Goal: Task Accomplishment & Management: Complete application form

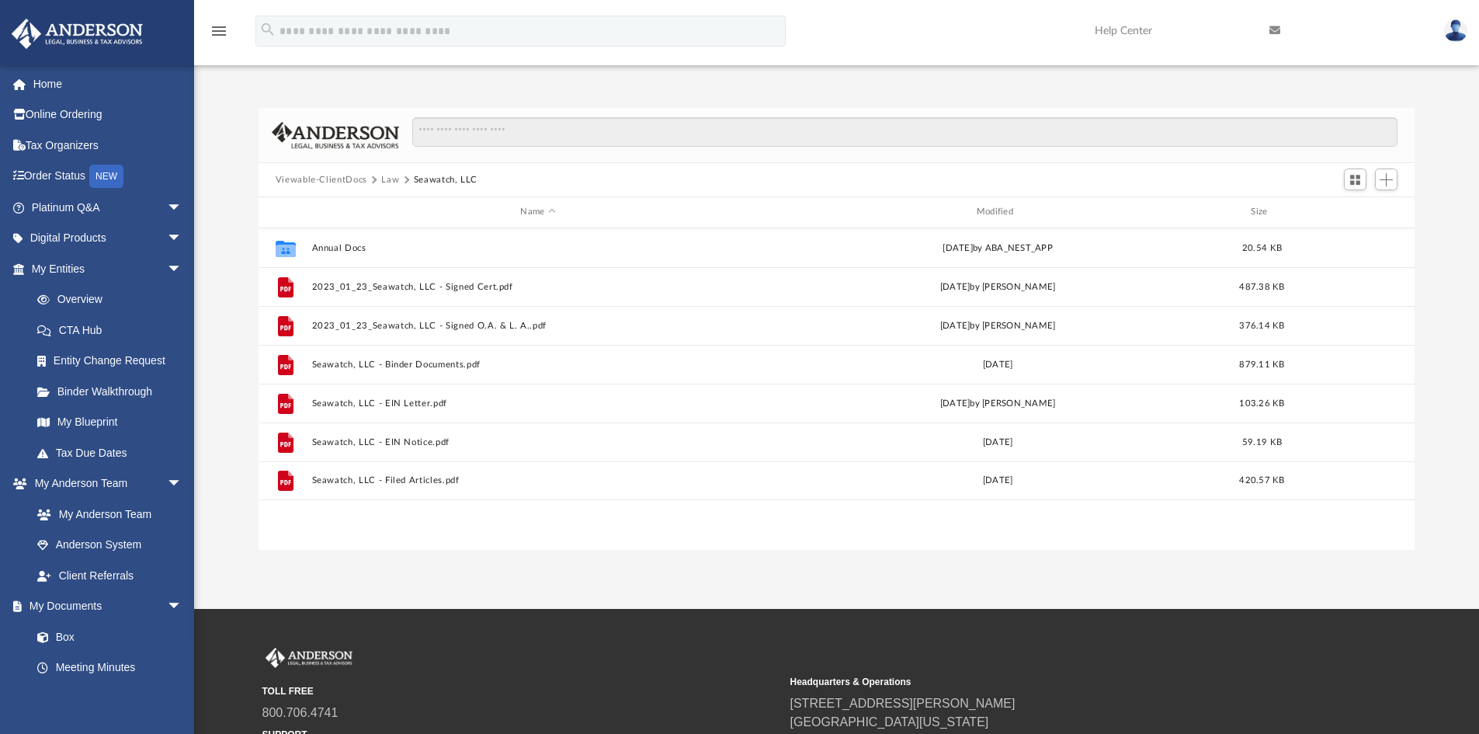
scroll to position [342, 1145]
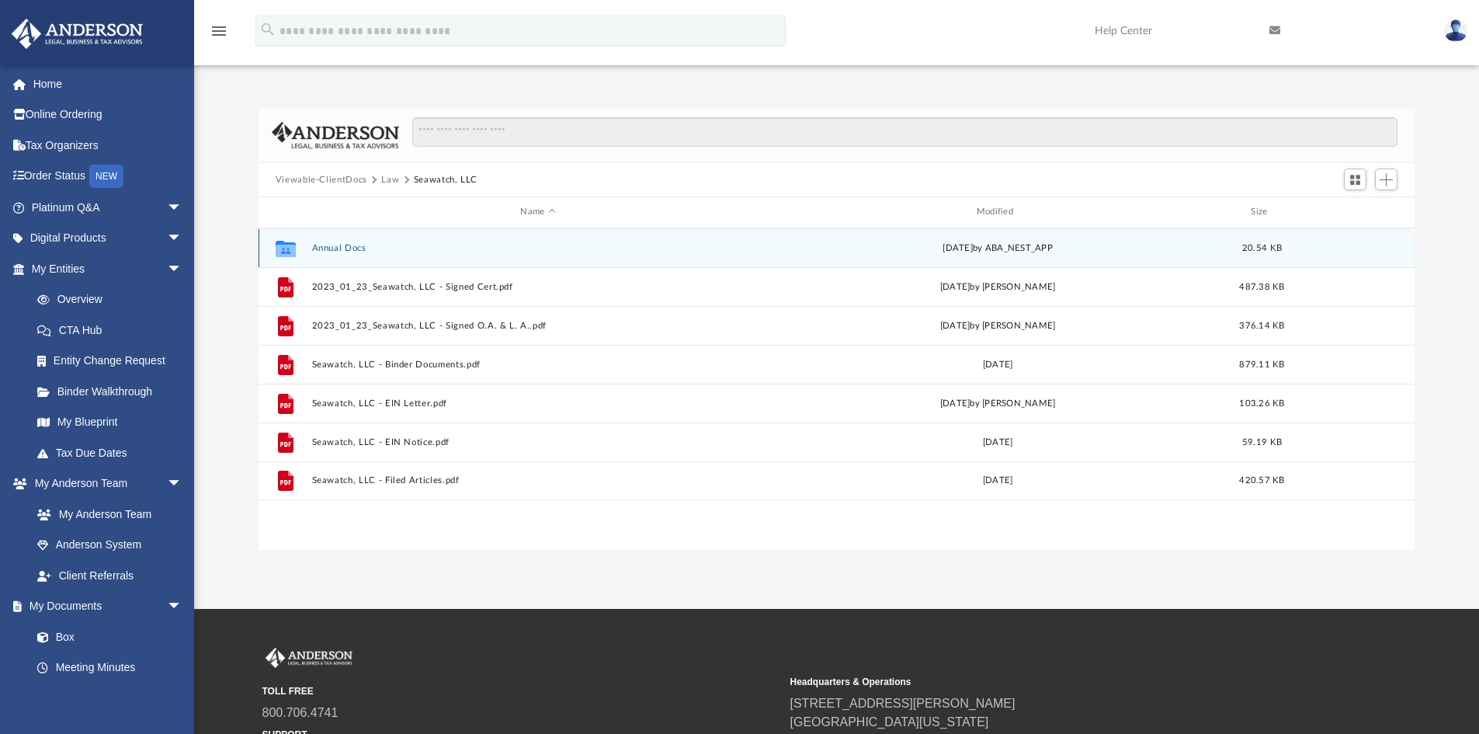
click at [355, 253] on button "Annual Docs" at bounding box center [537, 248] width 453 height 10
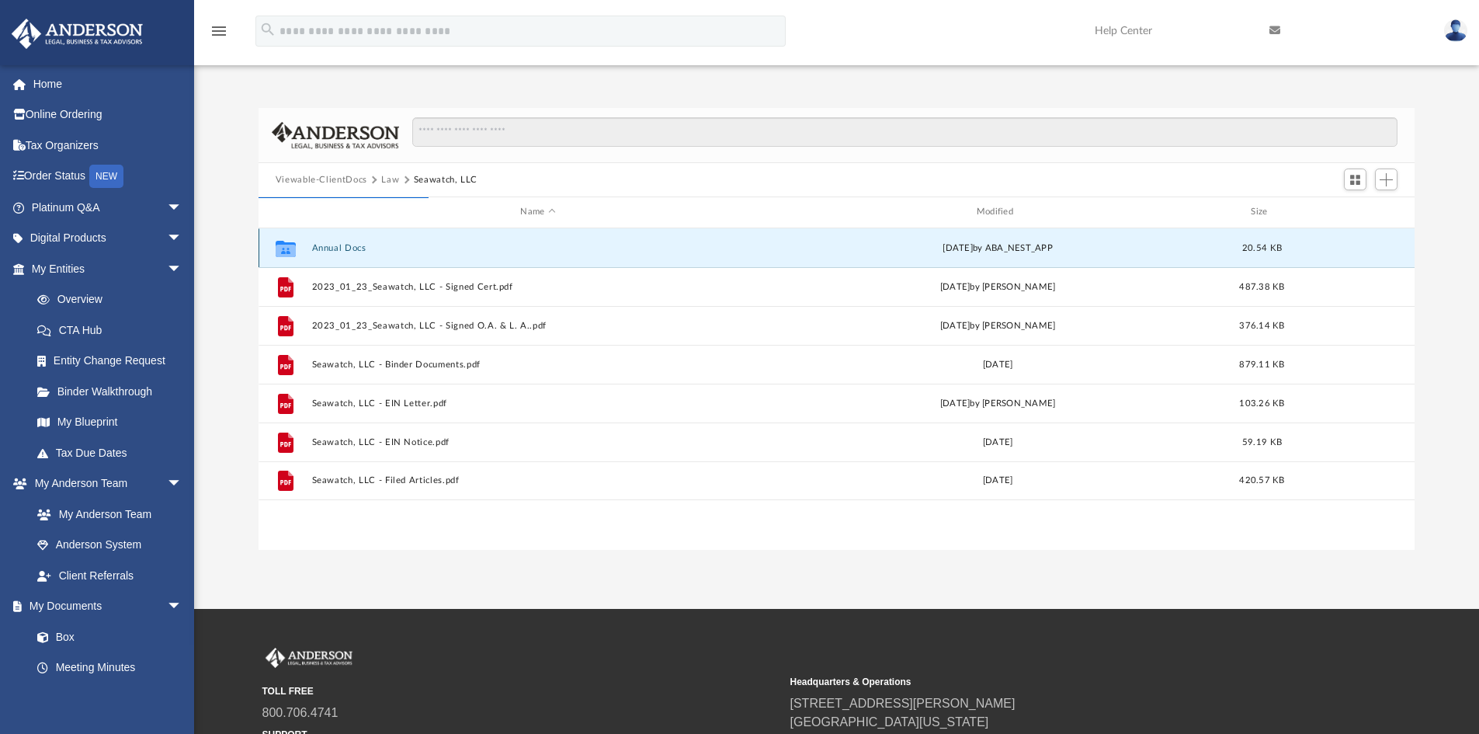
click at [346, 245] on button "Annual Docs" at bounding box center [537, 248] width 453 height 10
click at [1454, 26] on img at bounding box center [1455, 30] width 23 height 23
click at [1190, 134] on link "Logout" at bounding box center [1222, 136] width 155 height 32
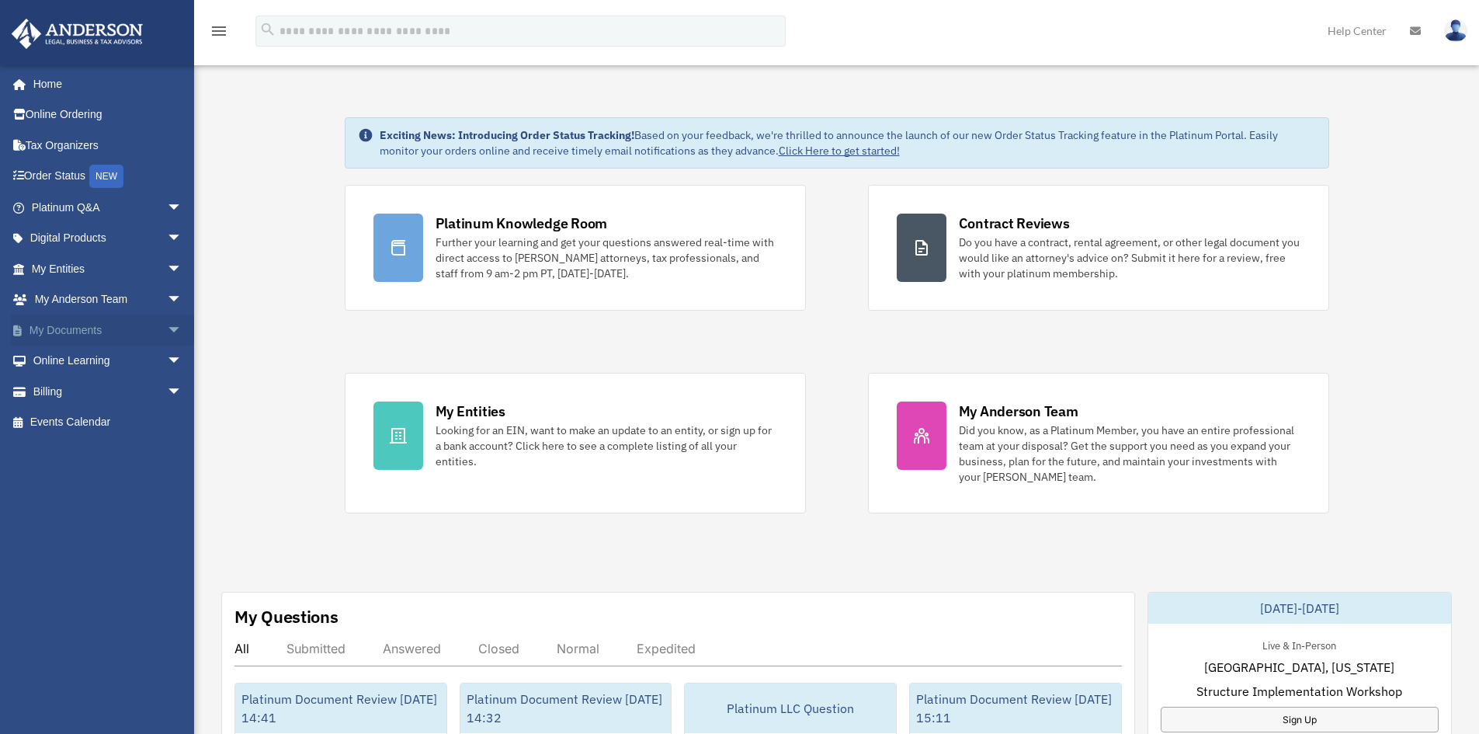
click at [77, 328] on link "My Documents arrow_drop_down" at bounding box center [108, 330] width 195 height 31
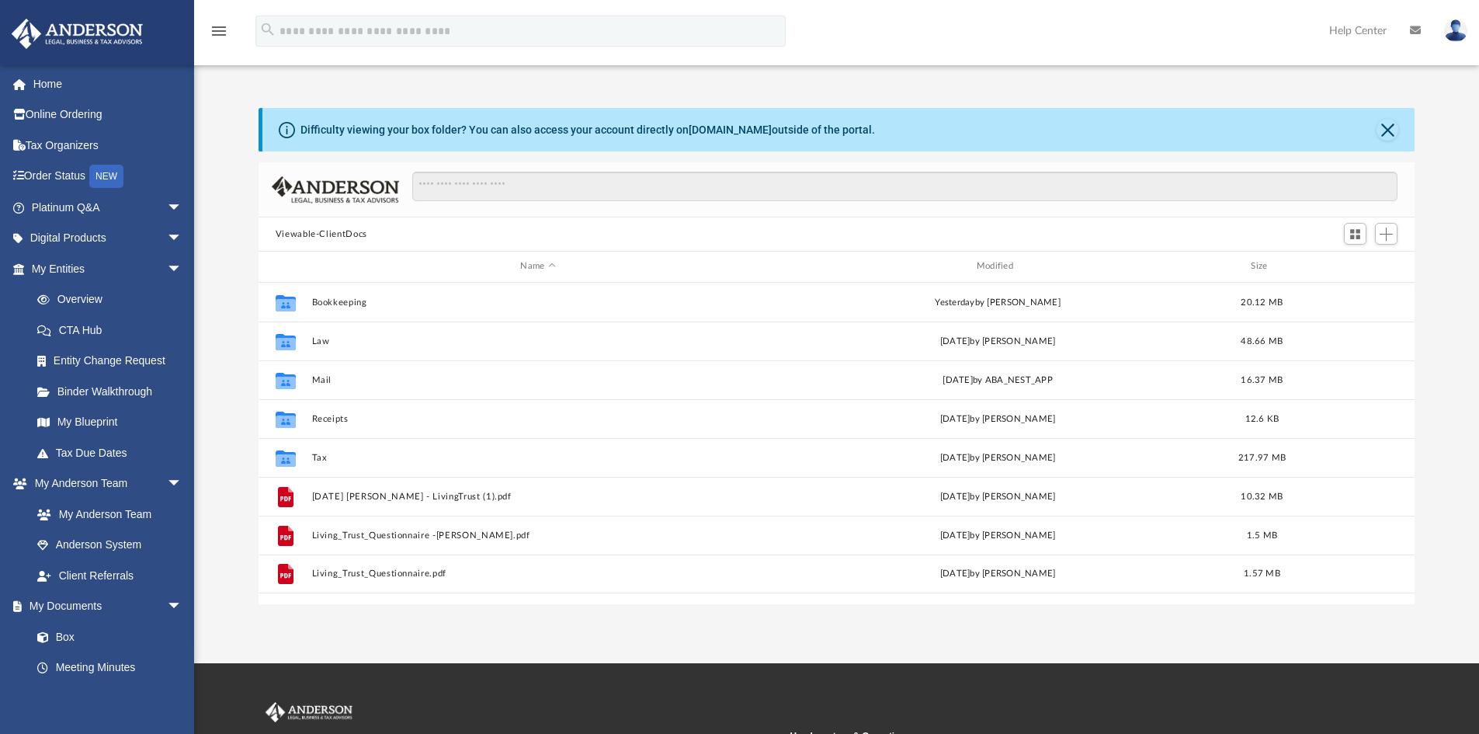
scroll to position [342, 1145]
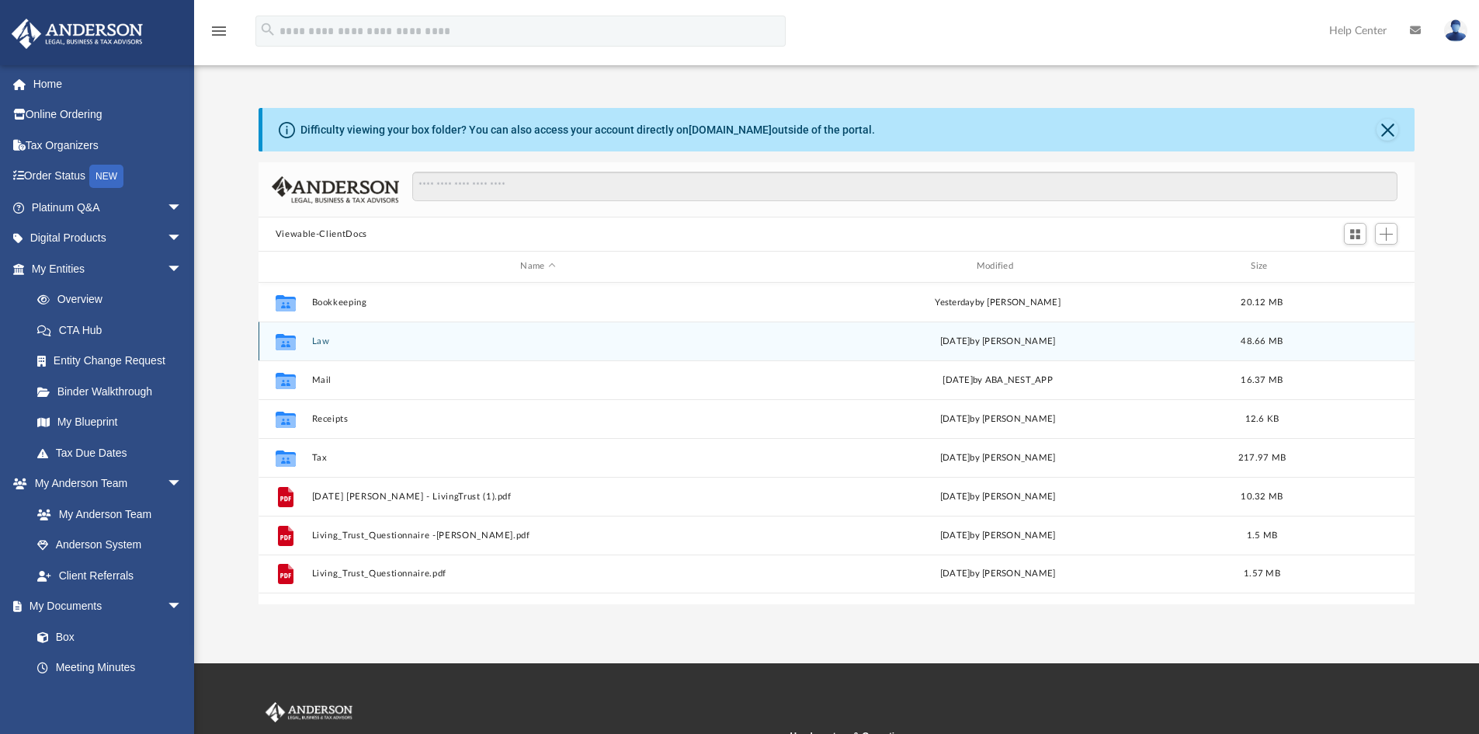
click at [320, 340] on button "Law" at bounding box center [537, 341] width 453 height 10
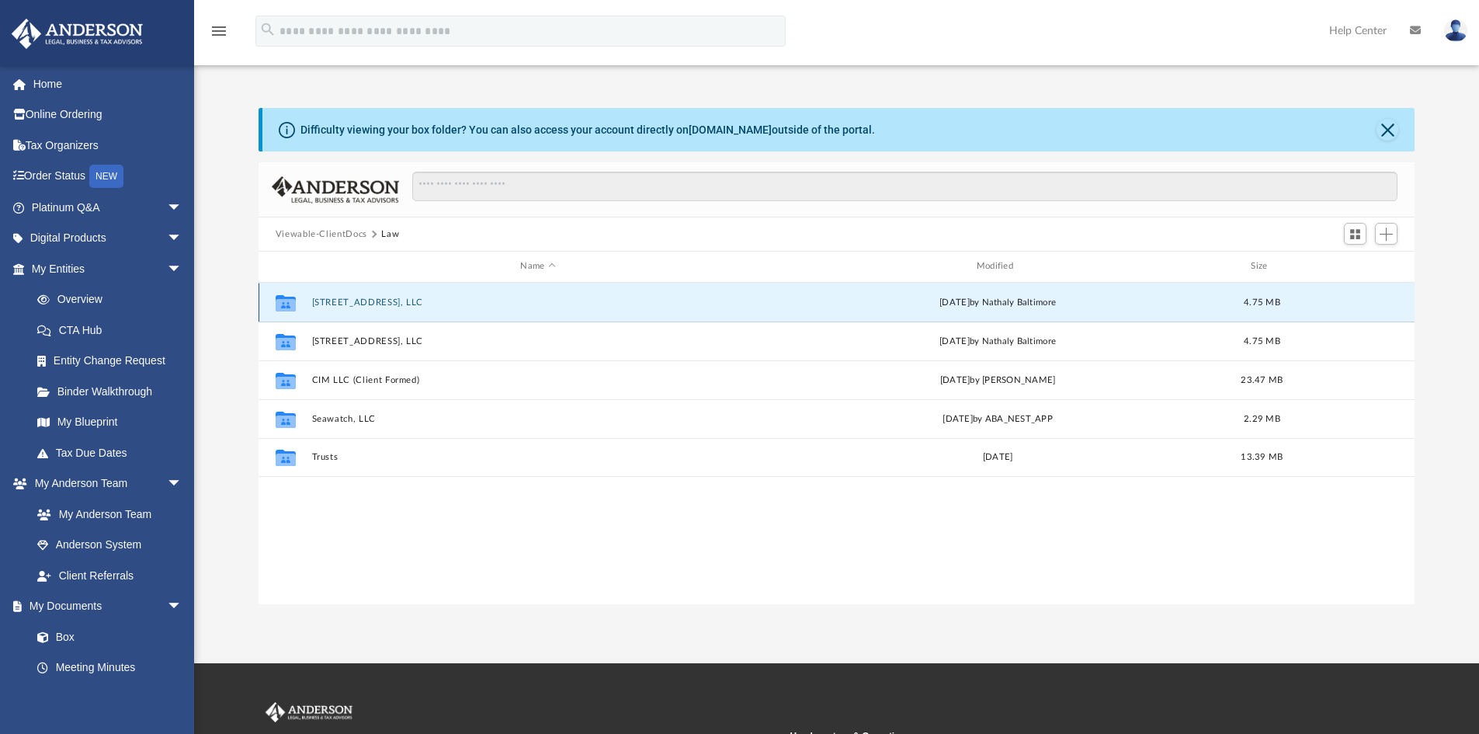
click at [343, 304] on button "6619 Ocean East, LLC" at bounding box center [537, 302] width 453 height 10
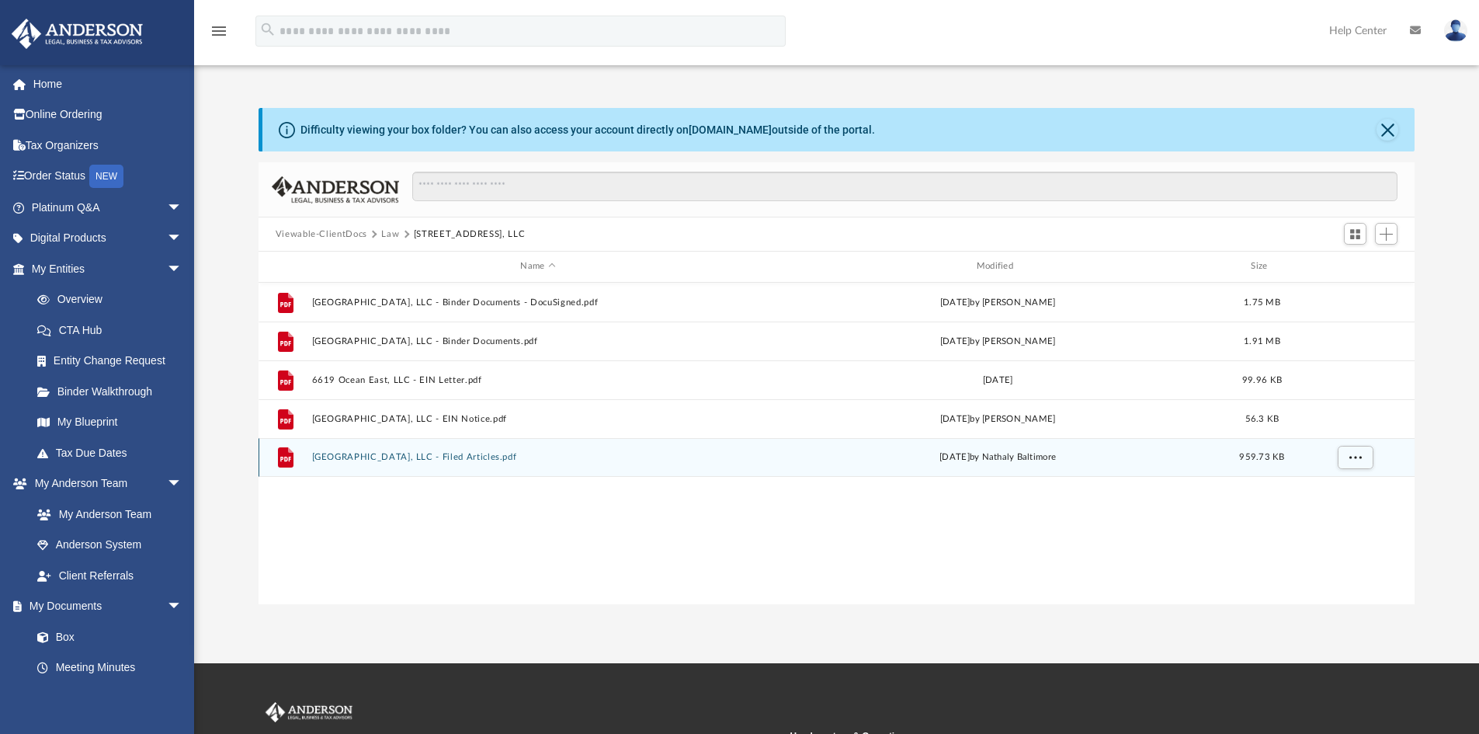
click at [361, 459] on button "6619 Ocean East, LLC - Filed Articles.pdf" at bounding box center [537, 457] width 453 height 10
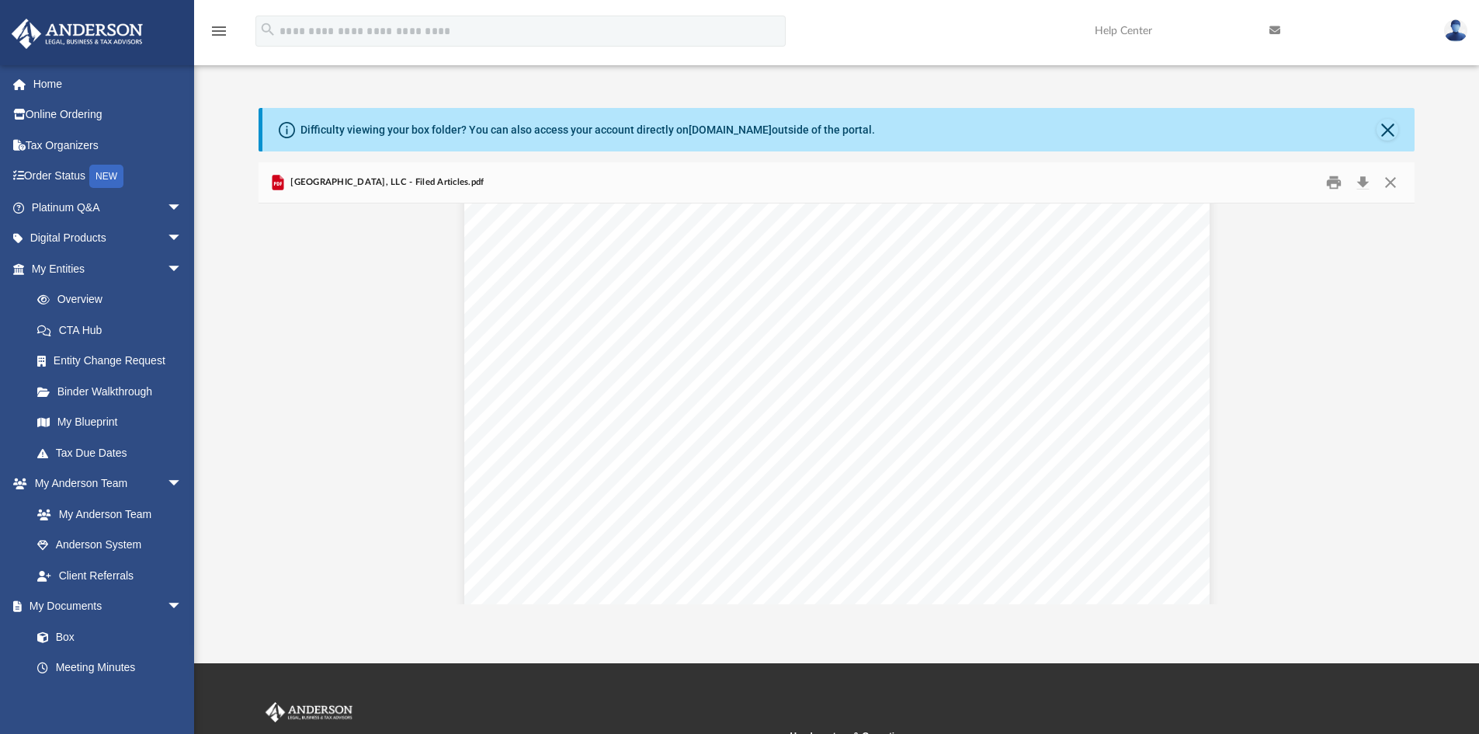
scroll to position [0, 0]
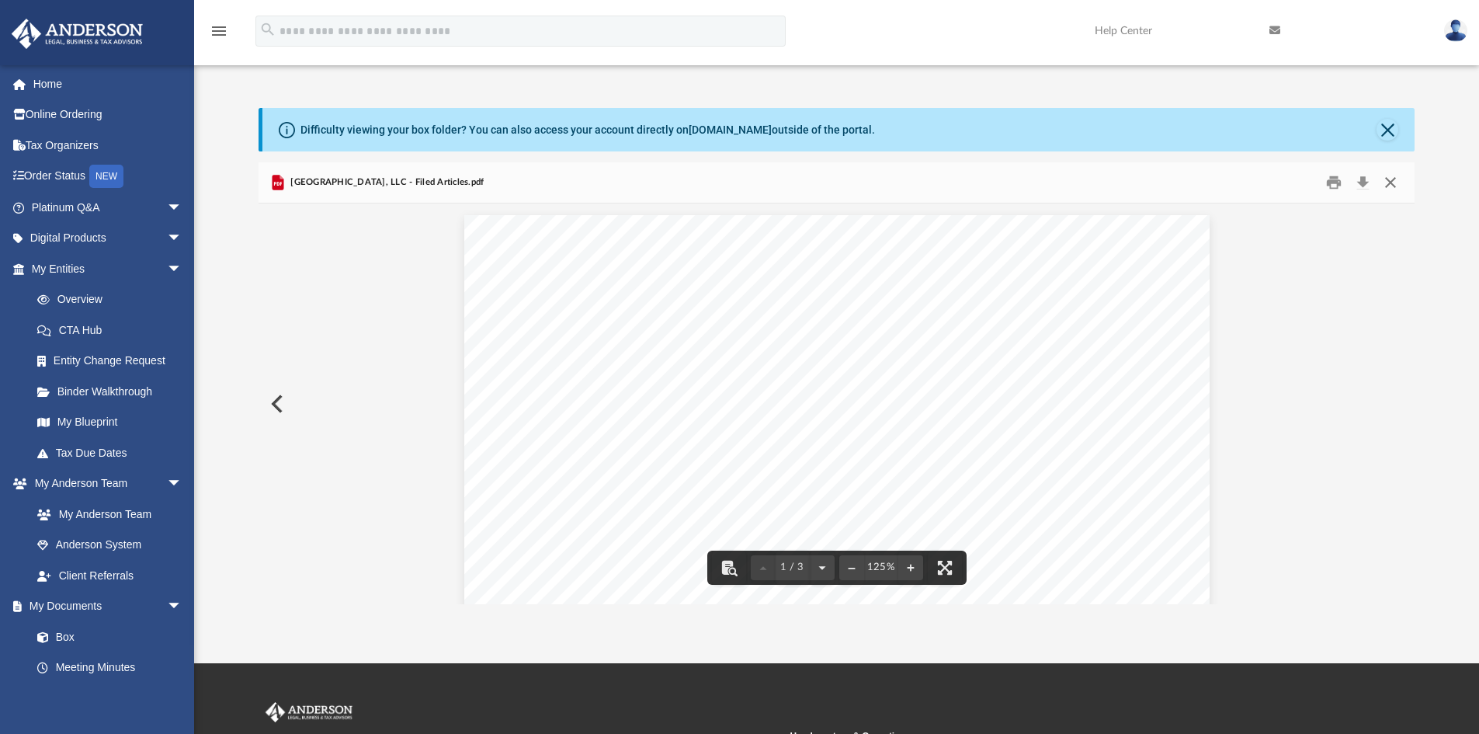
click at [1386, 180] on button "Close" at bounding box center [1391, 183] width 28 height 24
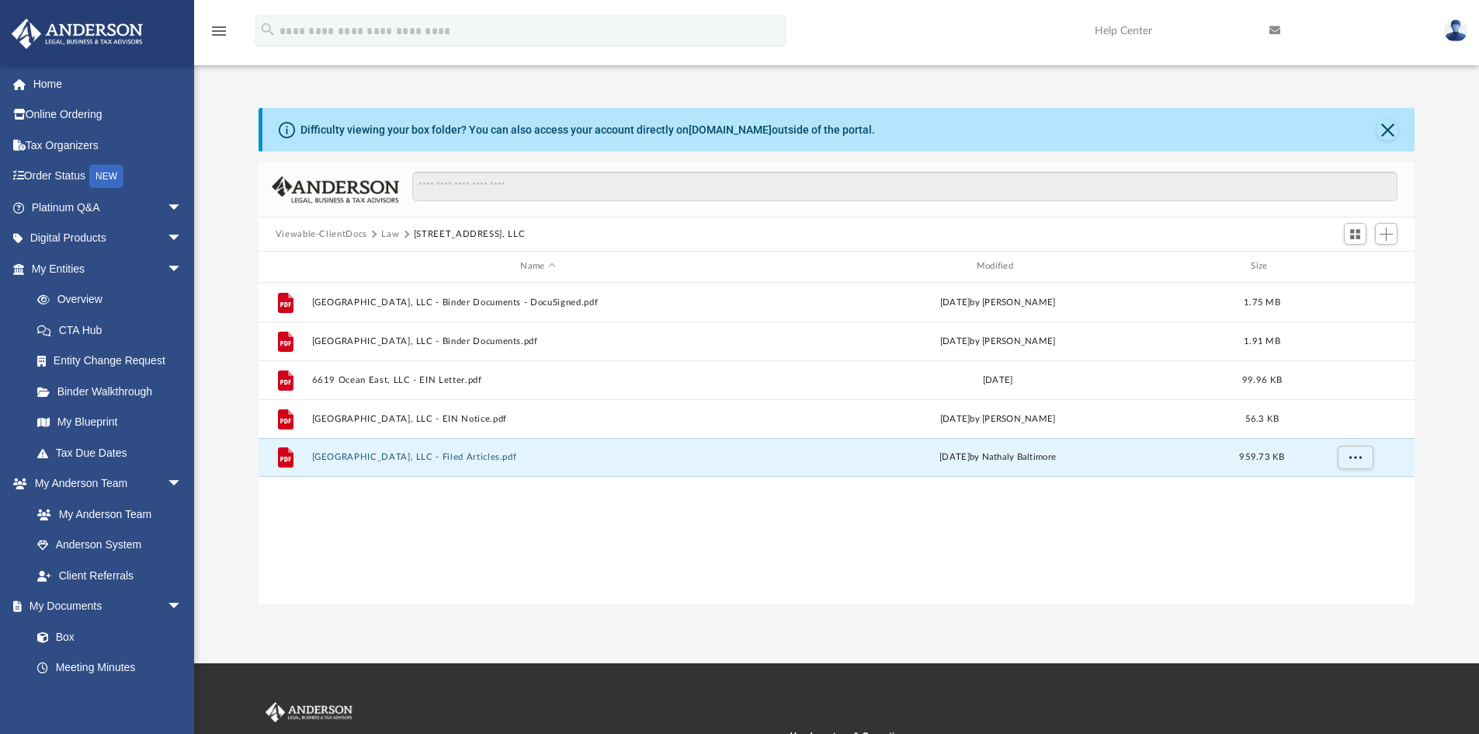
click at [390, 231] on button "Law" at bounding box center [390, 235] width 18 height 14
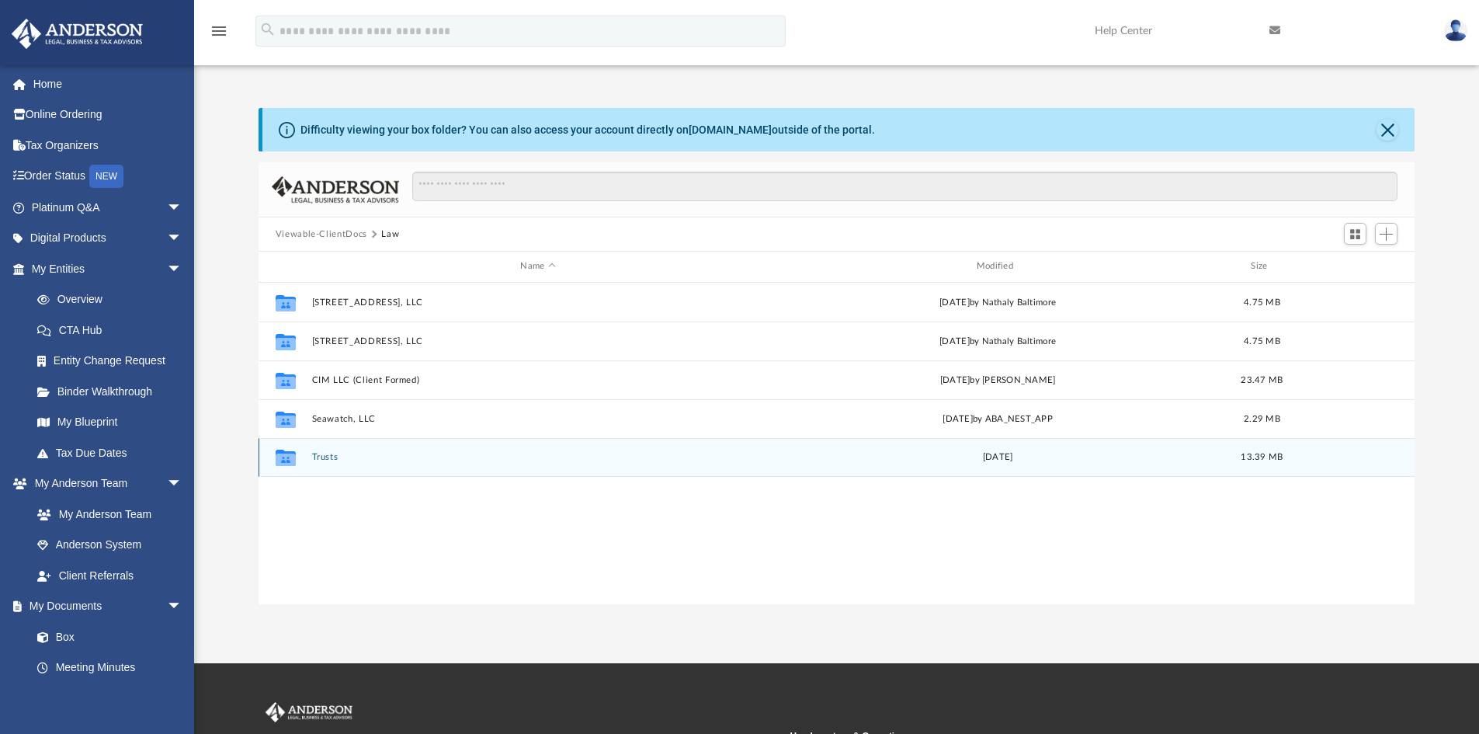
click at [332, 458] on button "Trusts" at bounding box center [537, 457] width 453 height 10
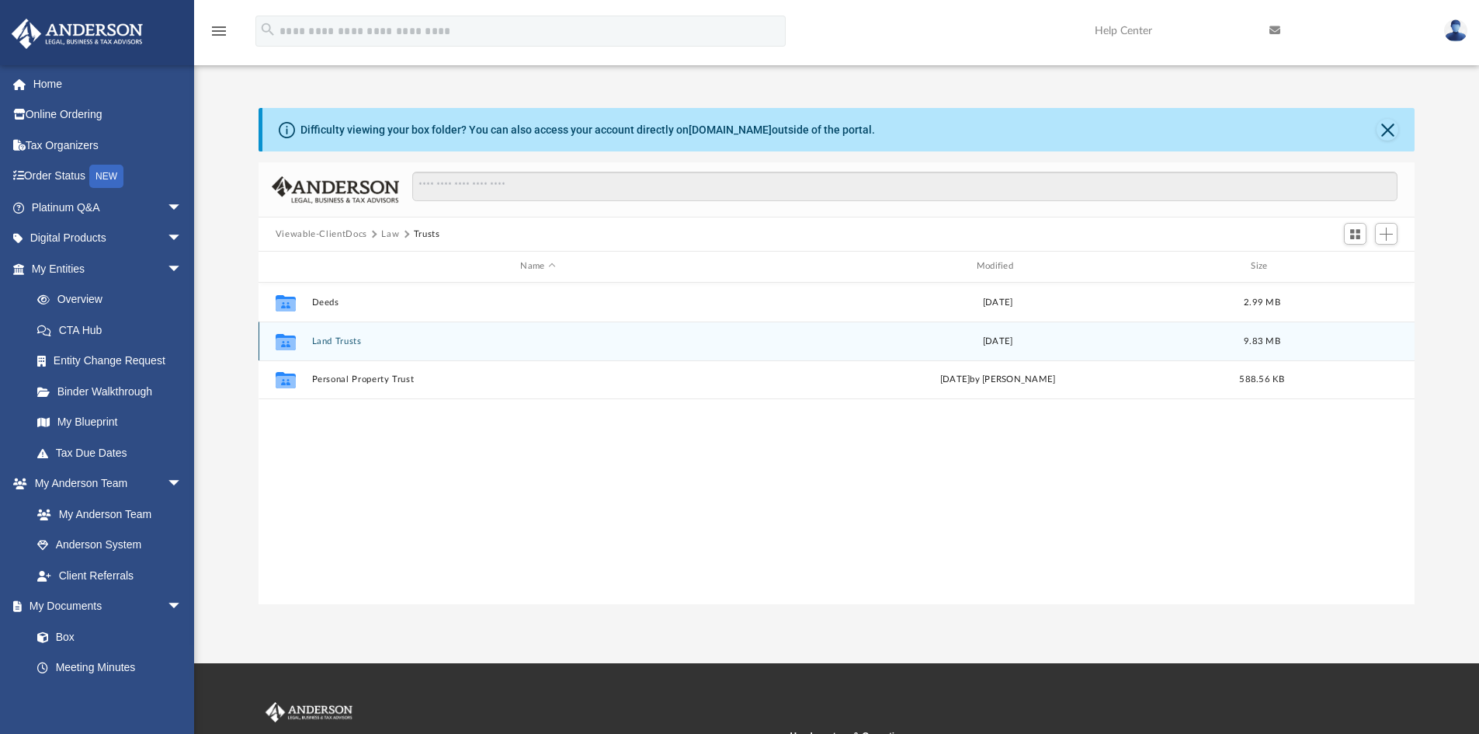
click at [339, 340] on button "Land Trusts" at bounding box center [537, 341] width 453 height 10
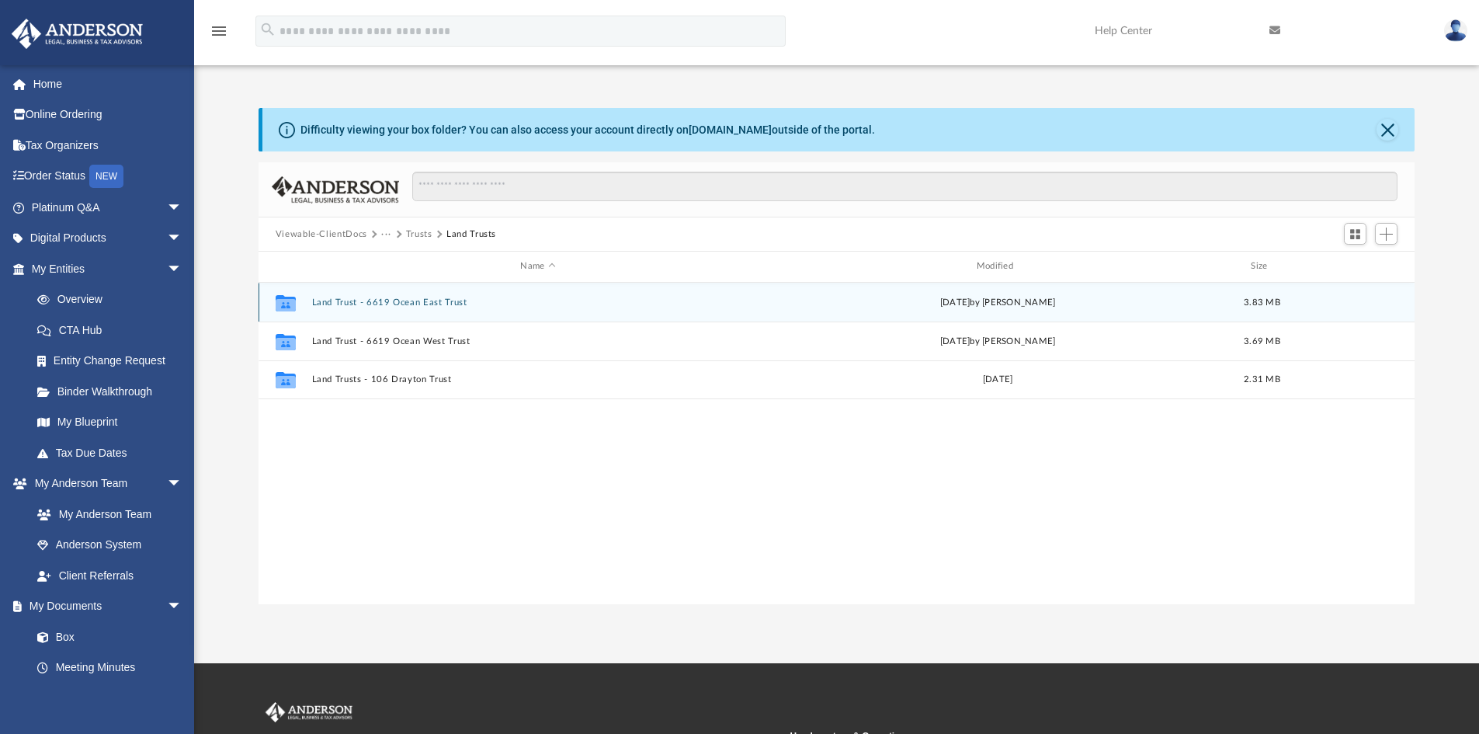
click at [385, 304] on button "Land Trust - 6619 Ocean East Trust" at bounding box center [537, 302] width 453 height 10
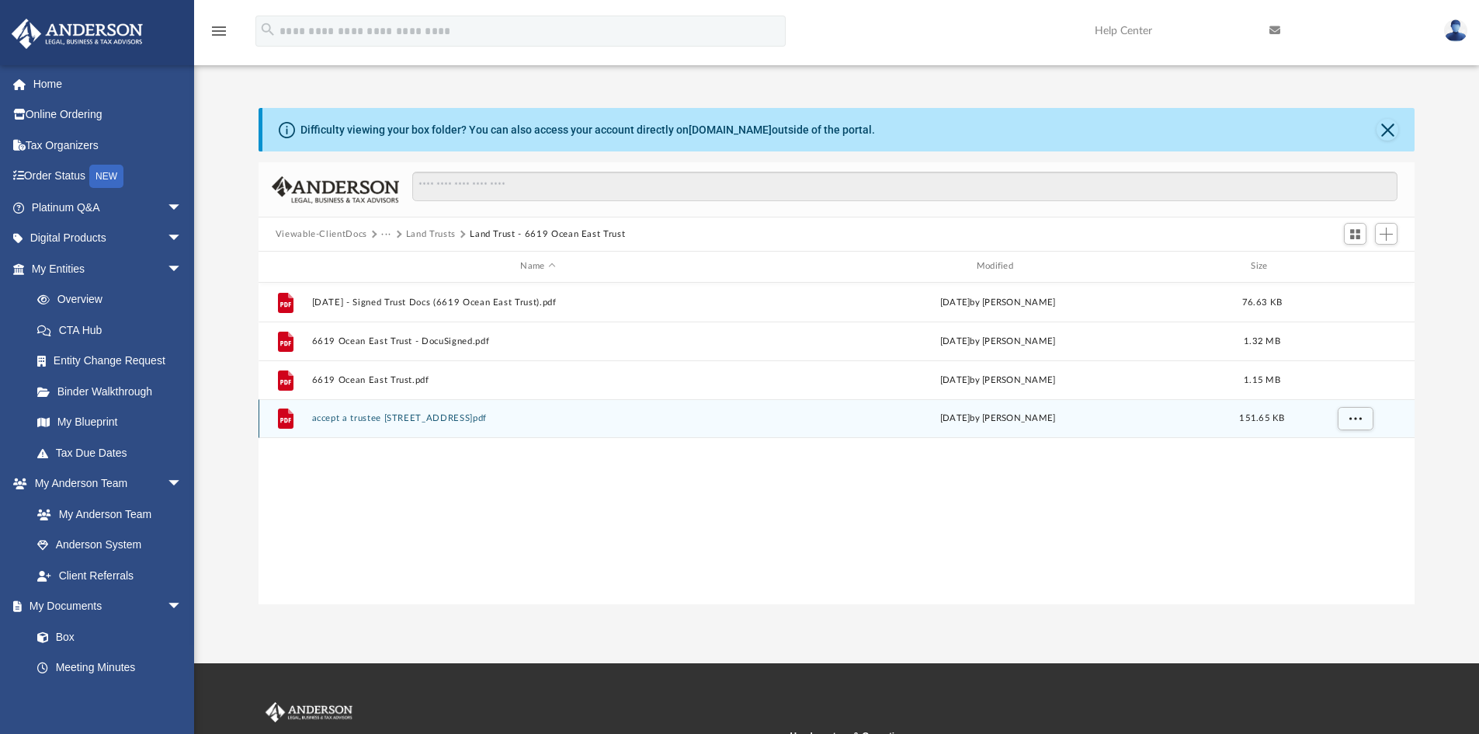
click at [380, 417] on button "accept a trustee 6619 Ocean East.pdf" at bounding box center [537, 418] width 453 height 10
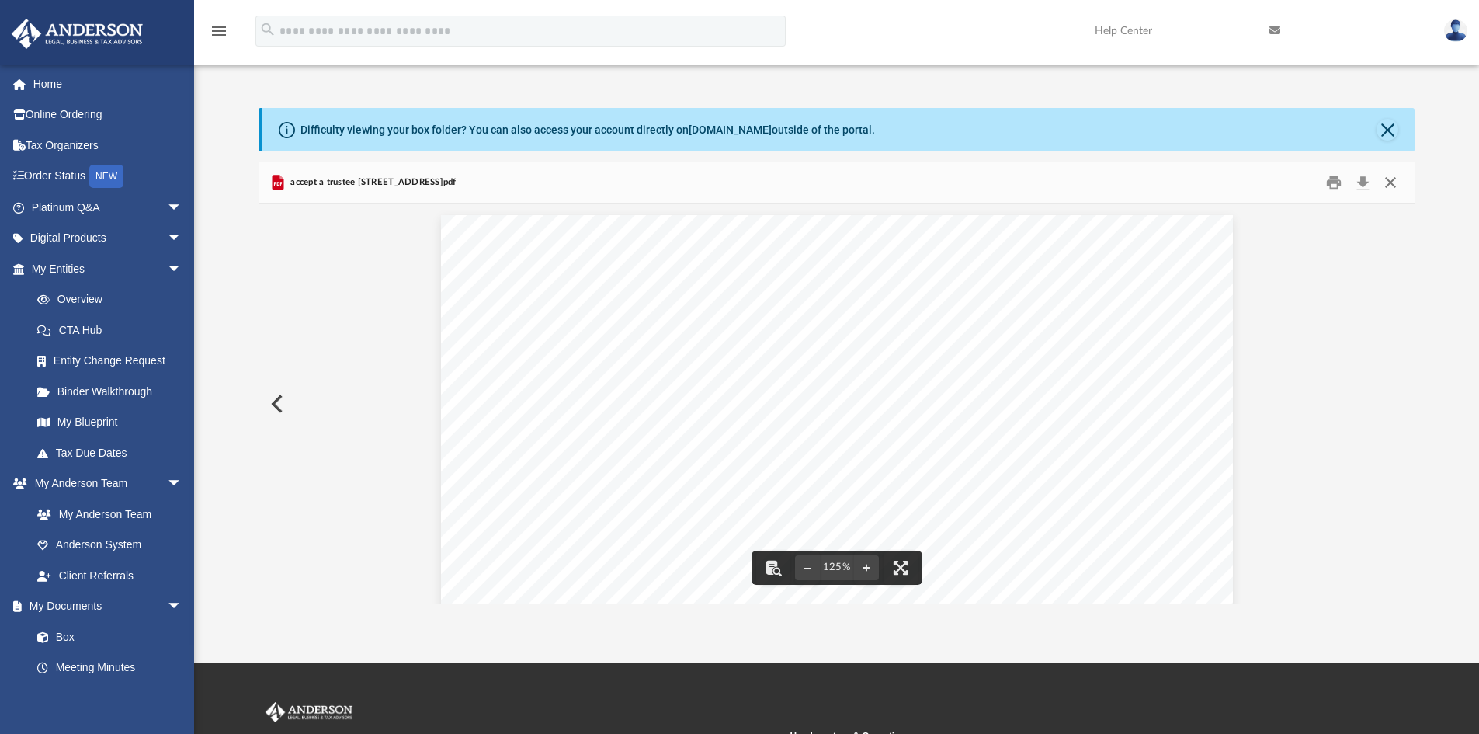
click at [1389, 178] on button "Close" at bounding box center [1391, 183] width 28 height 24
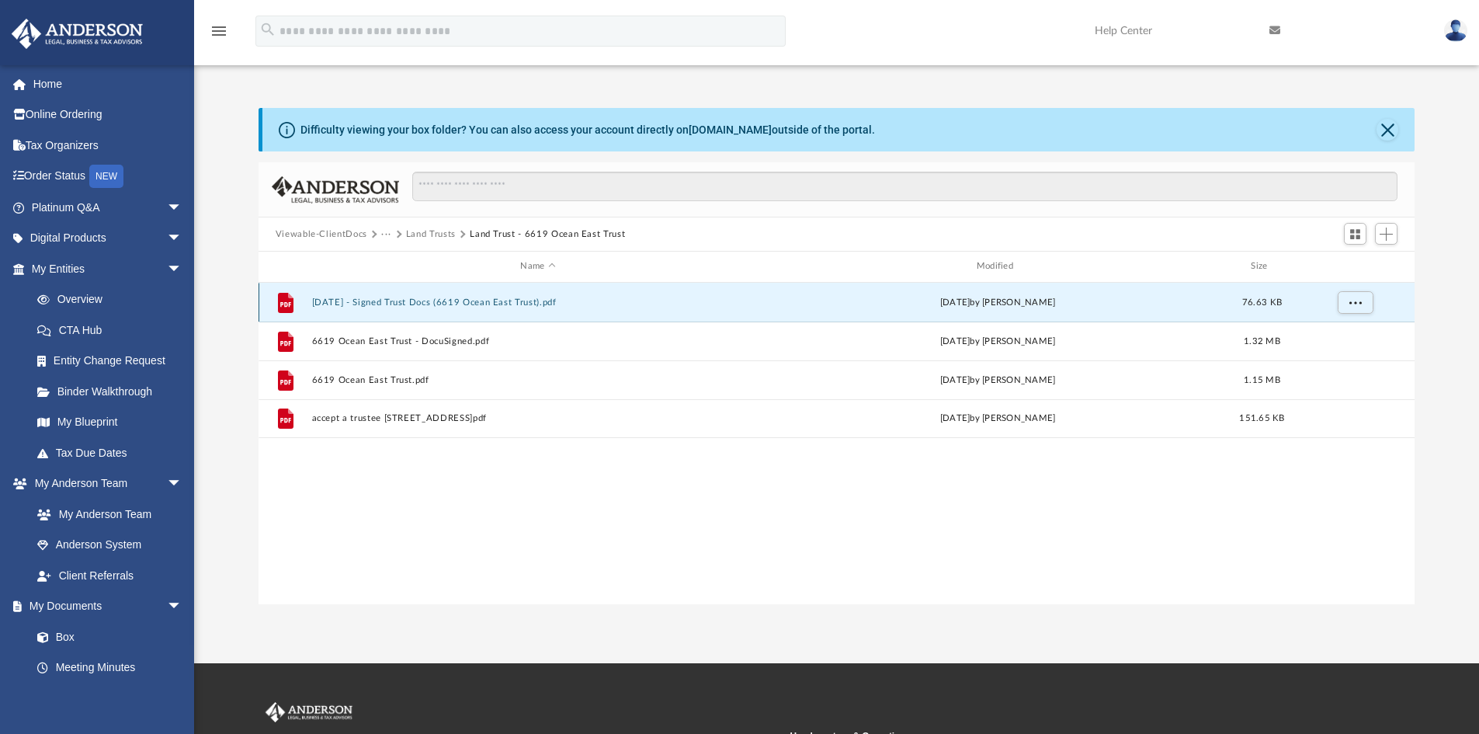
click at [392, 301] on button "2023.02.01 - Signed Trust Docs (6619 Ocean East Trust).pdf" at bounding box center [537, 302] width 453 height 10
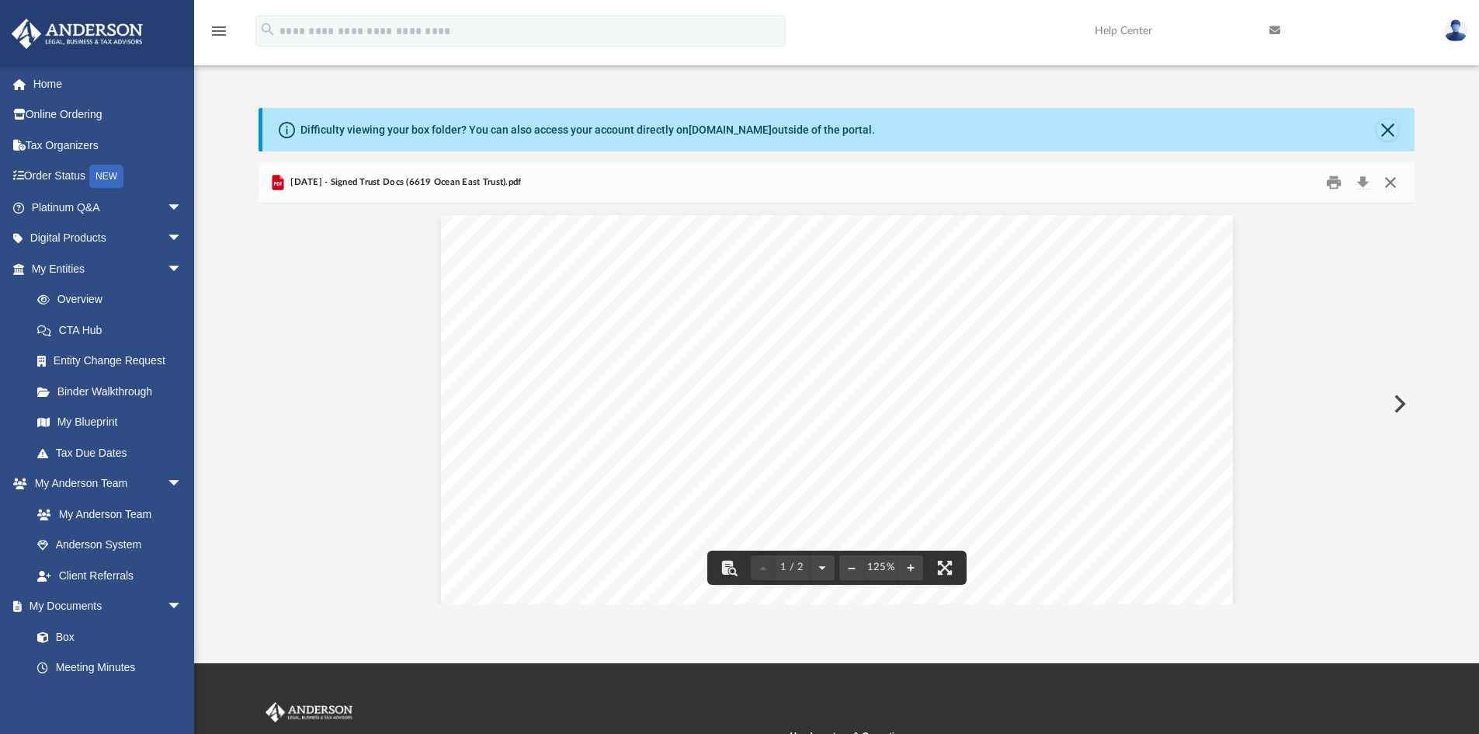
click at [1387, 184] on button "Close" at bounding box center [1391, 183] width 28 height 24
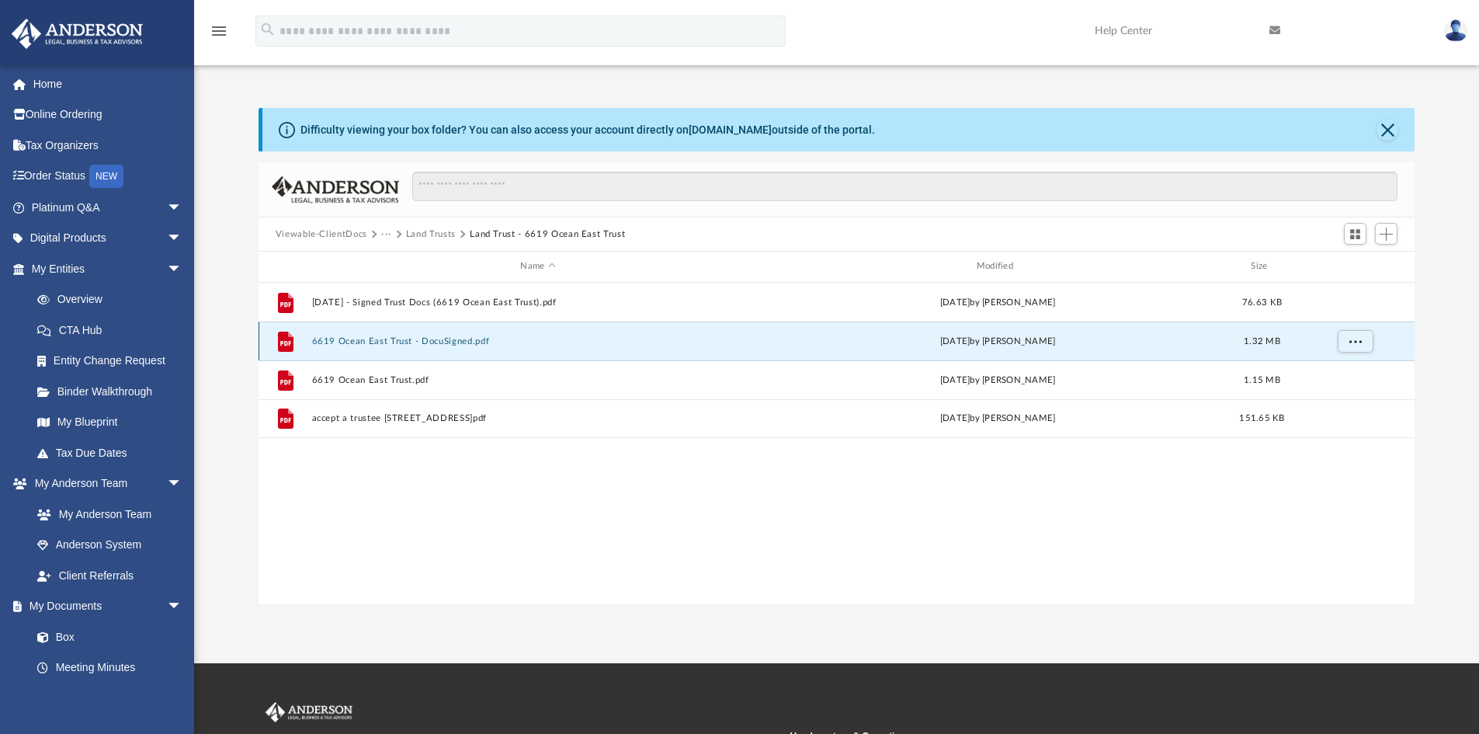
click at [368, 344] on button "6619 Ocean East Trust - DocuSigned.pdf" at bounding box center [537, 341] width 453 height 10
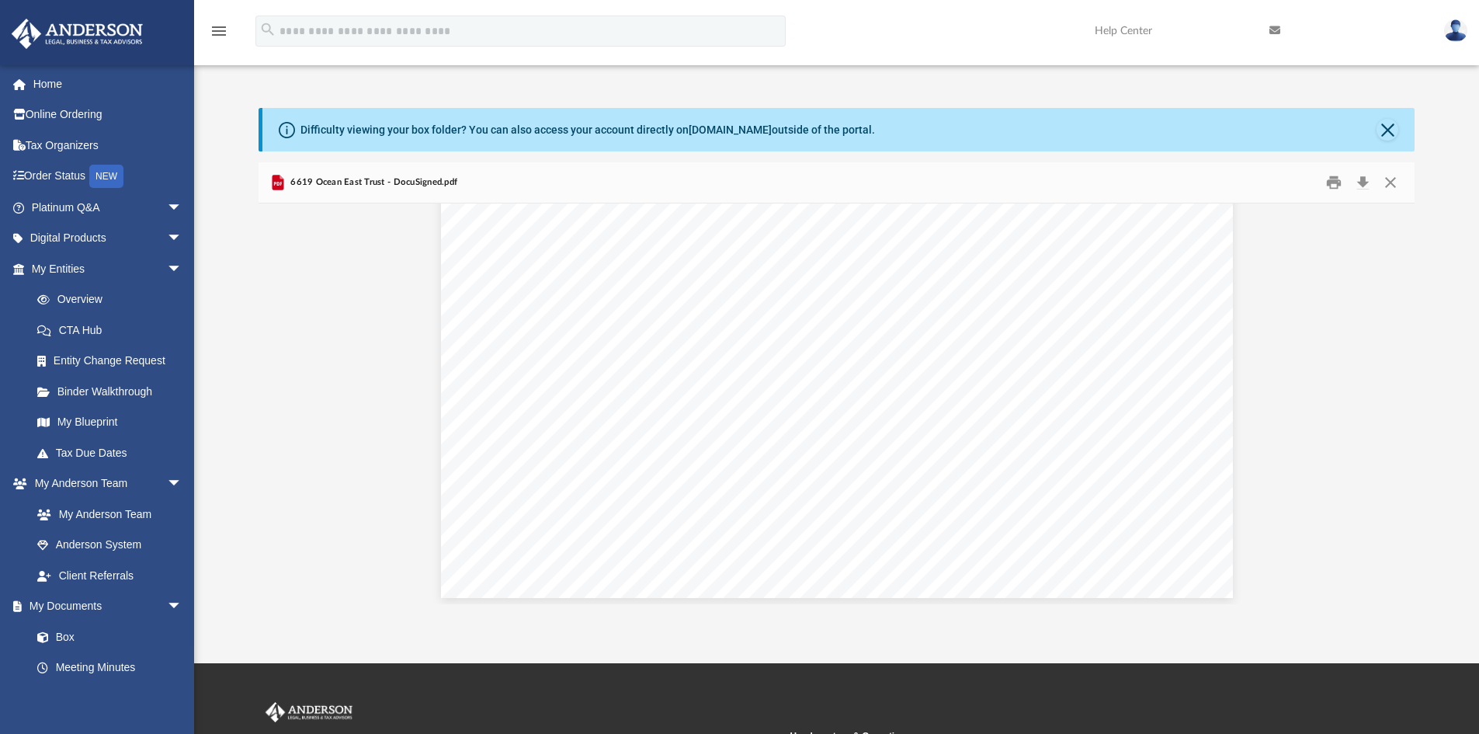
scroll to position [25807, 0]
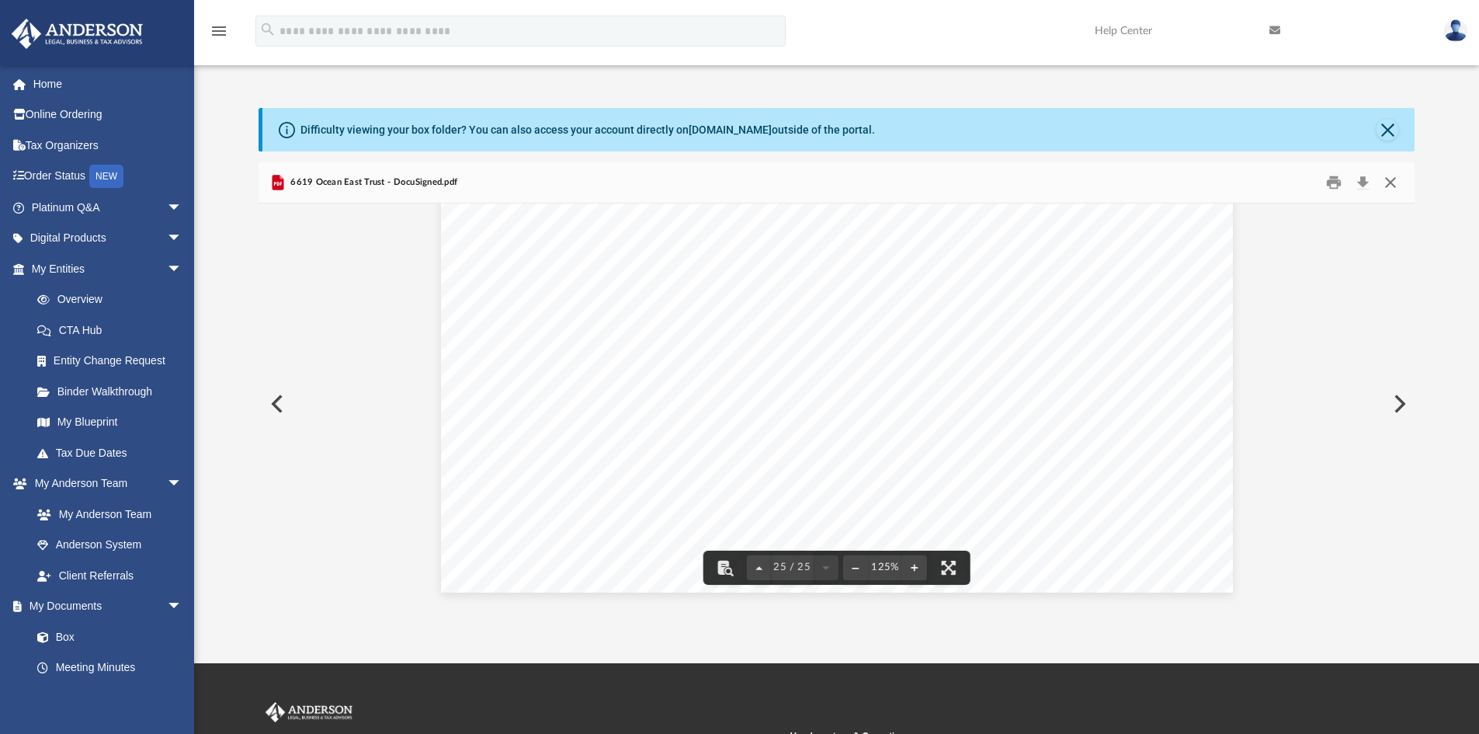
click at [1392, 182] on button "Close" at bounding box center [1391, 183] width 28 height 24
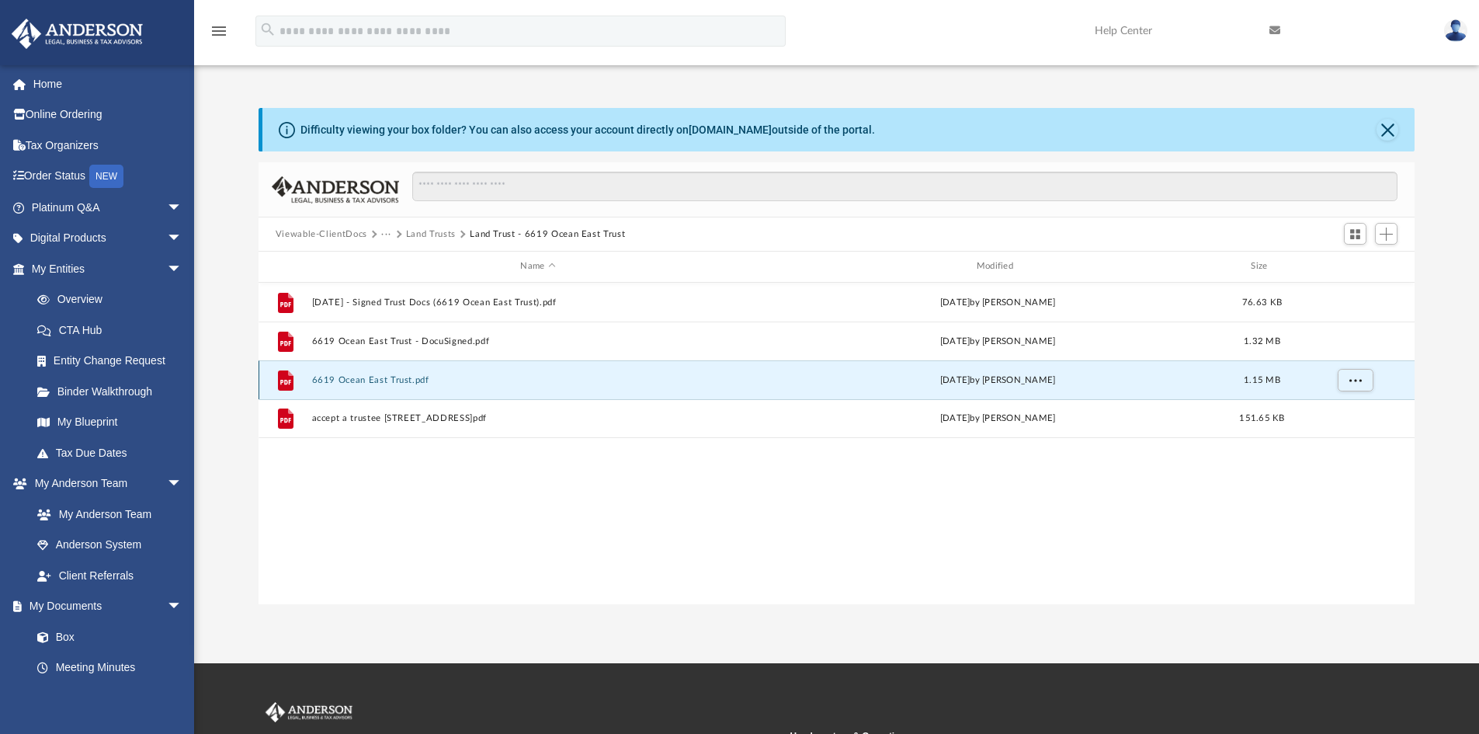
click at [379, 375] on button "6619 Ocean East Trust.pdf" at bounding box center [537, 380] width 453 height 10
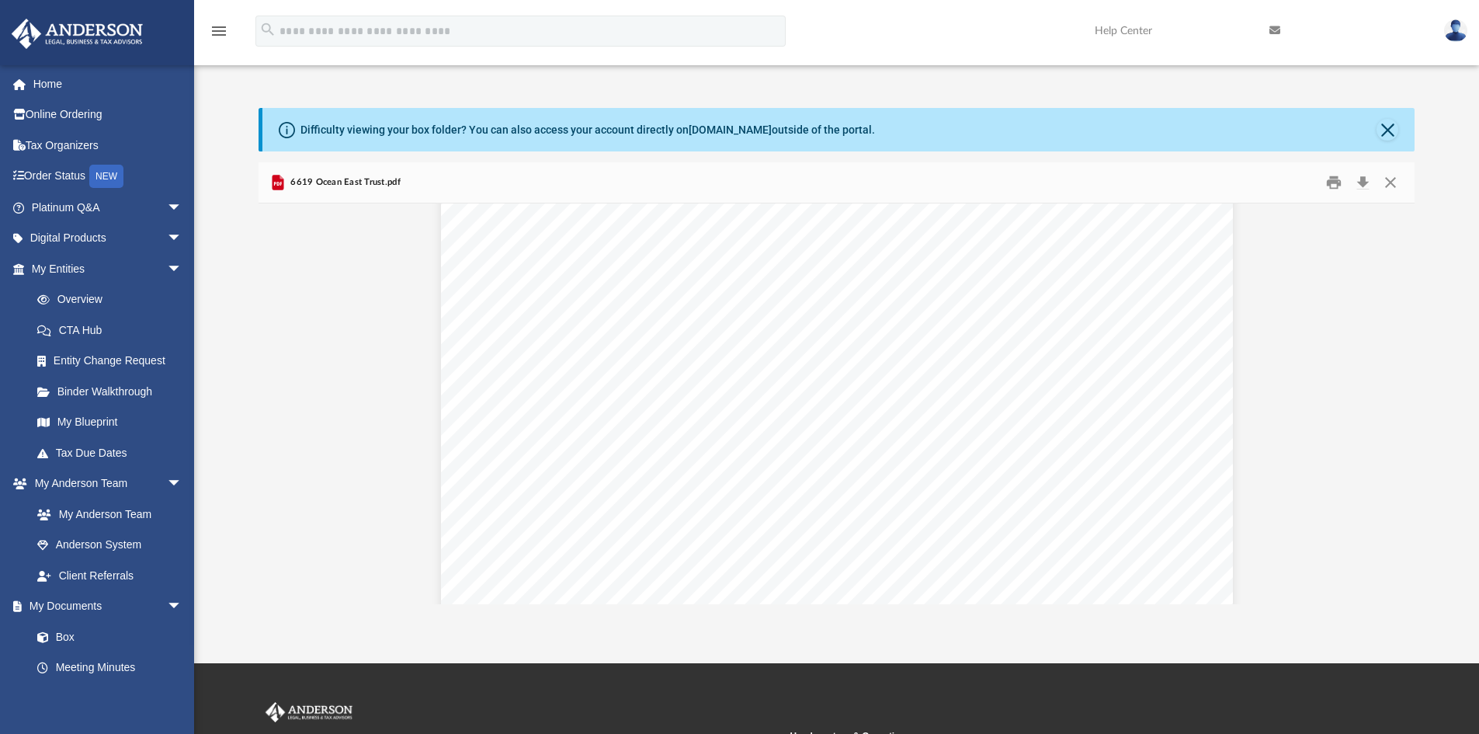
scroll to position [3417, 0]
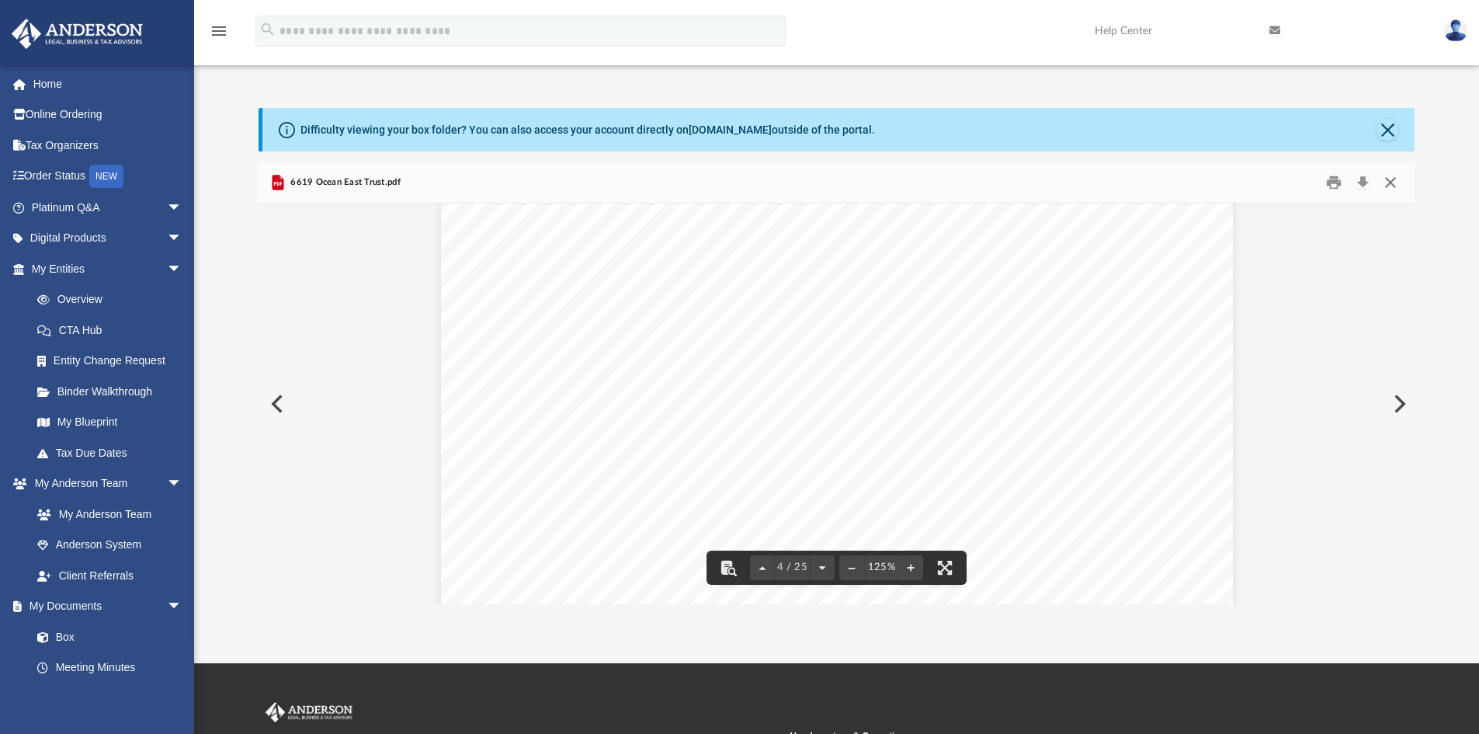
click at [1392, 183] on button "Close" at bounding box center [1391, 183] width 28 height 24
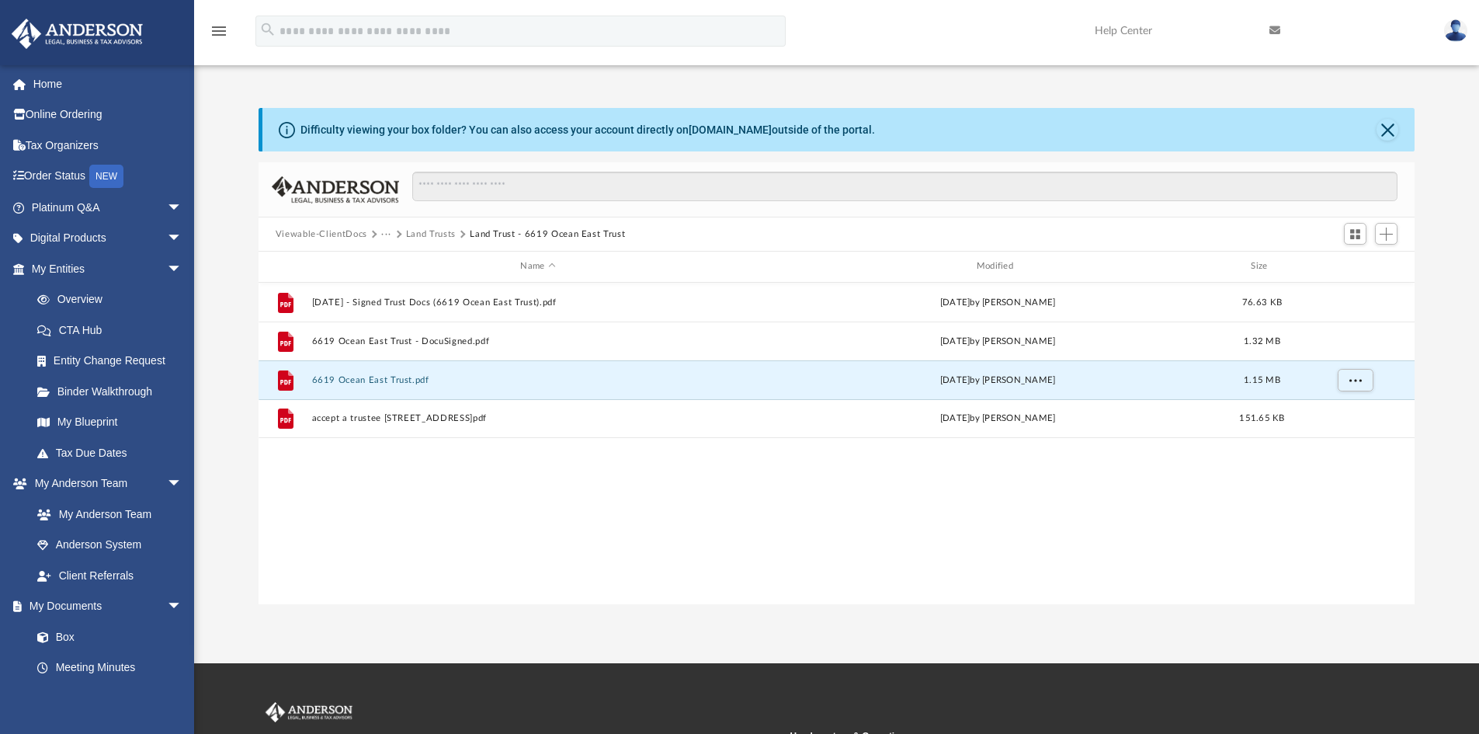
click at [436, 232] on button "Land Trusts" at bounding box center [431, 235] width 50 height 14
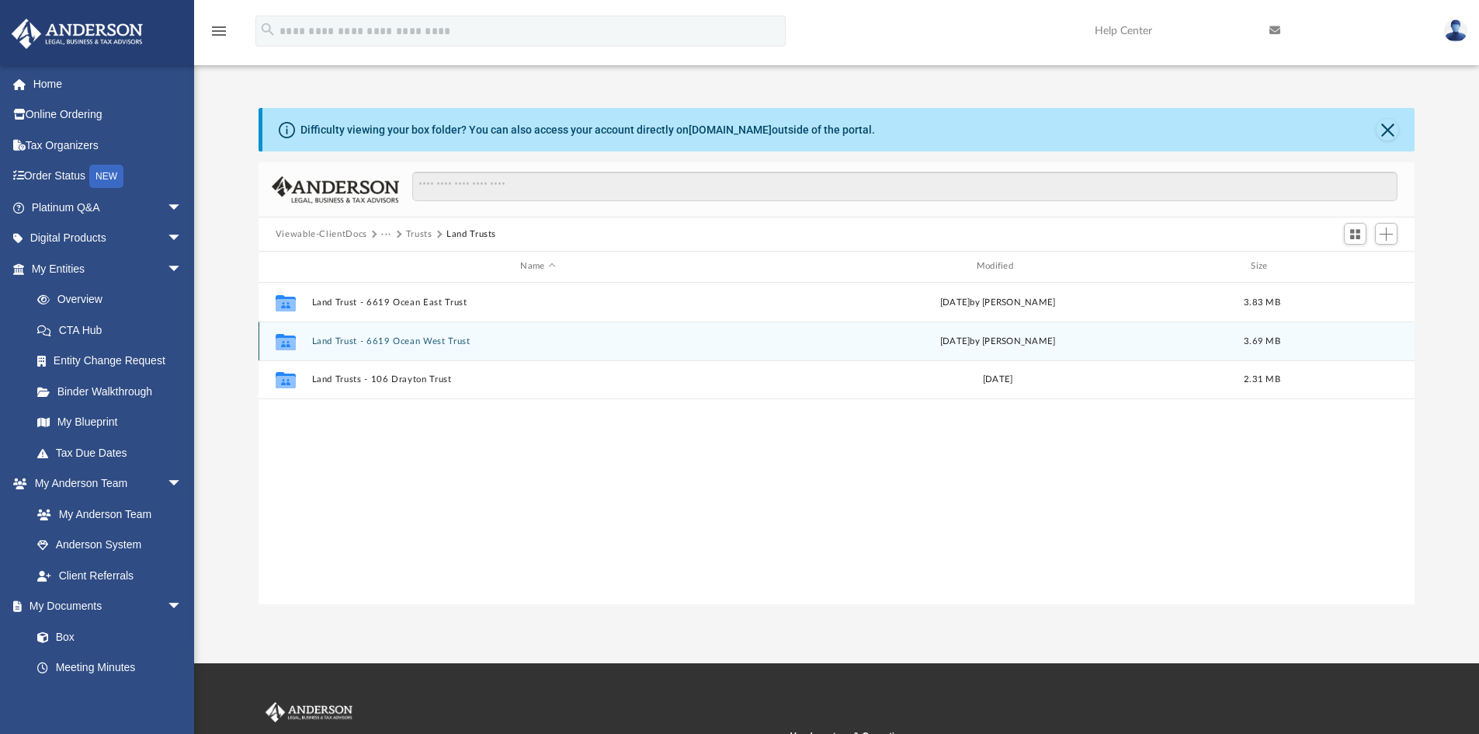
click at [397, 339] on button "Land Trust - 6619 Ocean West Trust" at bounding box center [537, 341] width 453 height 10
click at [399, 345] on button "6619 Ocean West Trust - DocuSigned.pdf" at bounding box center [537, 341] width 453 height 10
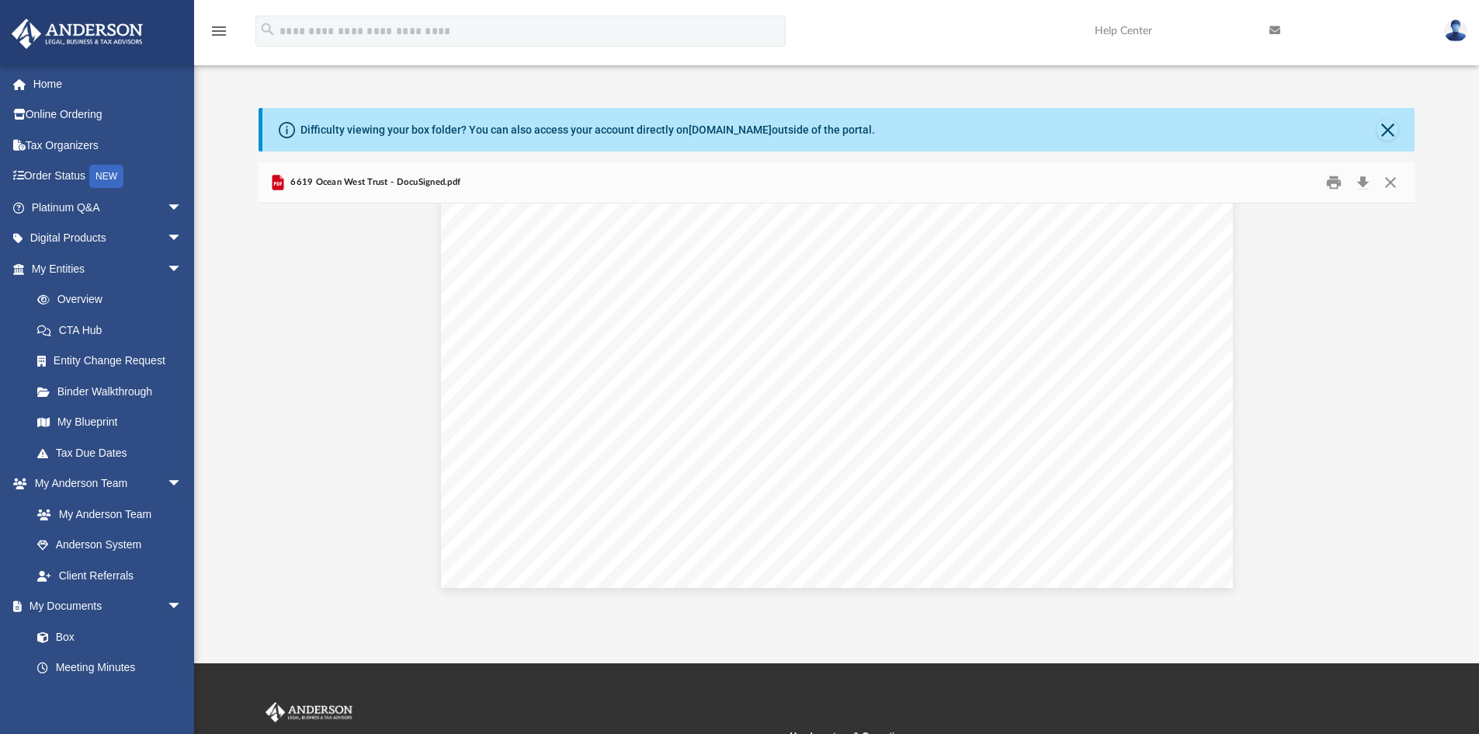
scroll to position [4892, 0]
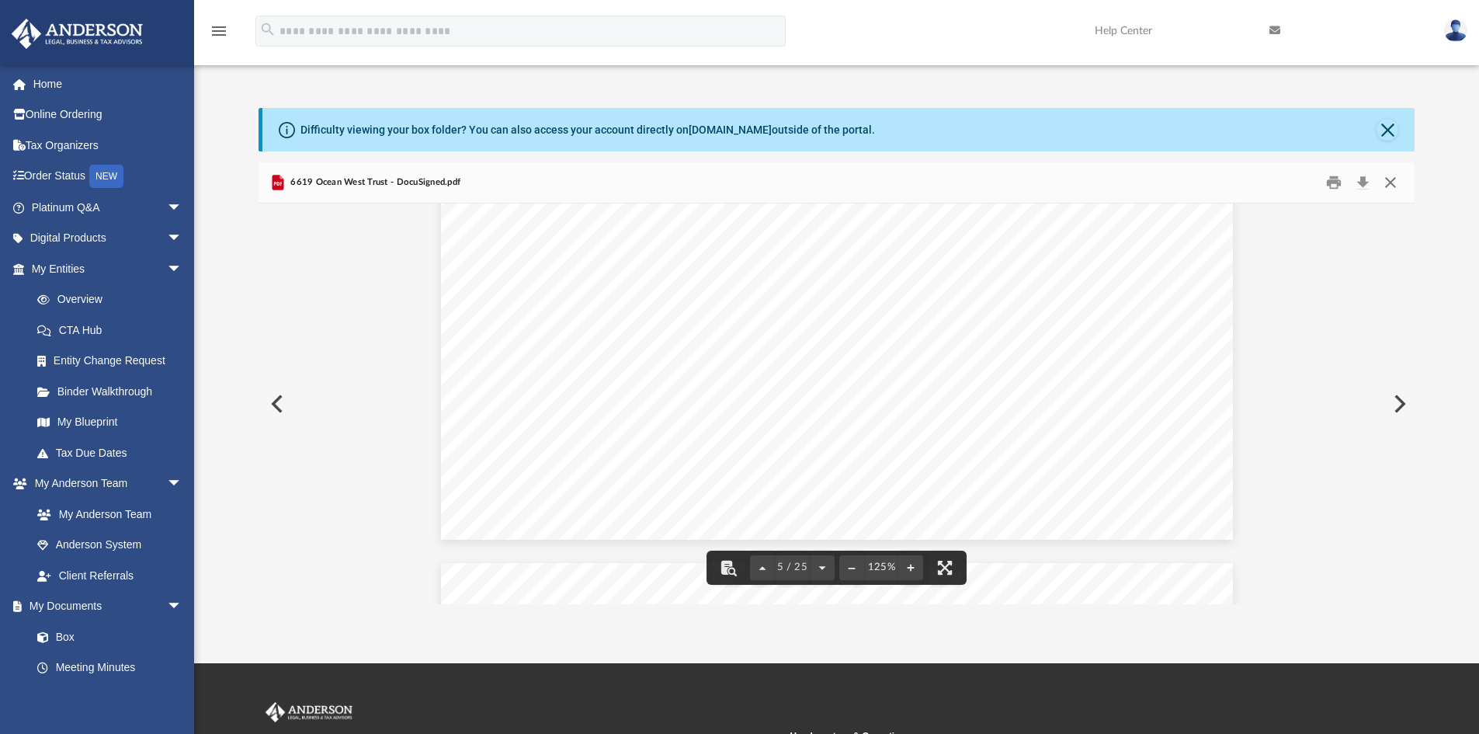
click at [1392, 181] on button "Close" at bounding box center [1391, 183] width 28 height 24
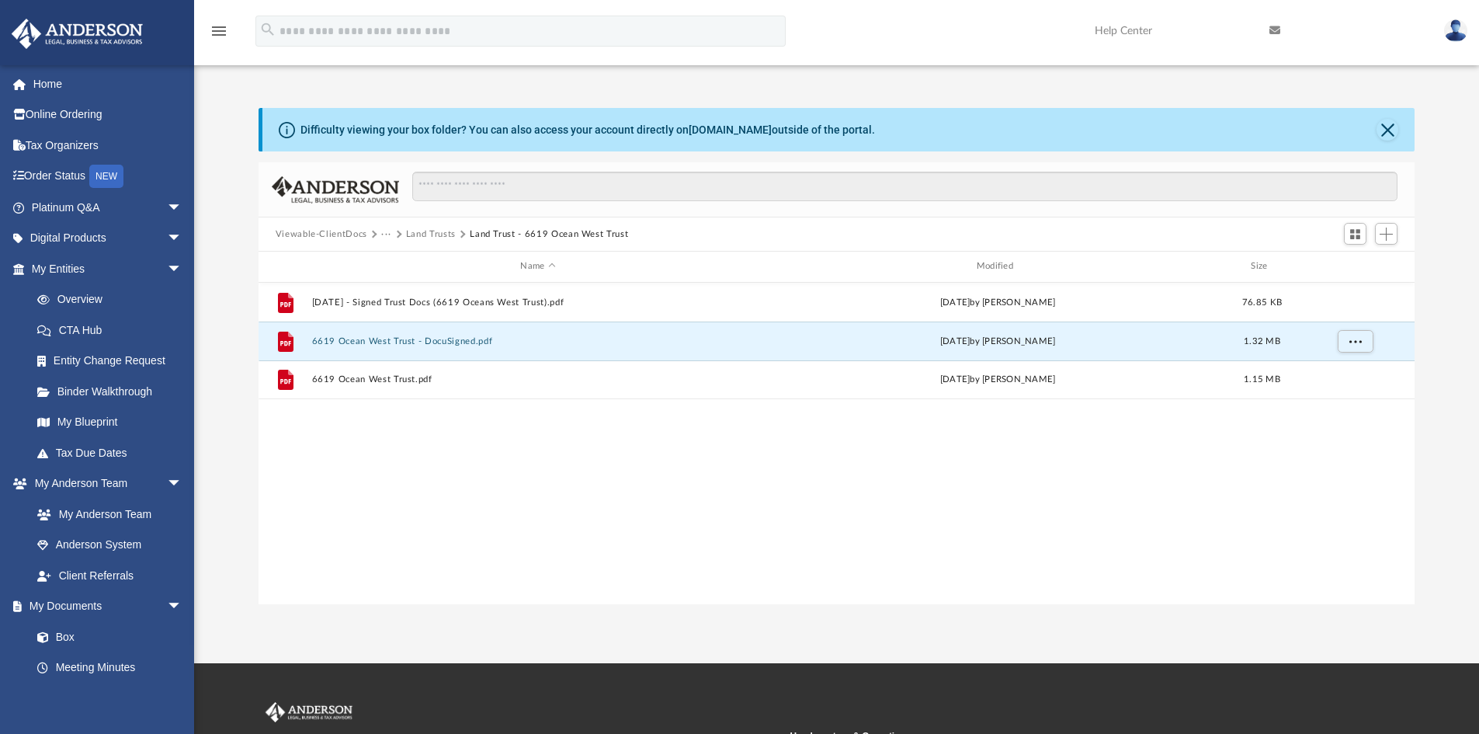
click at [440, 234] on button "Land Trusts" at bounding box center [431, 235] width 50 height 14
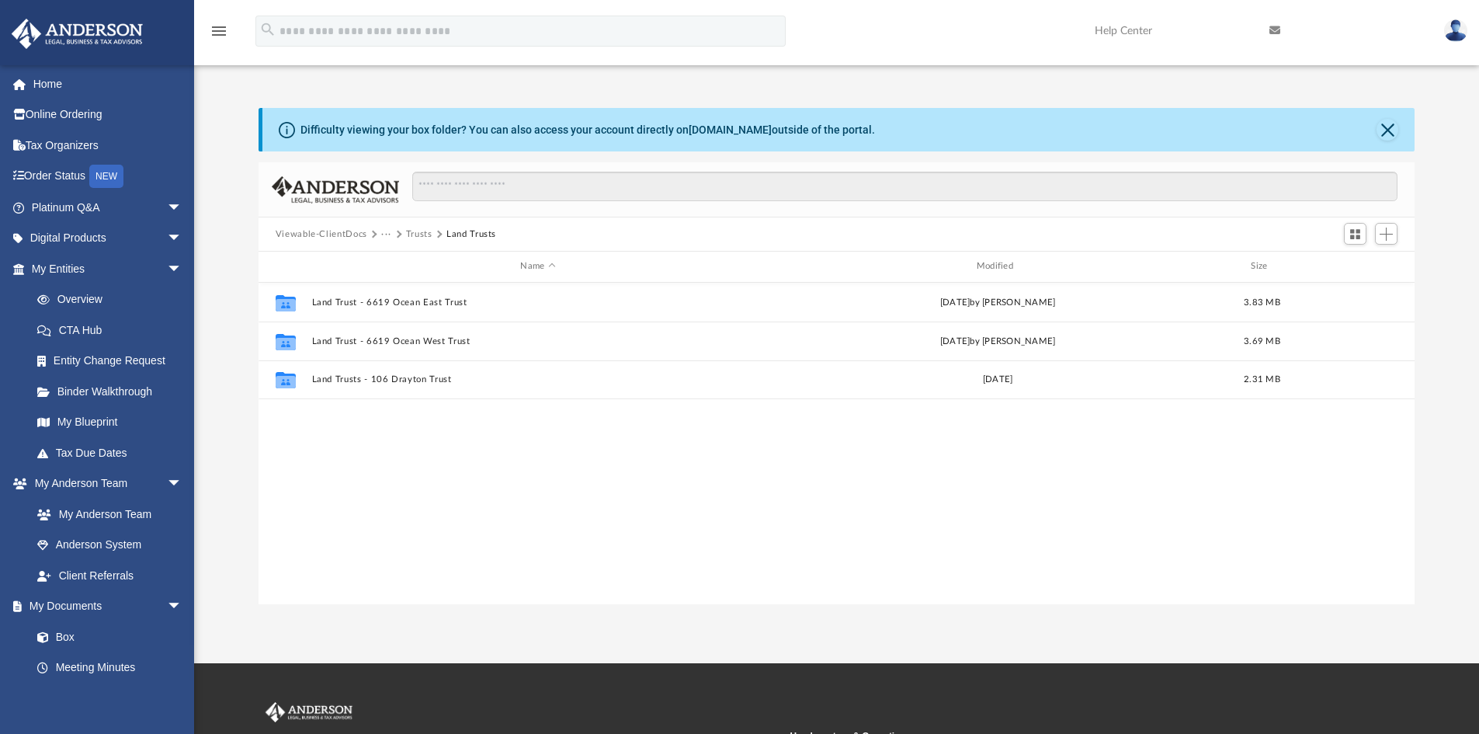
click at [328, 235] on button "Viewable-ClientDocs" at bounding box center [322, 235] width 92 height 14
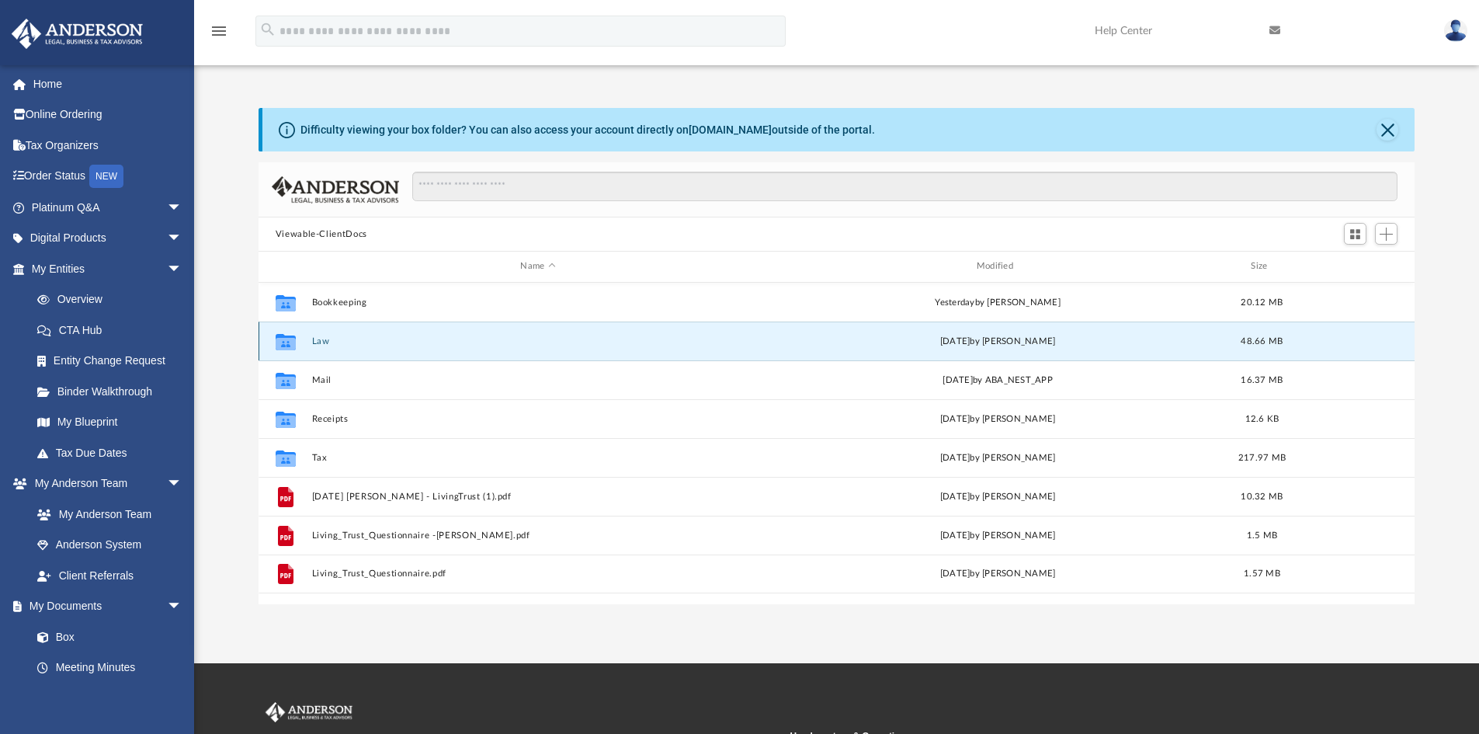
click at [320, 337] on button "Law" at bounding box center [537, 341] width 453 height 10
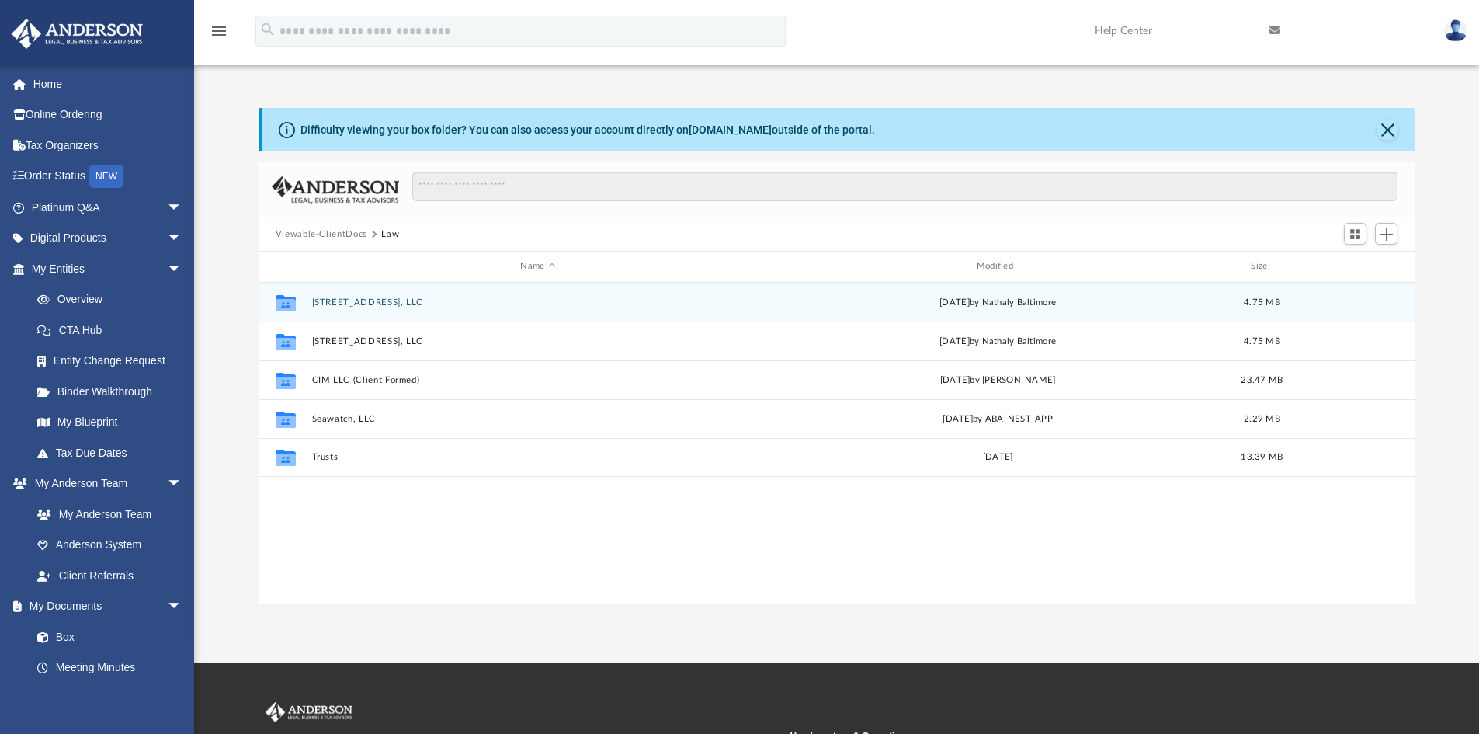
click at [360, 301] on button "6619 Ocean East, LLC" at bounding box center [537, 302] width 453 height 10
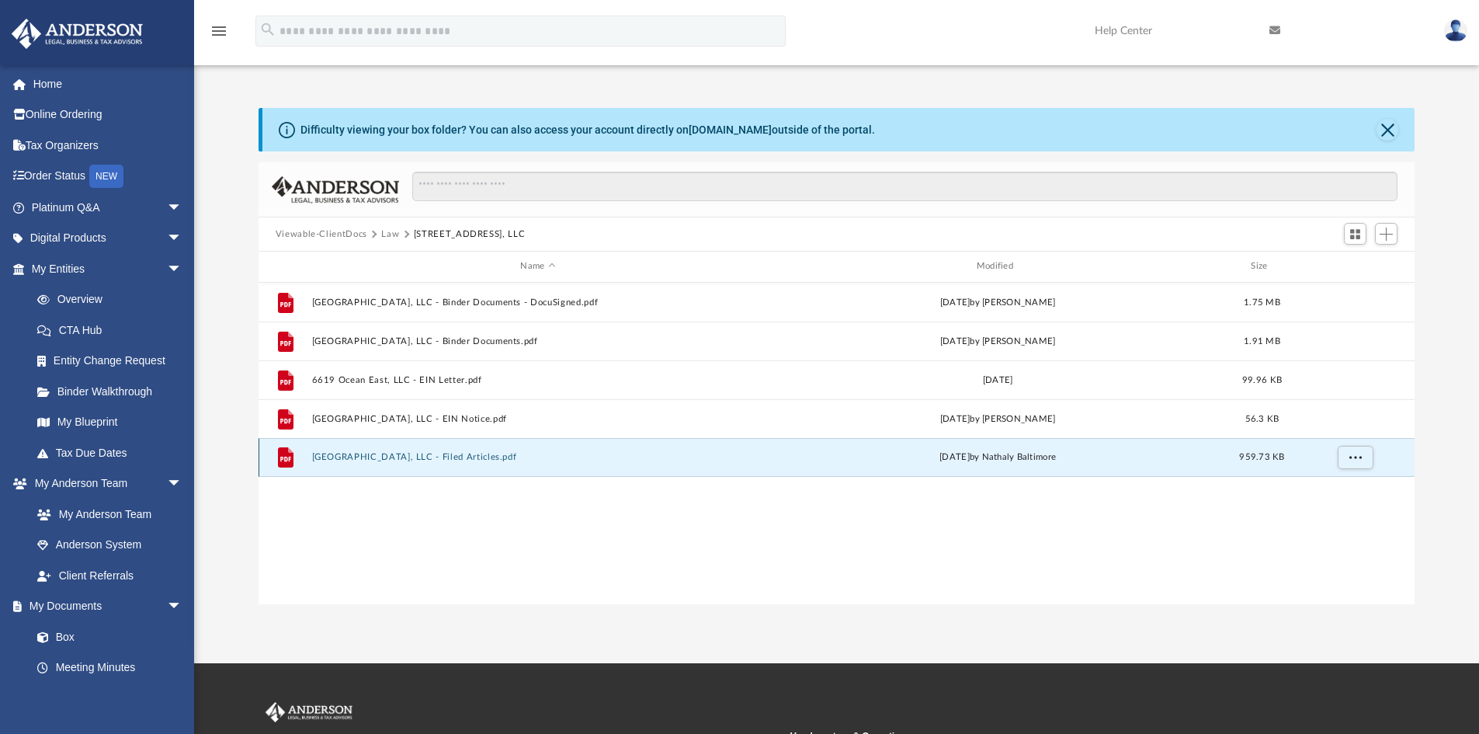
click at [364, 457] on button "6619 Ocean East, LLC - Filed Articles.pdf" at bounding box center [537, 457] width 453 height 10
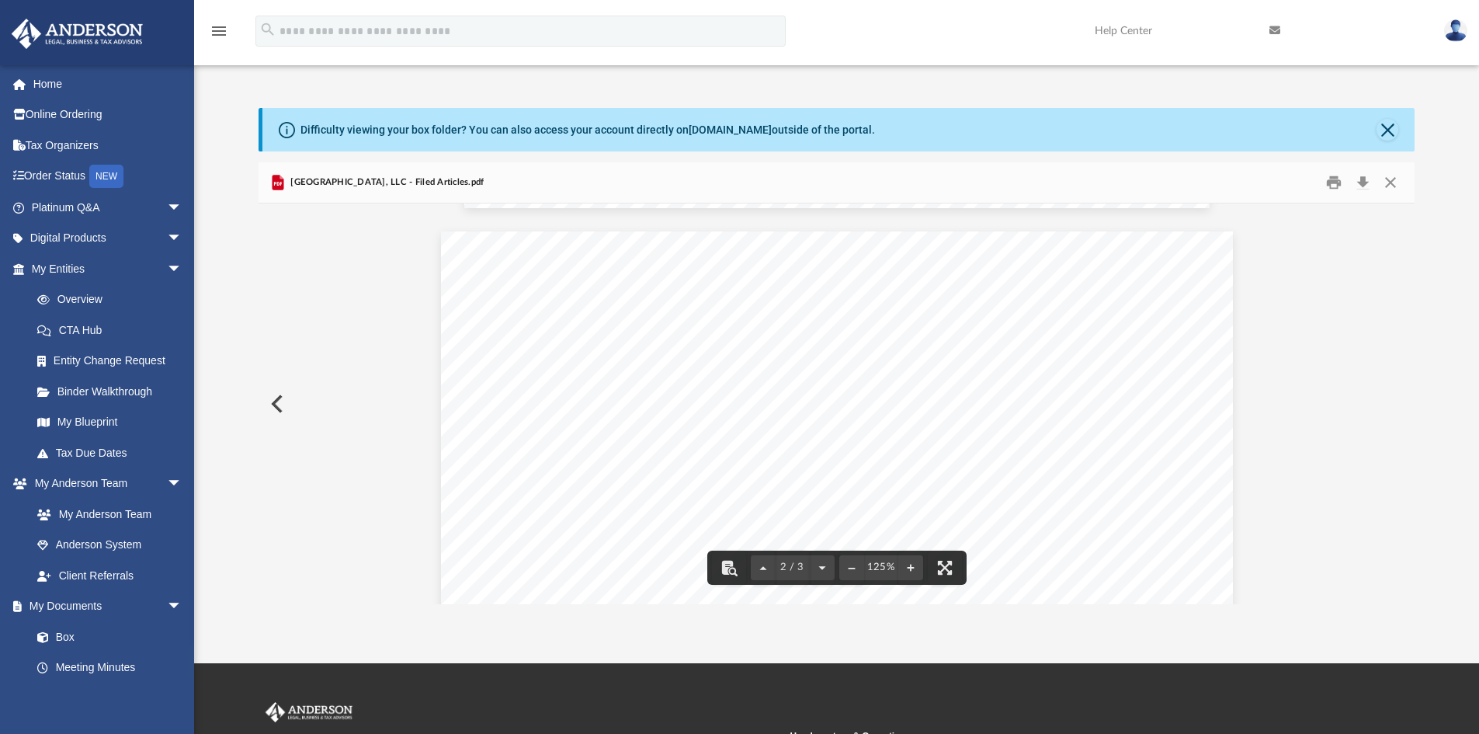
scroll to position [621, 0]
click at [1391, 183] on button "Close" at bounding box center [1391, 183] width 28 height 24
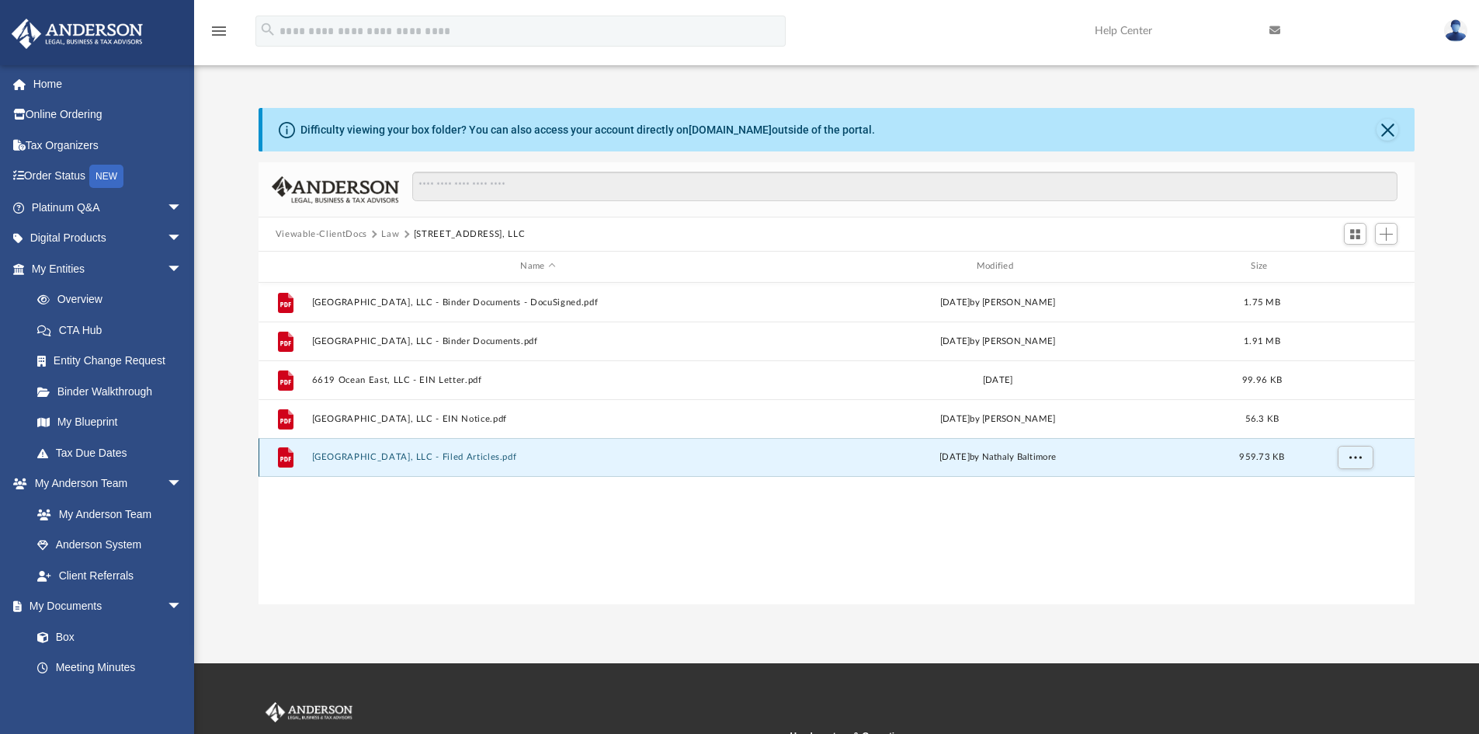
click at [454, 457] on button "6619 Ocean East, LLC - Filed Articles.pdf" at bounding box center [537, 457] width 453 height 10
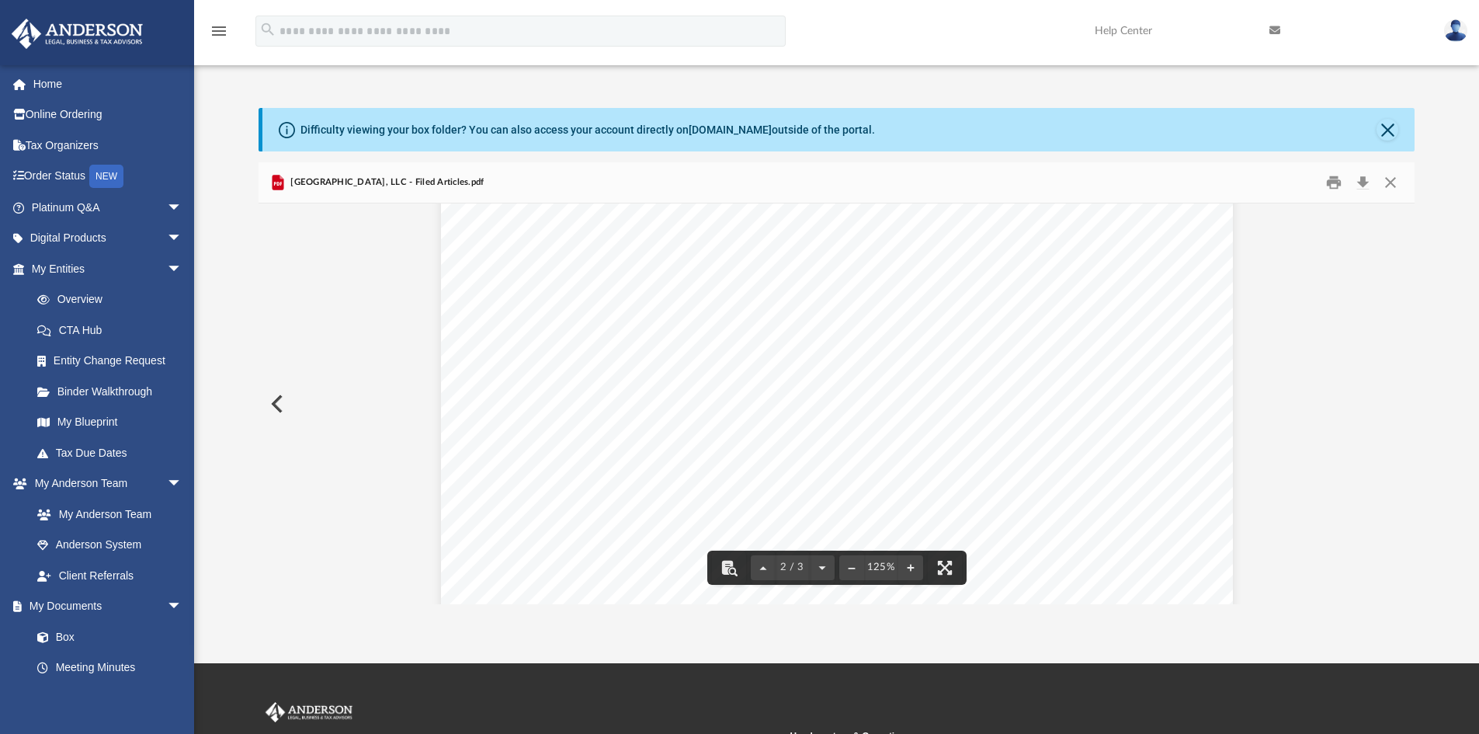
scroll to position [1165, 0]
click at [1082, 617] on div "App drhagedorn@gmail.com Sign Out drhagedorn@gmail.com Home Online Ordering Tax…" at bounding box center [739, 331] width 1479 height 663
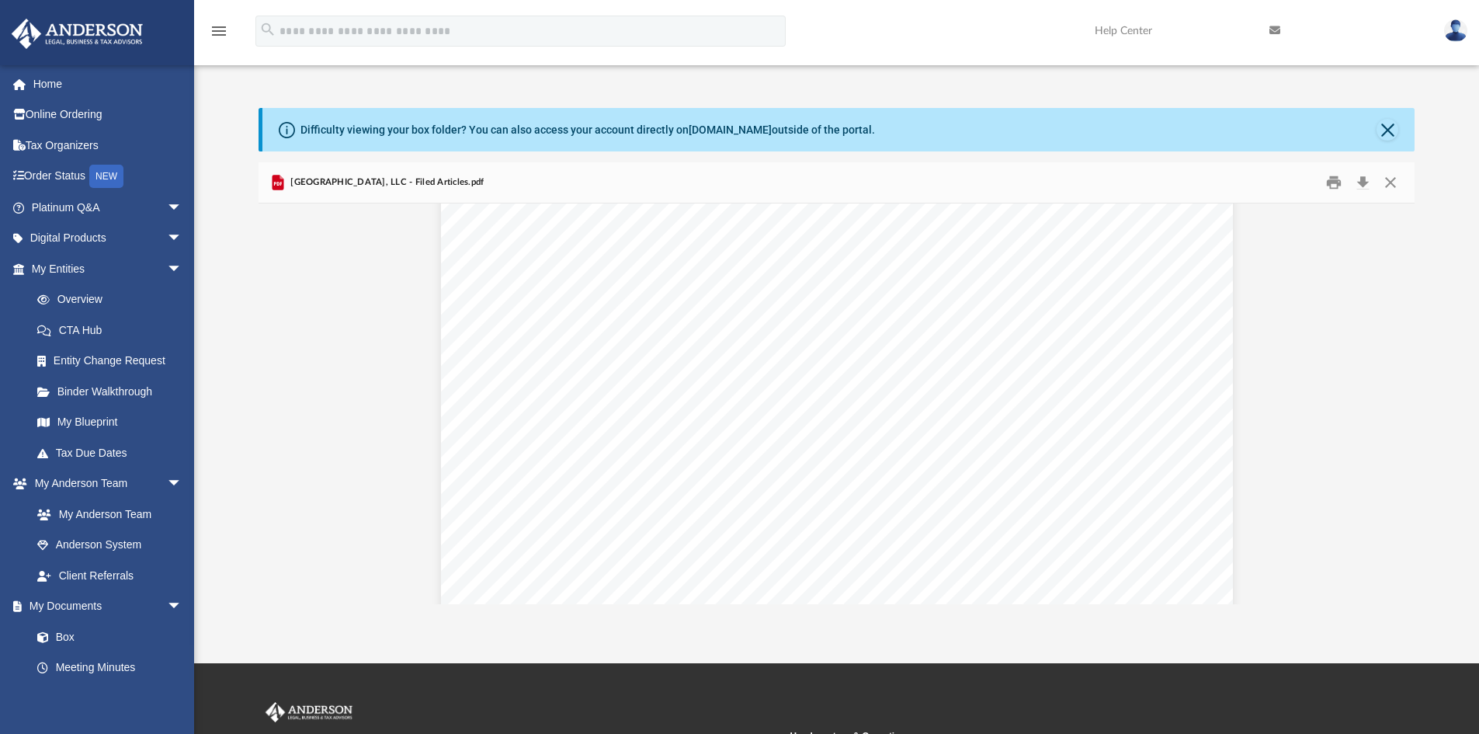
scroll to position [2722, 0]
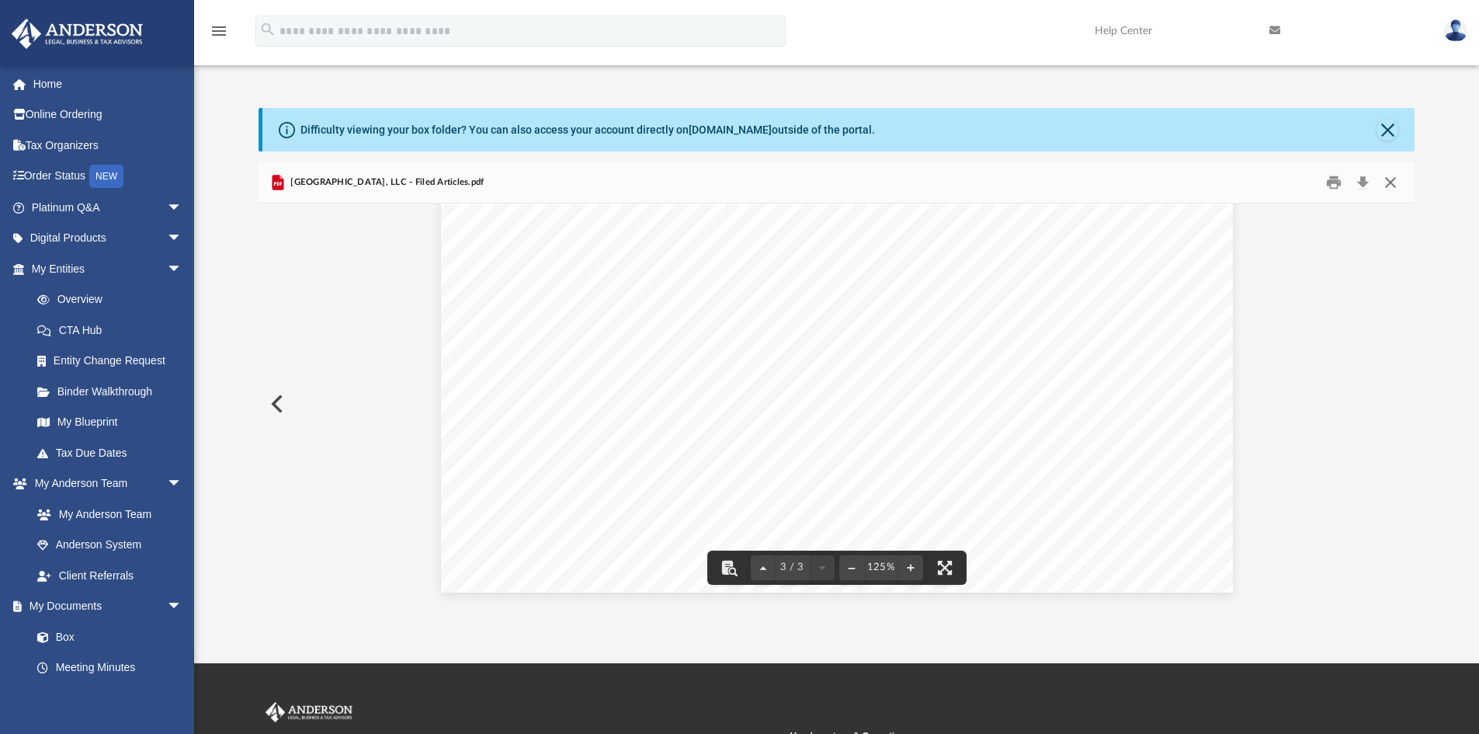
click at [1393, 186] on button "Close" at bounding box center [1391, 183] width 28 height 24
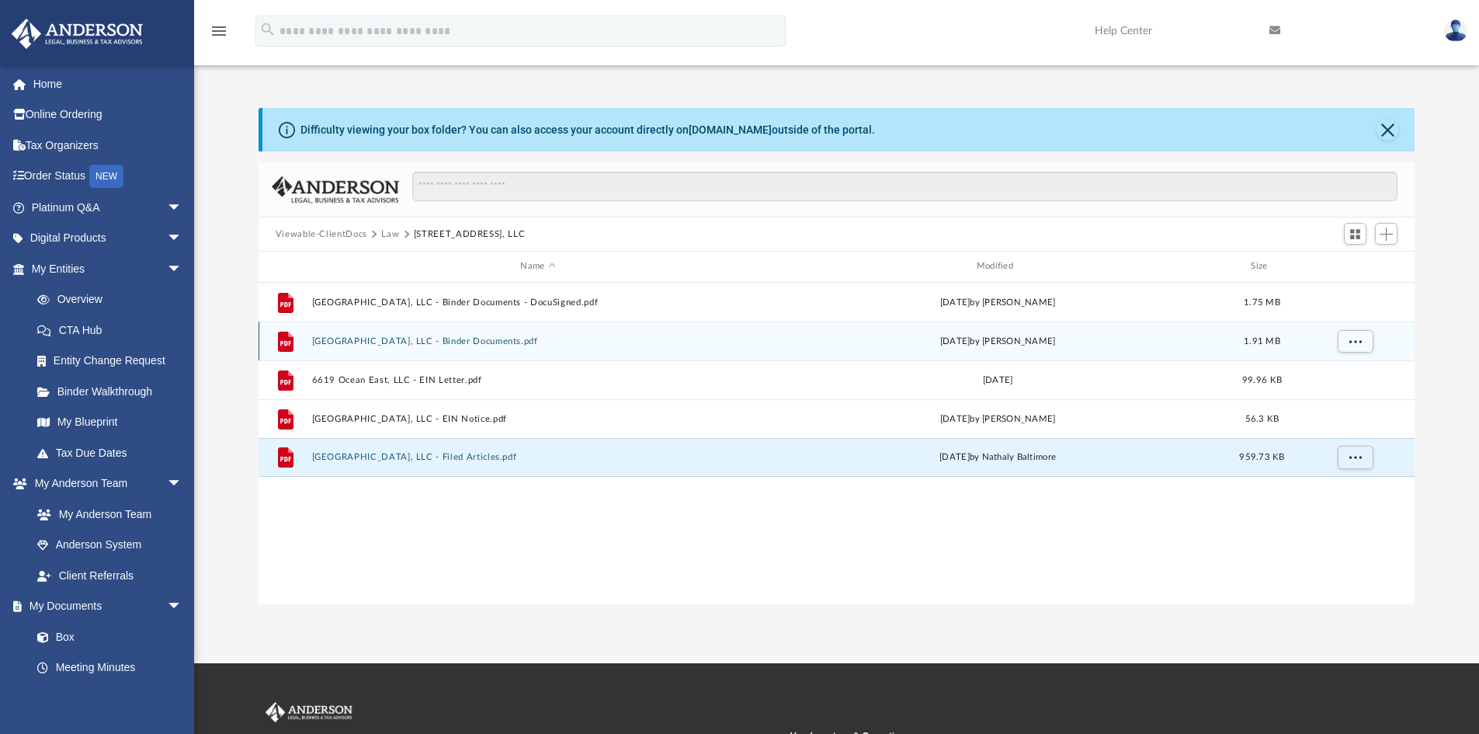
click at [356, 344] on button "6619 Ocean East, LLC - Binder Documents.pdf" at bounding box center [537, 341] width 453 height 10
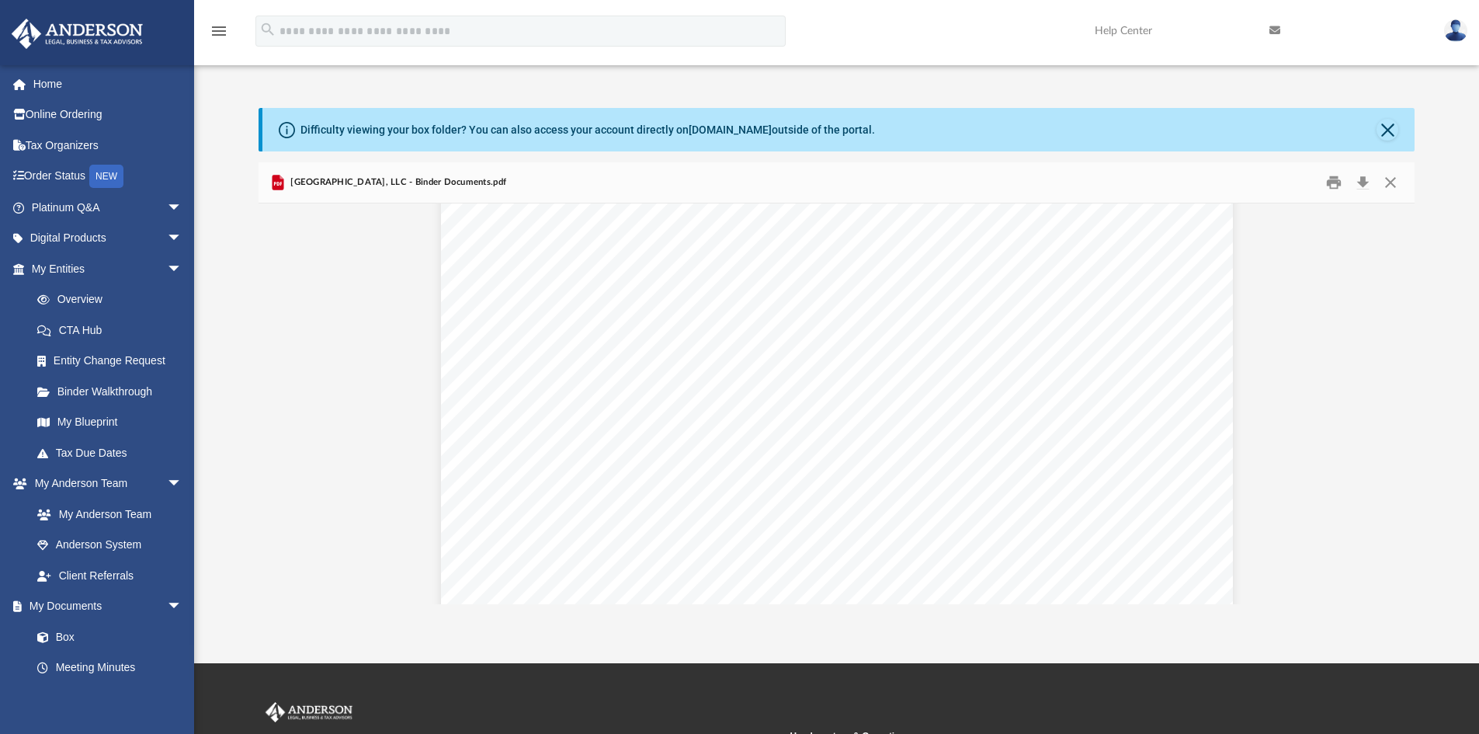
scroll to position [466, 0]
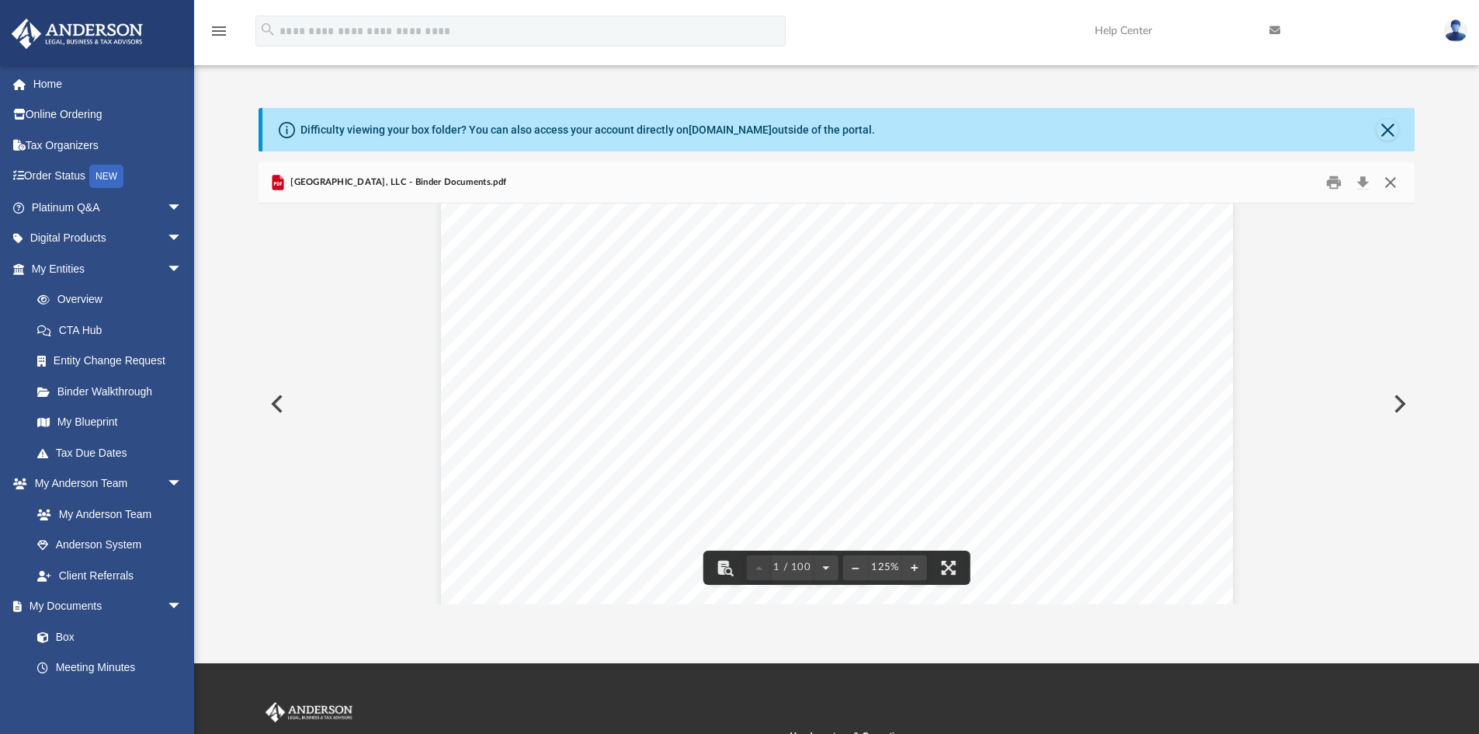
click at [1389, 185] on button "Close" at bounding box center [1391, 183] width 28 height 24
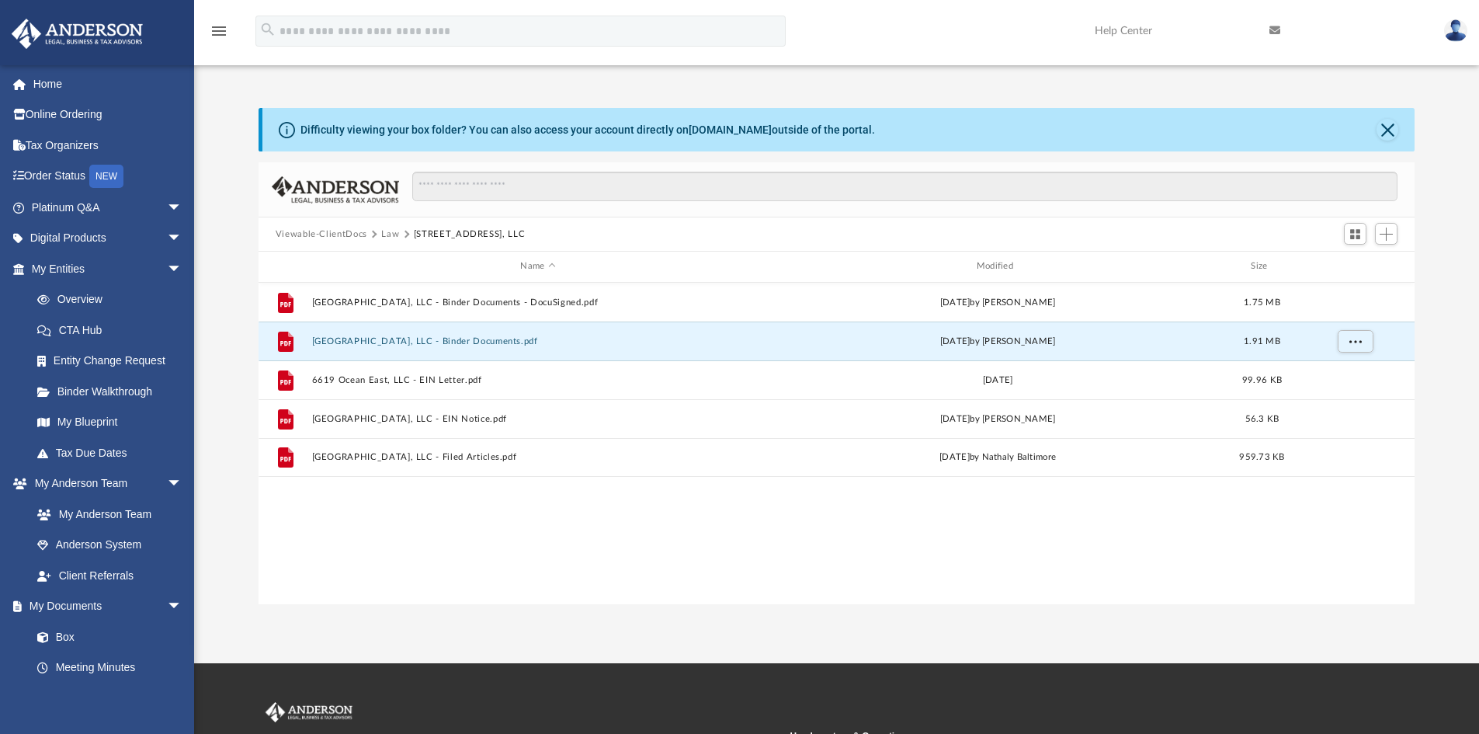
click at [392, 233] on button "Law" at bounding box center [390, 235] width 18 height 14
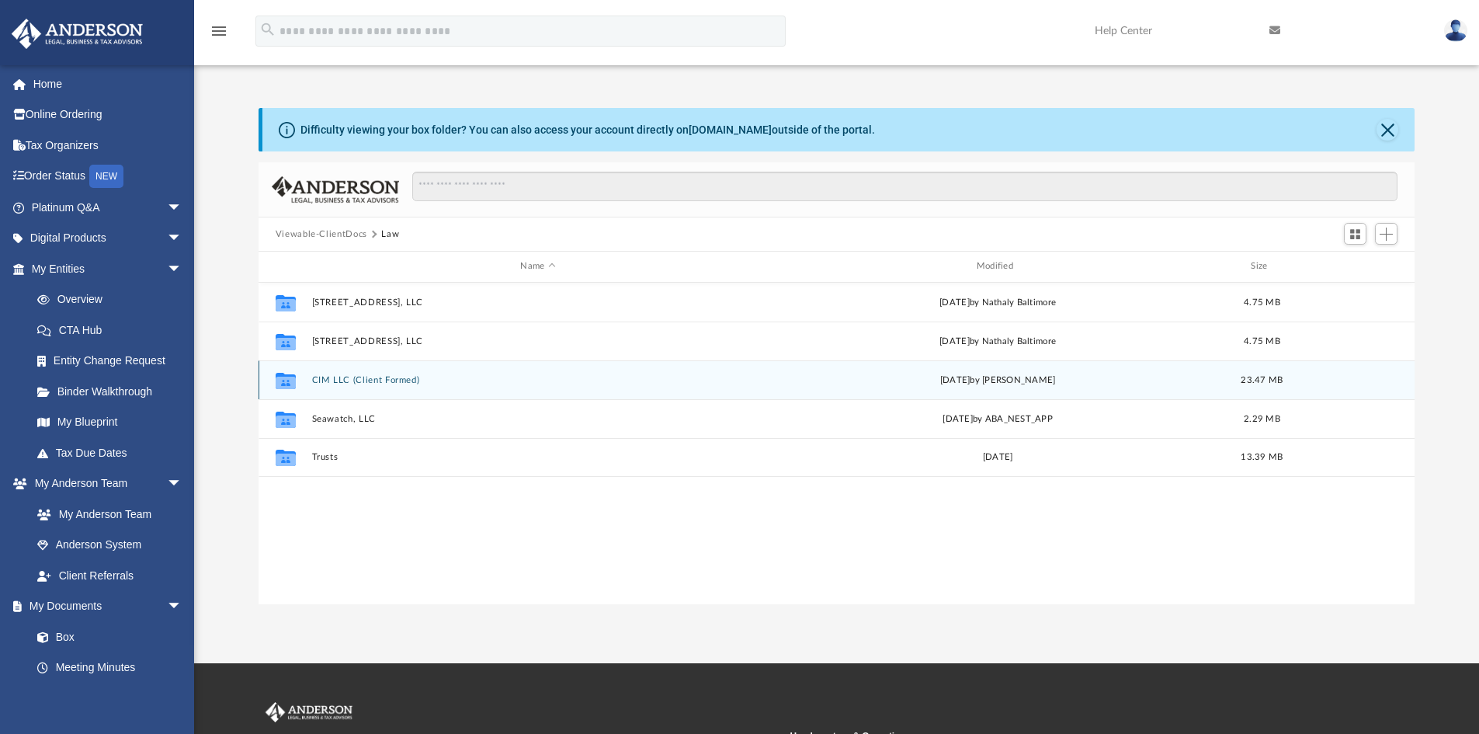
click at [360, 382] on button "CIM LLC (Client Formed)" at bounding box center [537, 380] width 453 height 10
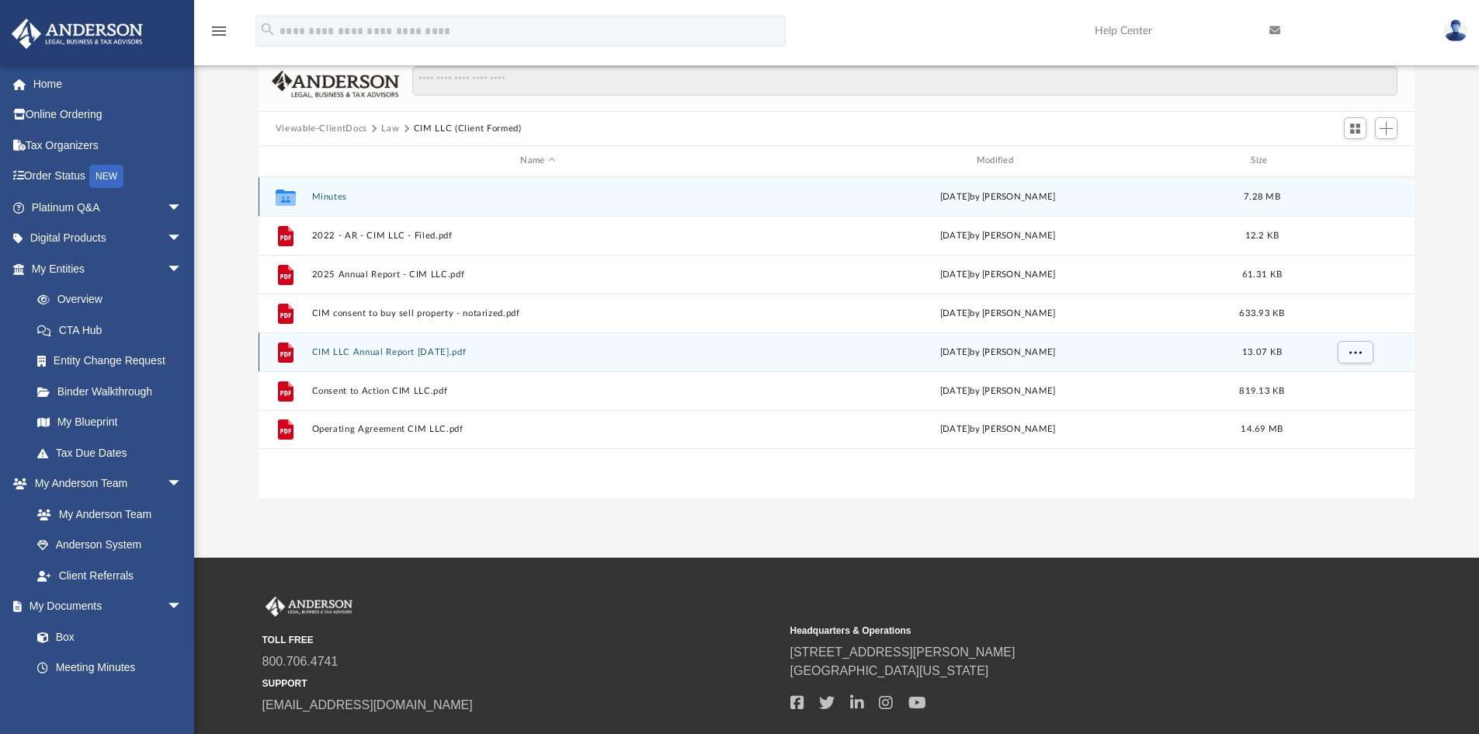
scroll to position [78, 0]
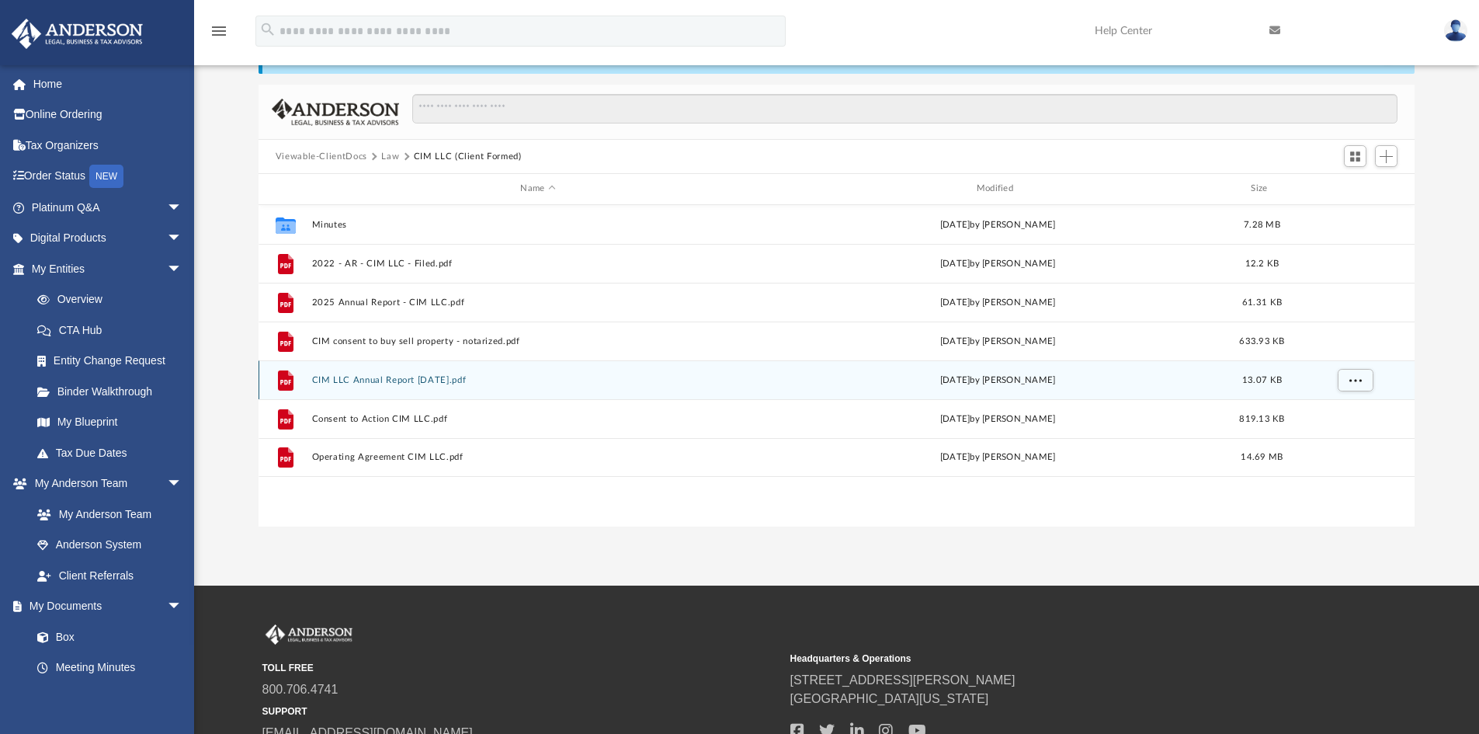
click at [374, 379] on button "CIM LLC Annual Report 1.23.2024.pdf" at bounding box center [537, 380] width 453 height 10
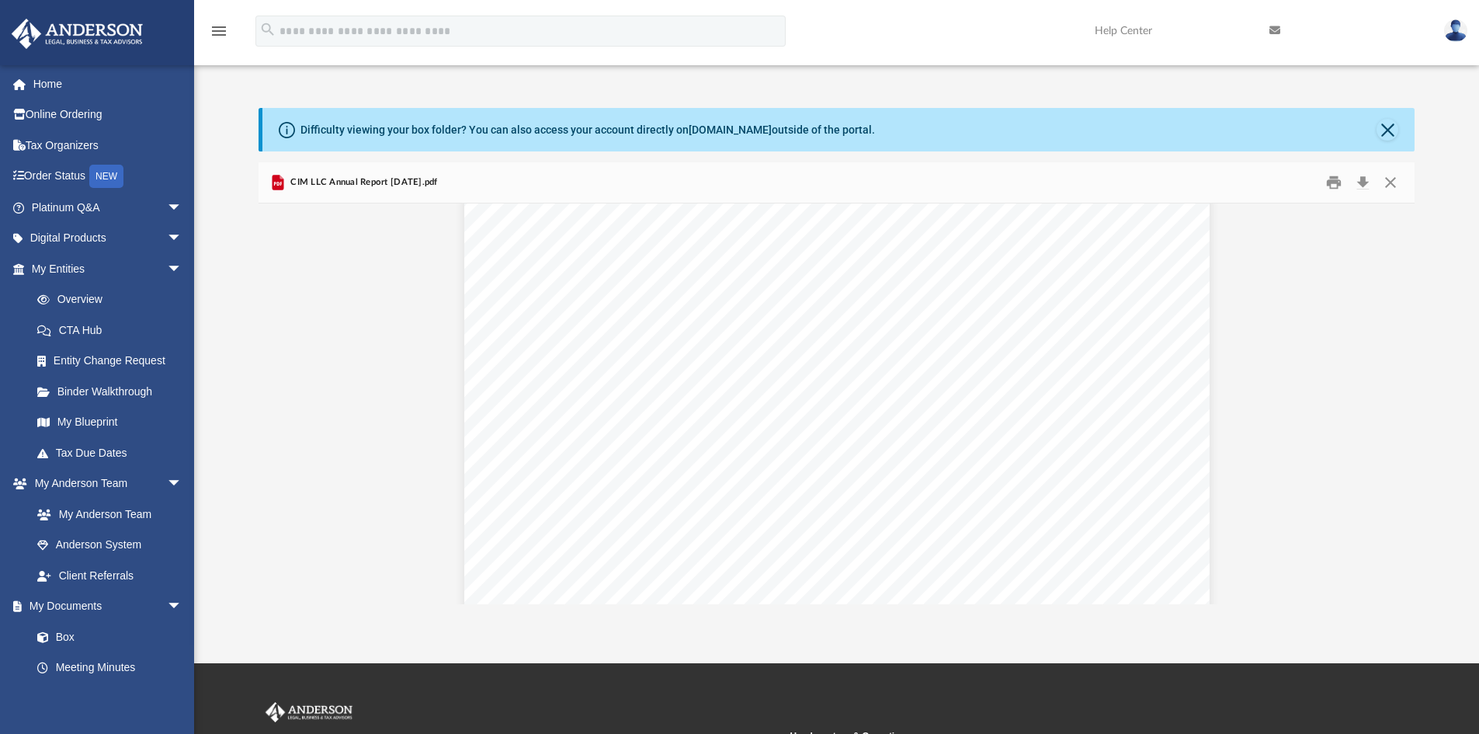
scroll to position [0, 0]
click at [1391, 186] on button "Close" at bounding box center [1391, 183] width 28 height 24
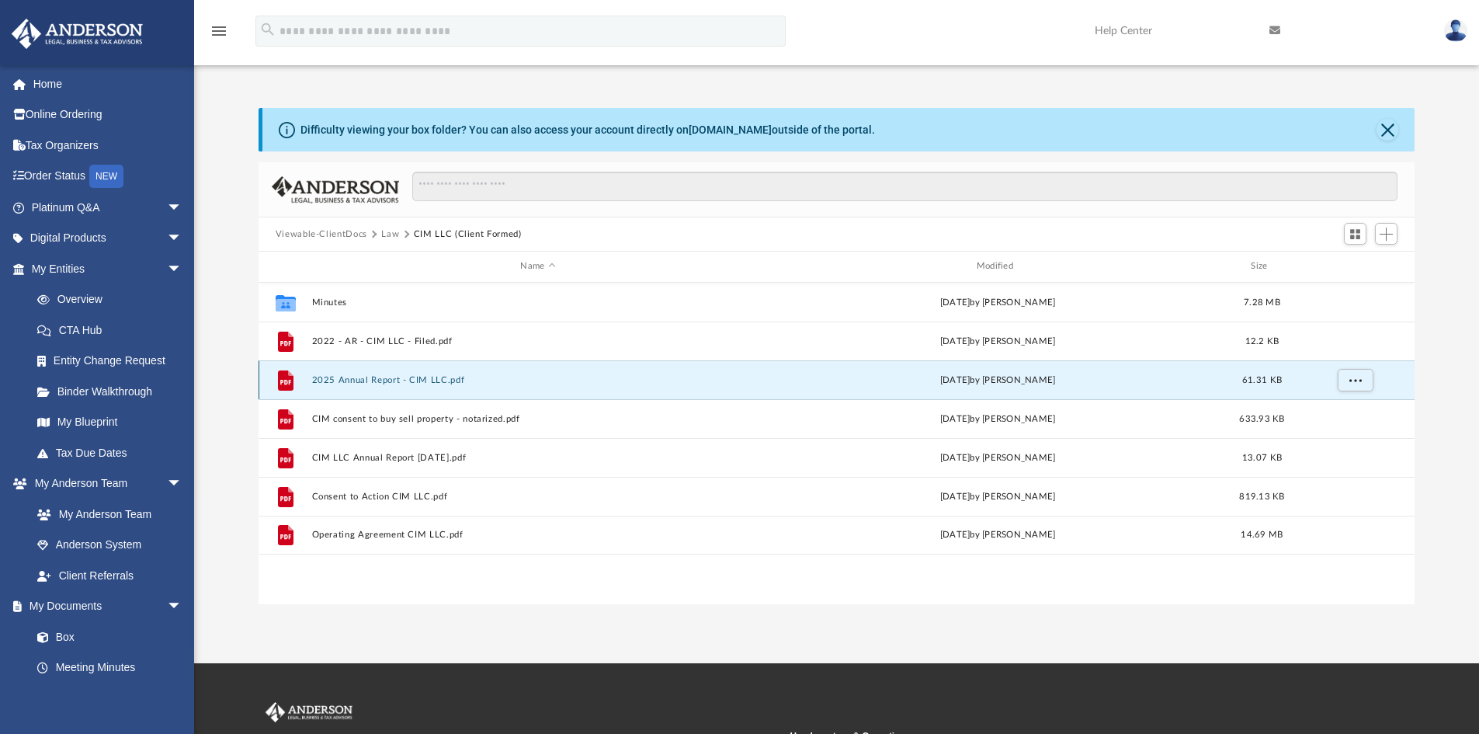
click at [373, 378] on button "2025 Annual Report - CIM LLC.pdf" at bounding box center [537, 380] width 453 height 10
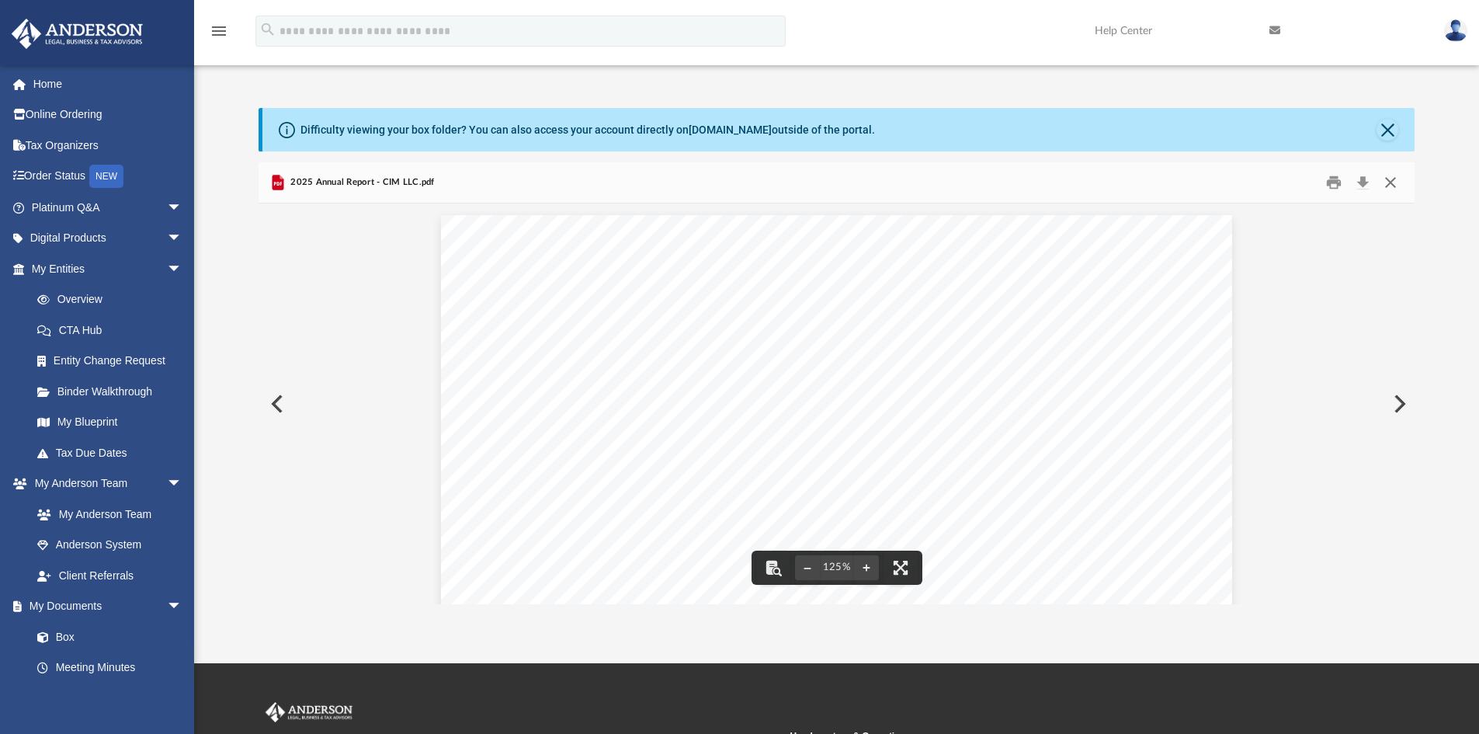
click at [1392, 182] on button "Close" at bounding box center [1391, 183] width 28 height 24
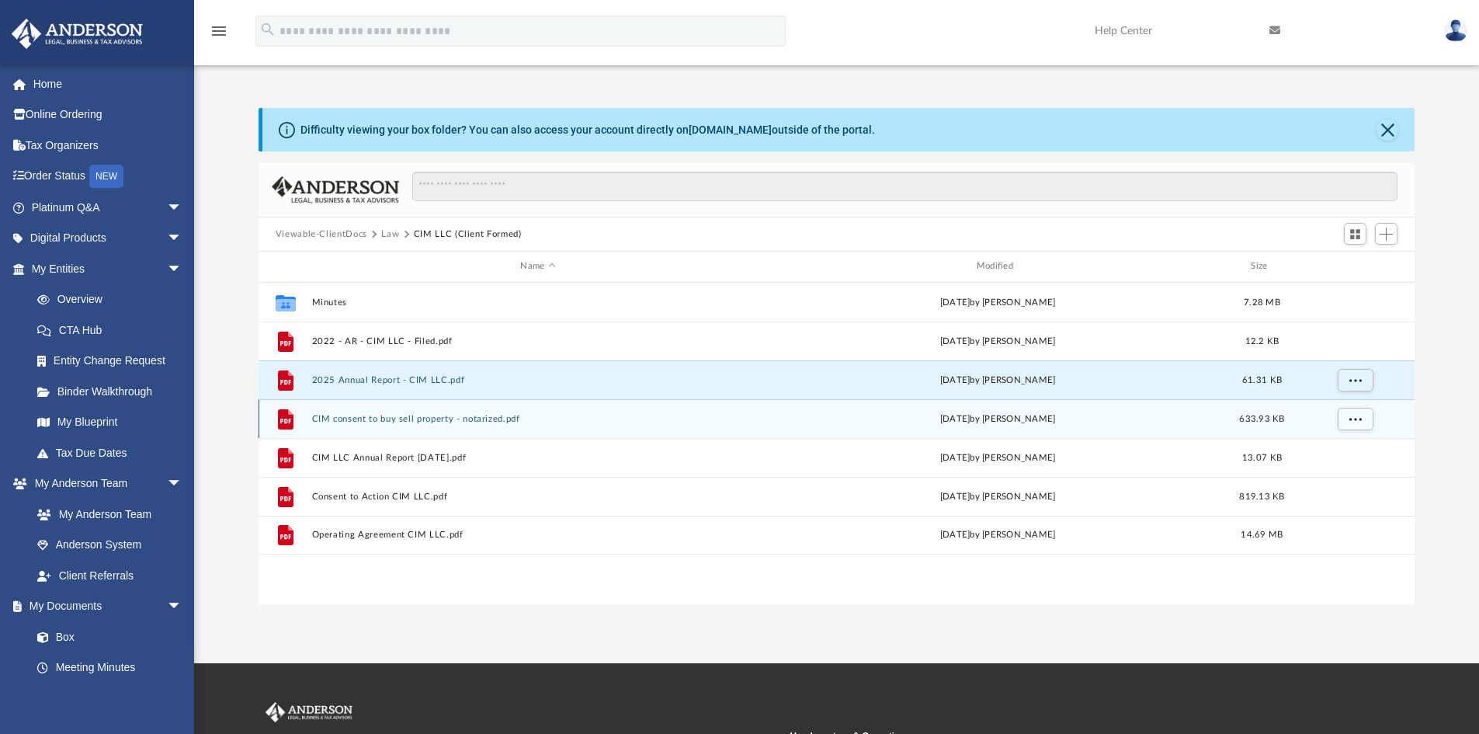
click at [380, 420] on button "CIM consent to buy sell property - notarized.pdf" at bounding box center [537, 419] width 453 height 10
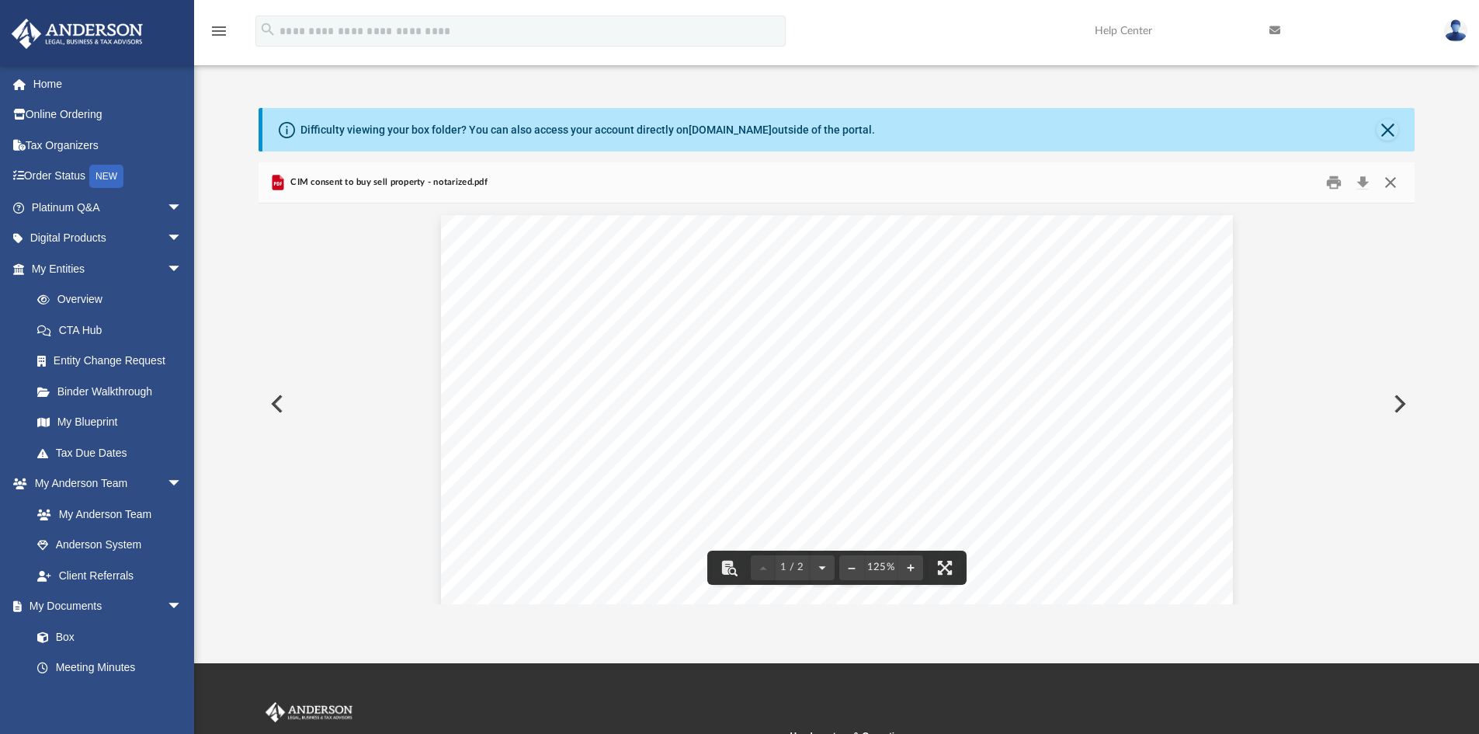
click at [1387, 182] on button "Close" at bounding box center [1391, 183] width 28 height 24
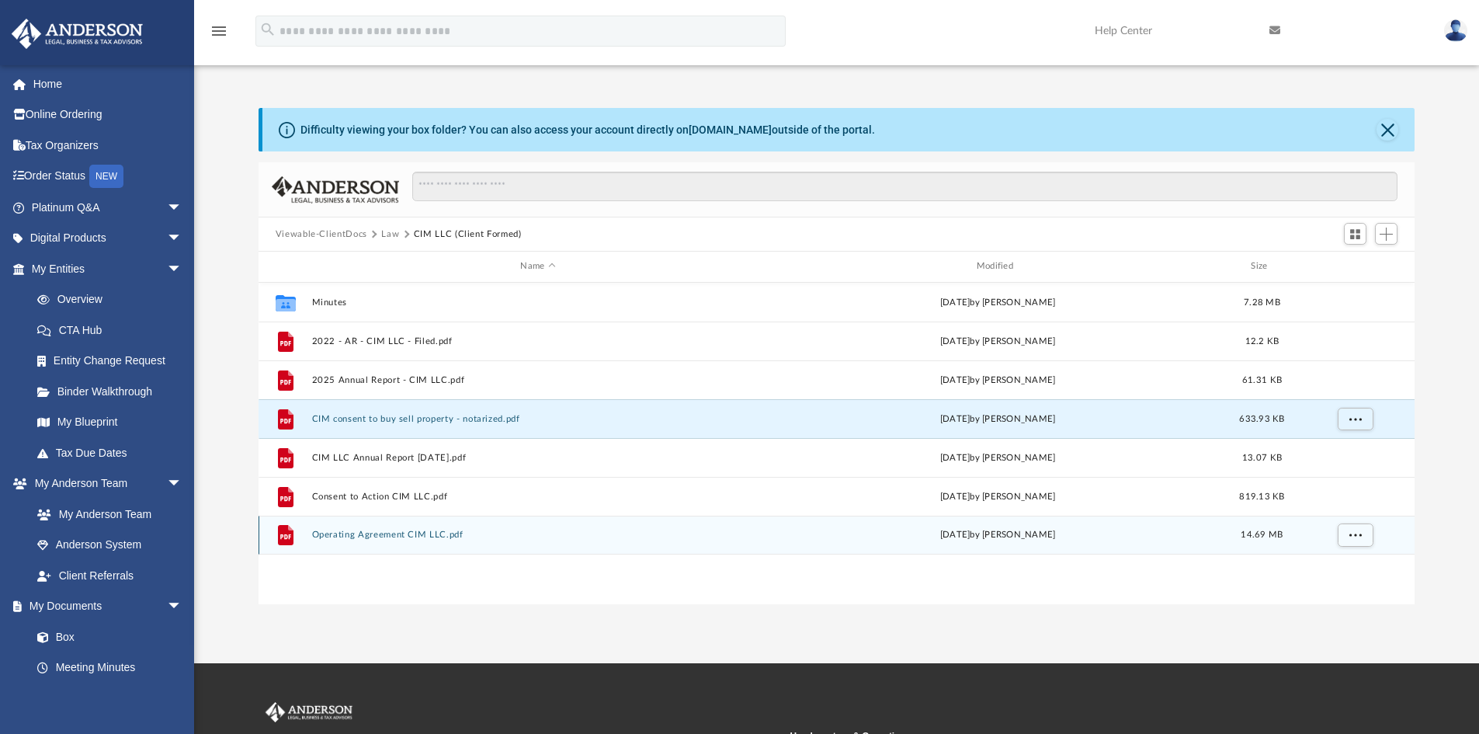
click at [378, 533] on button "Operating Agreement CIM LLC.pdf" at bounding box center [537, 535] width 453 height 10
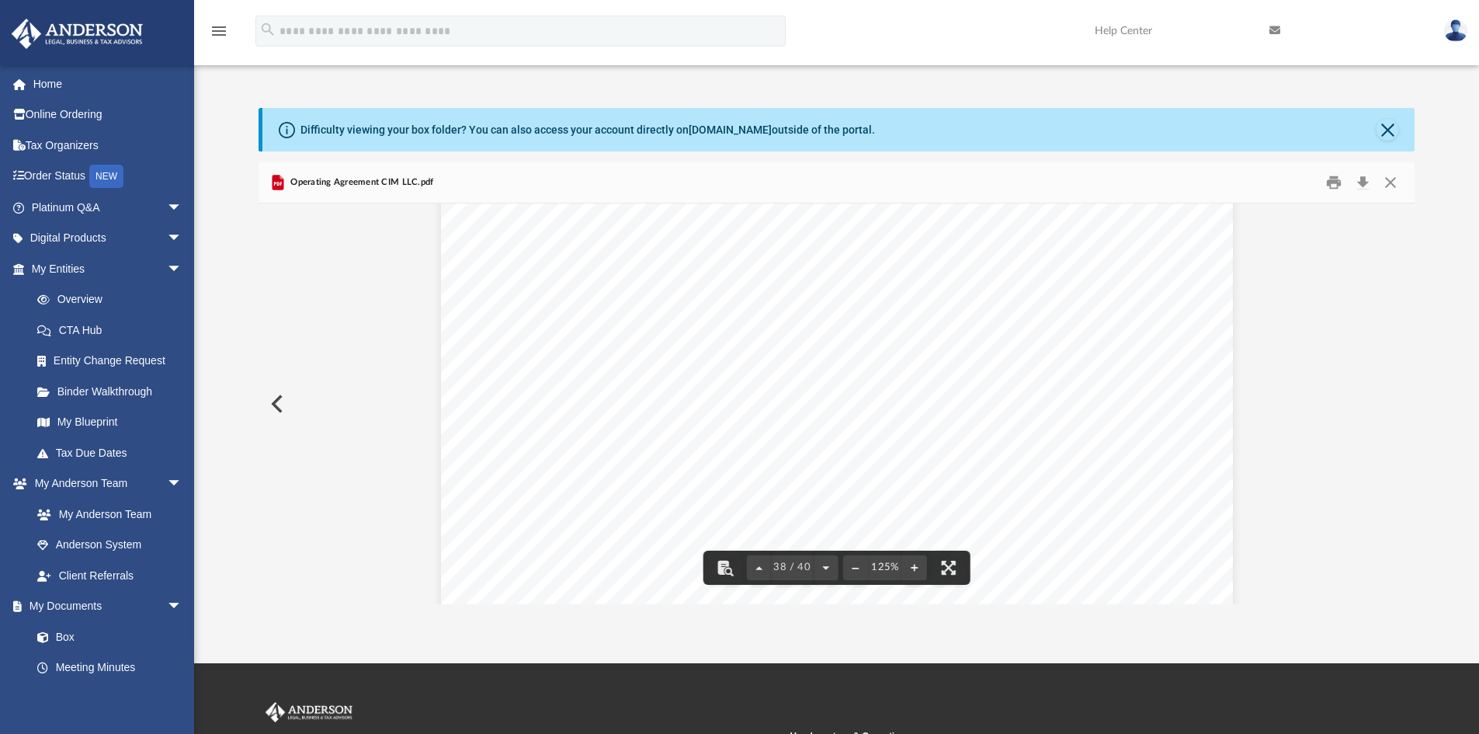
scroll to position [39282, 0]
click at [1390, 182] on button "Close" at bounding box center [1391, 183] width 28 height 24
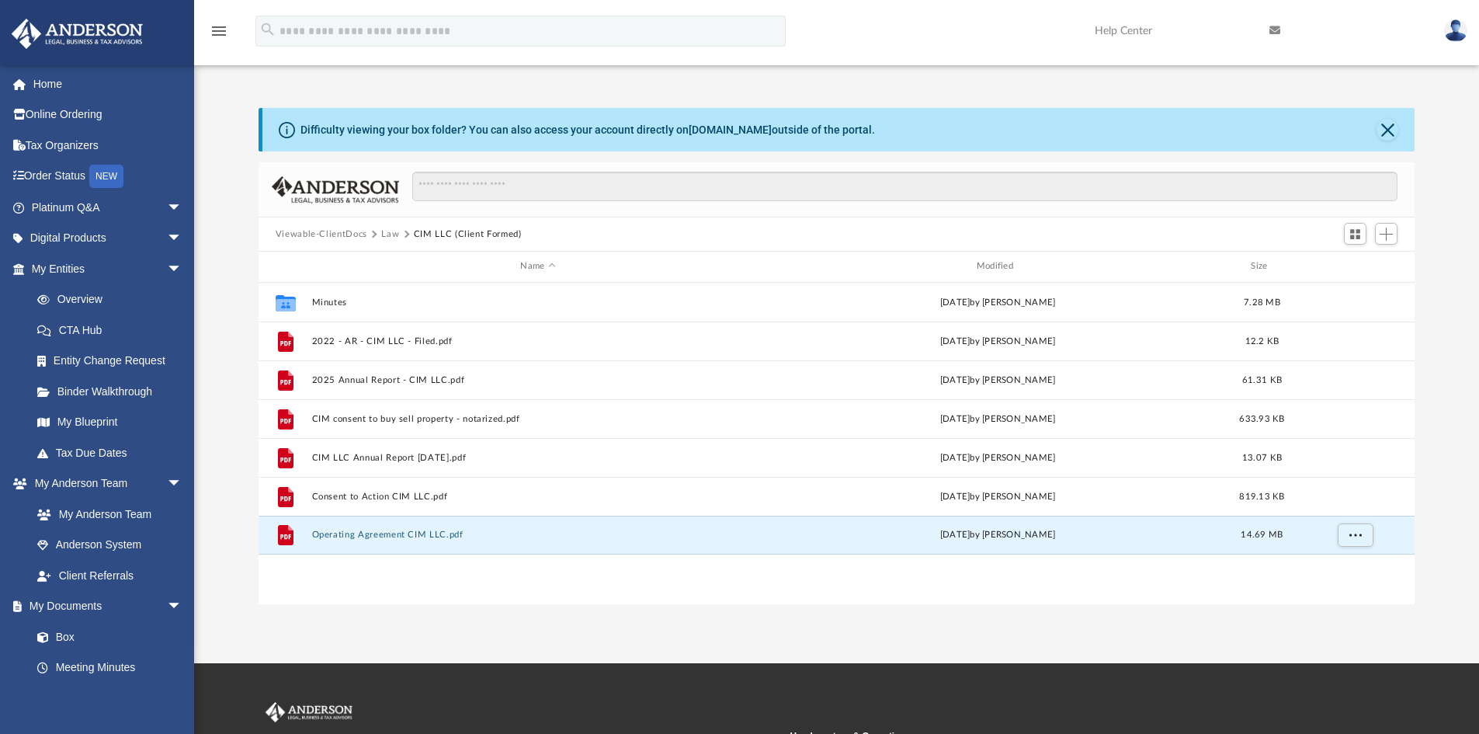
click at [386, 234] on button "Law" at bounding box center [390, 235] width 18 height 14
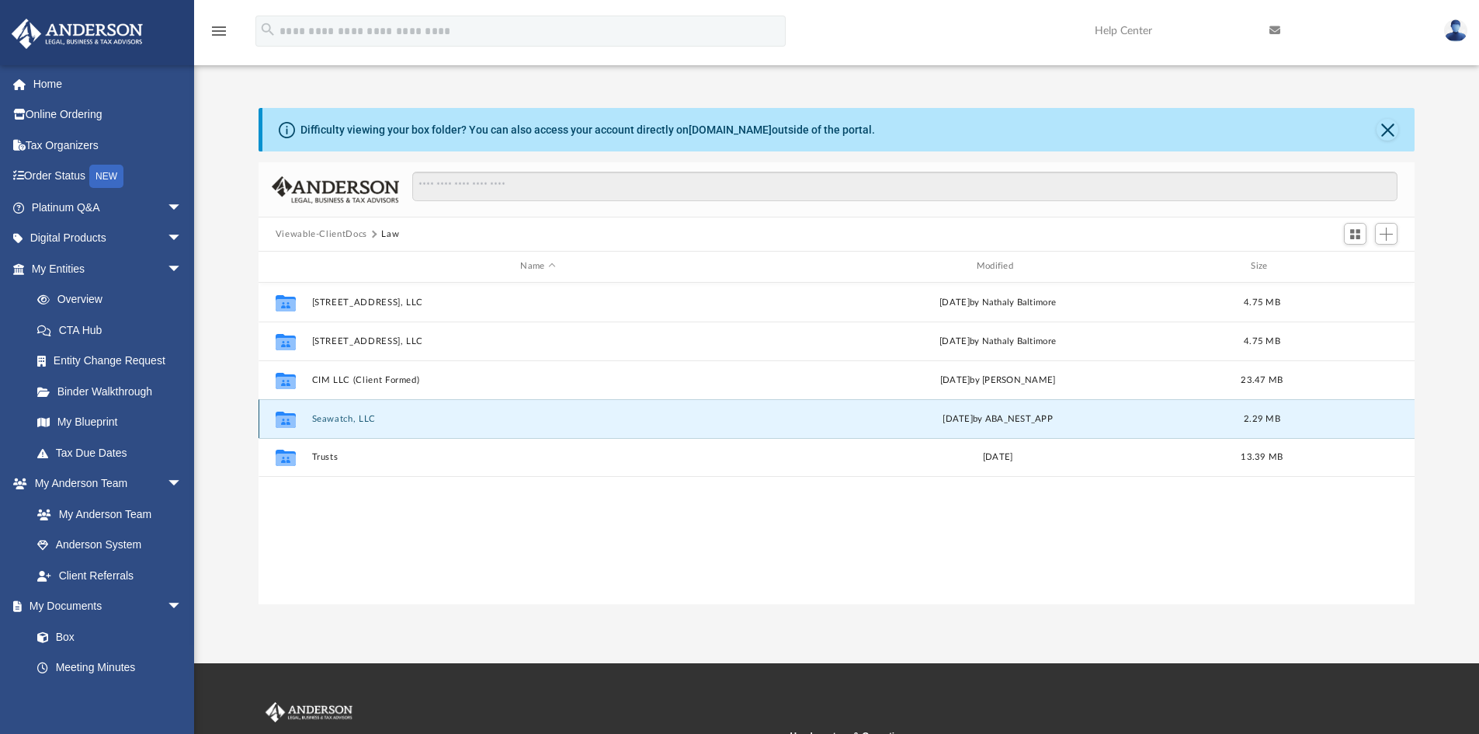
click at [346, 417] on button "Seawatch, LLC" at bounding box center [537, 419] width 453 height 10
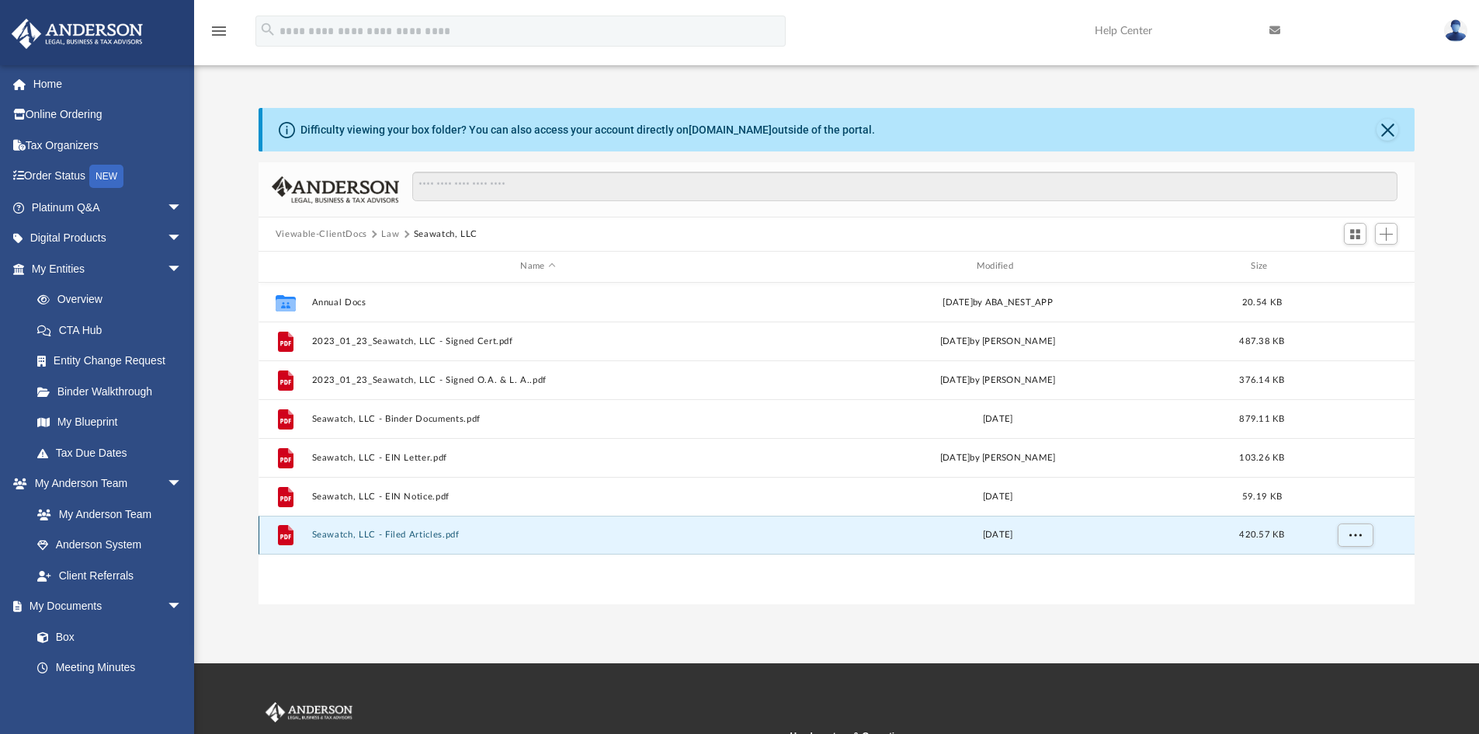
click at [390, 533] on button "Seawatch, LLC - Filed Articles.pdf" at bounding box center [537, 535] width 453 height 10
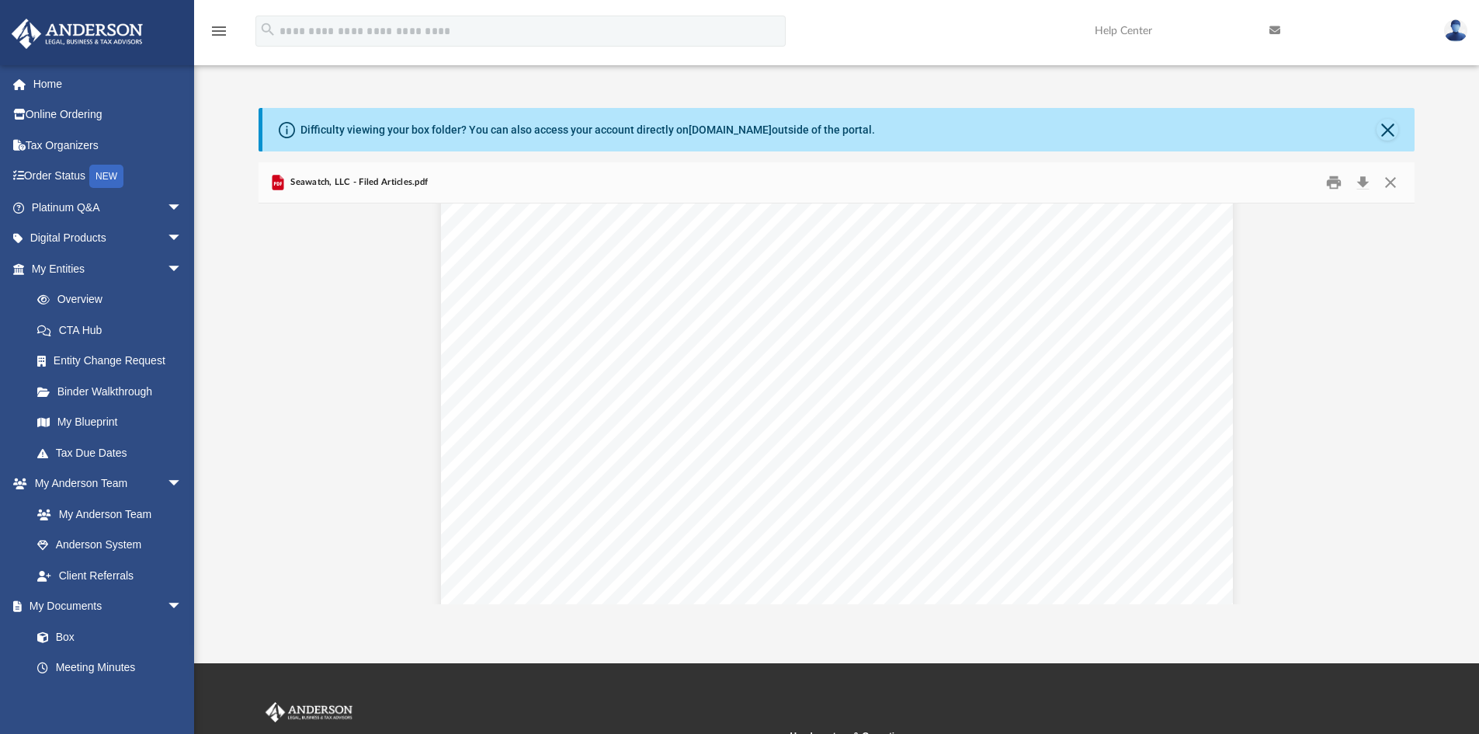
scroll to position [0, 0]
click at [1392, 181] on button "Close" at bounding box center [1391, 183] width 28 height 24
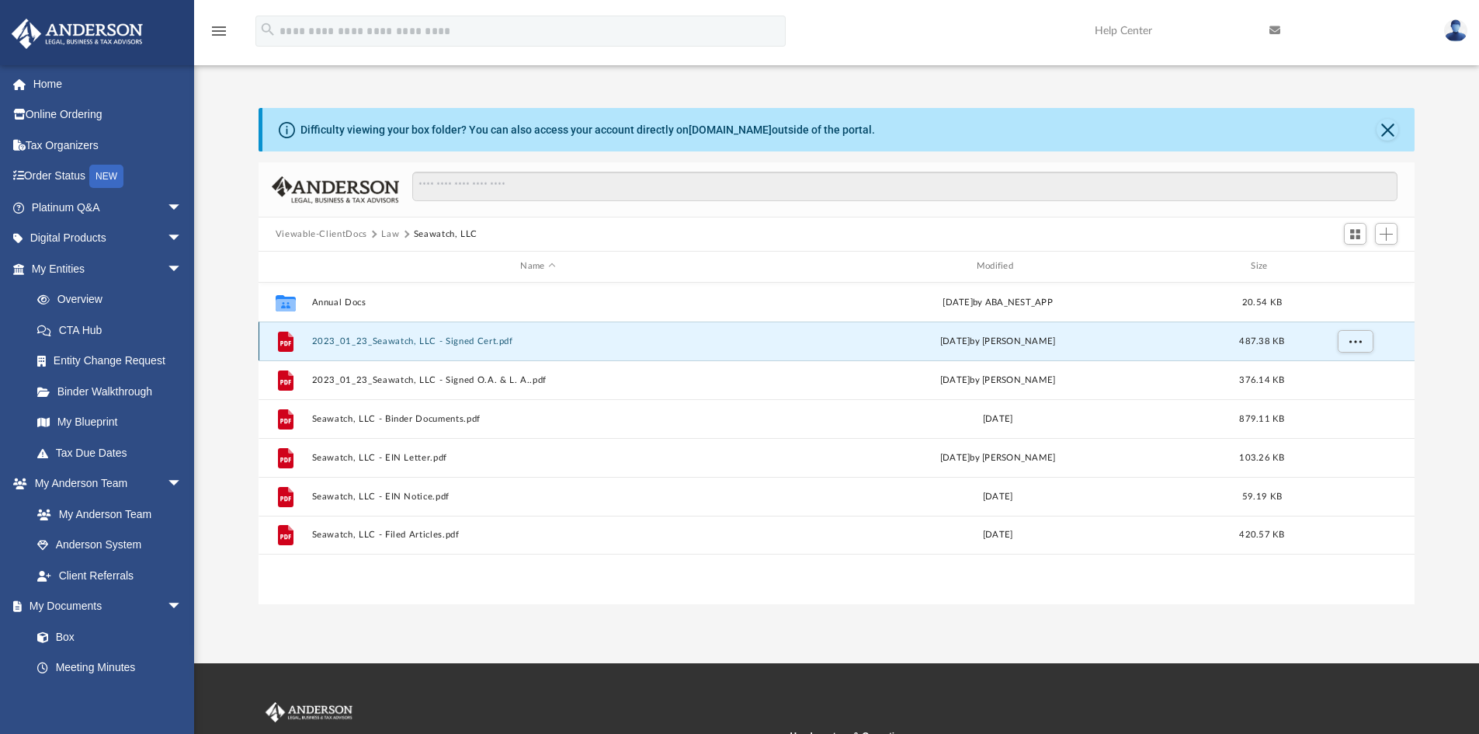
click at [378, 342] on button "2023_01_23_Seawatch, LLC - Signed Cert.pdf" at bounding box center [537, 341] width 453 height 10
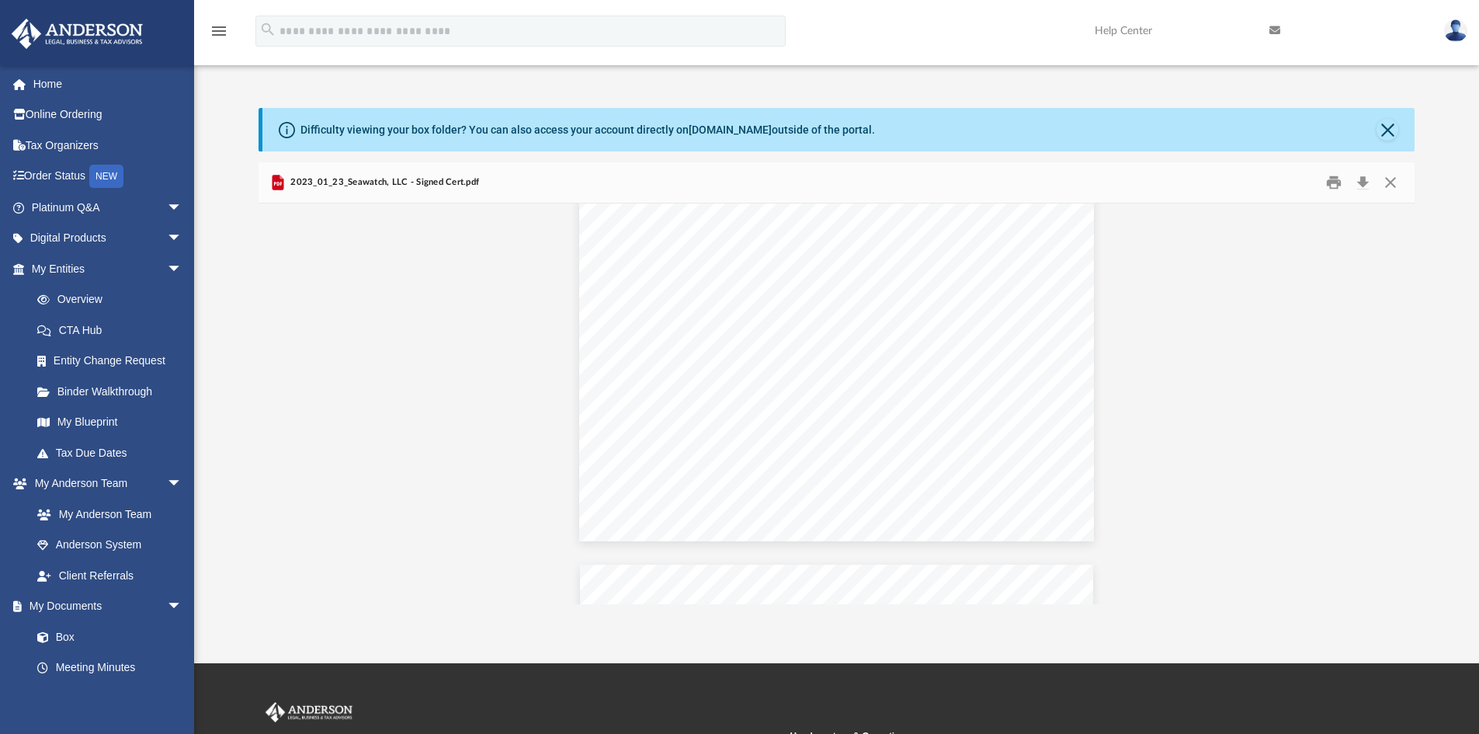
scroll to position [50, 0]
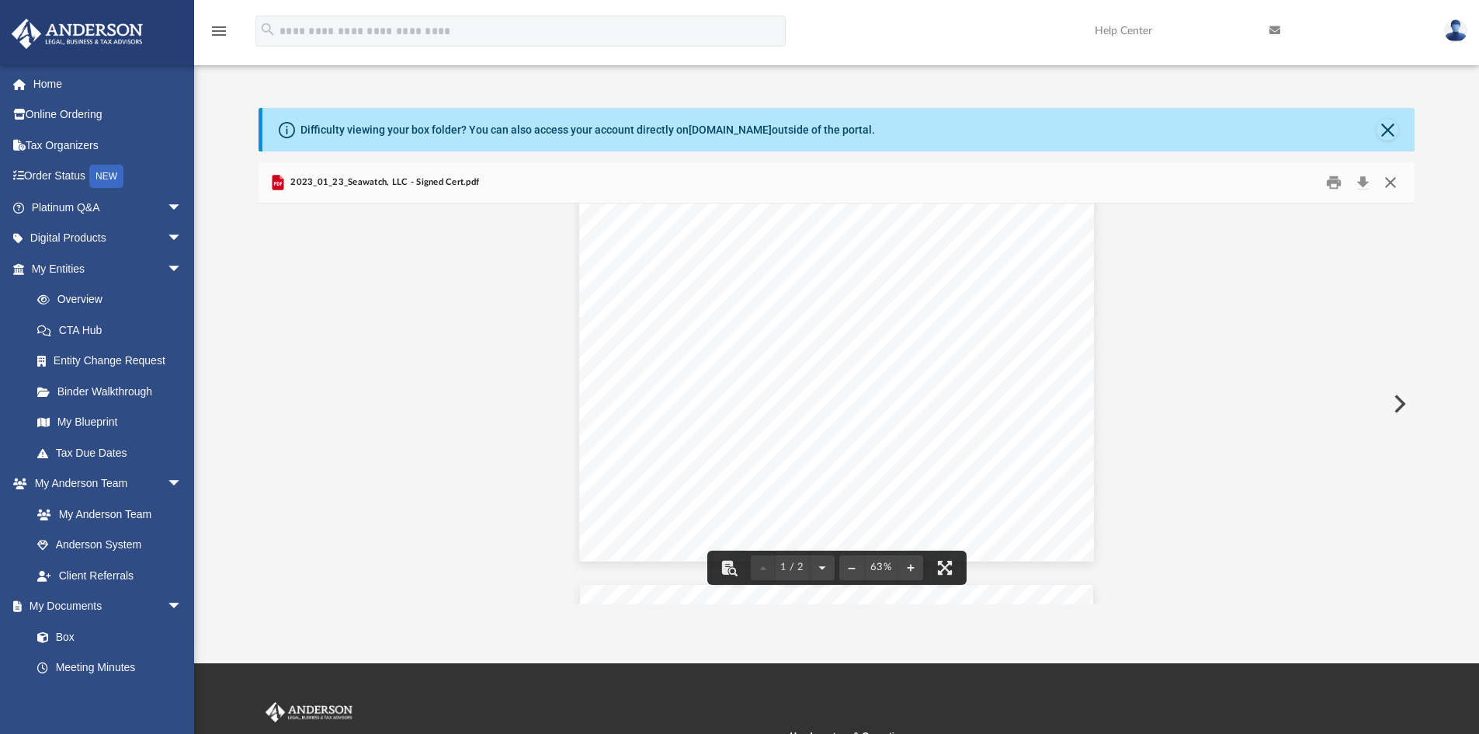
click at [1395, 181] on button "Close" at bounding box center [1391, 183] width 28 height 24
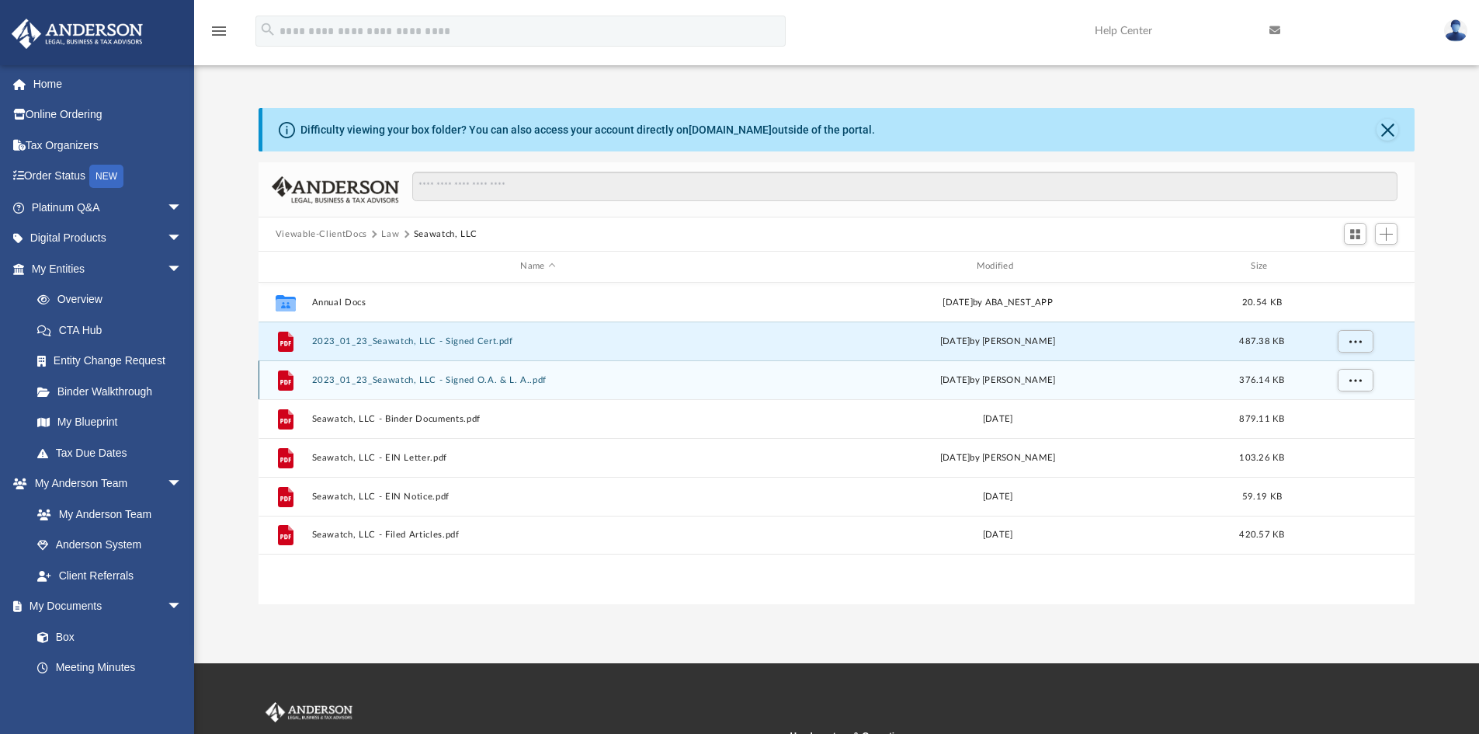
click at [412, 375] on button "2023_01_23_Seawatch, LLC - Signed O.A. & L. A..pdf" at bounding box center [537, 380] width 453 height 10
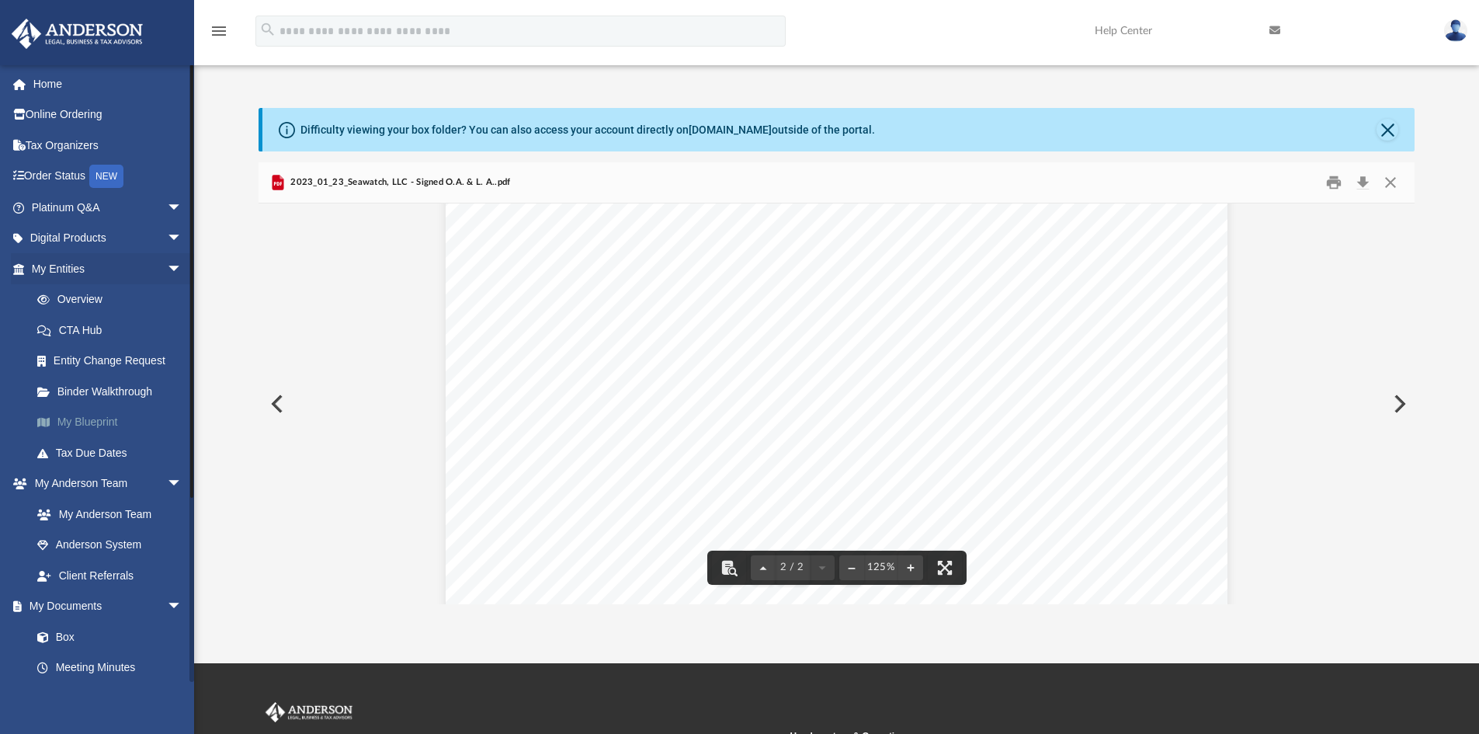
scroll to position [1599, 0]
click at [1383, 182] on button "Close" at bounding box center [1391, 183] width 28 height 24
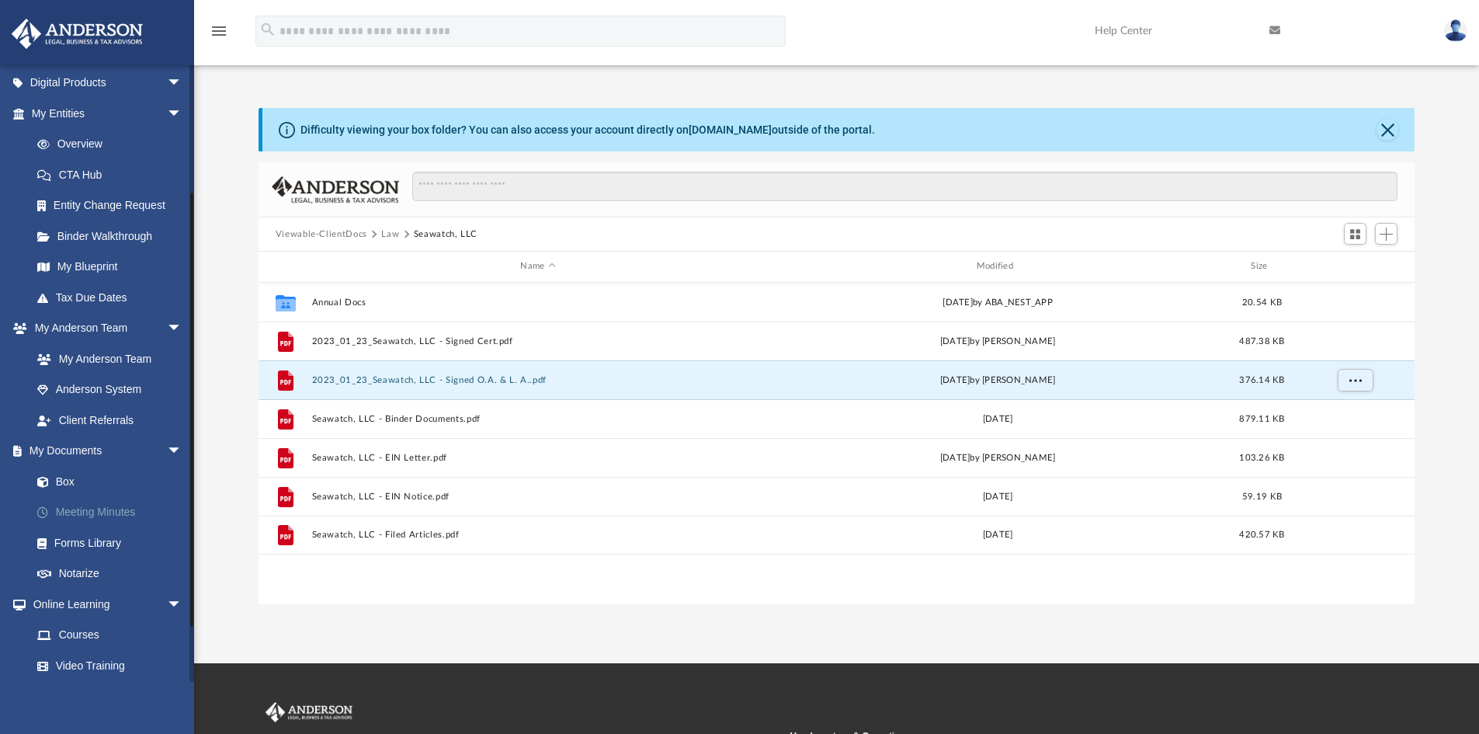
scroll to position [250, 0]
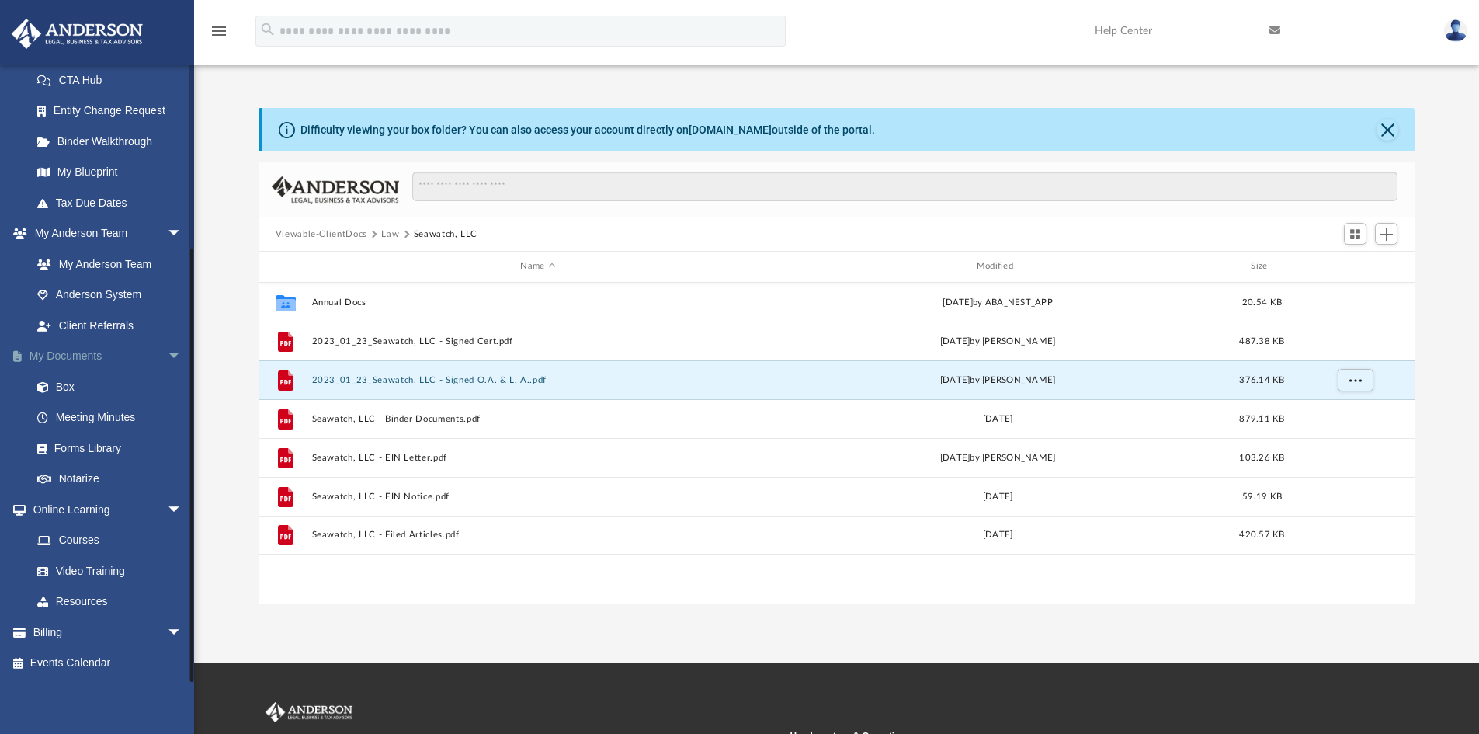
click at [167, 350] on span "arrow_drop_down" at bounding box center [182, 357] width 31 height 32
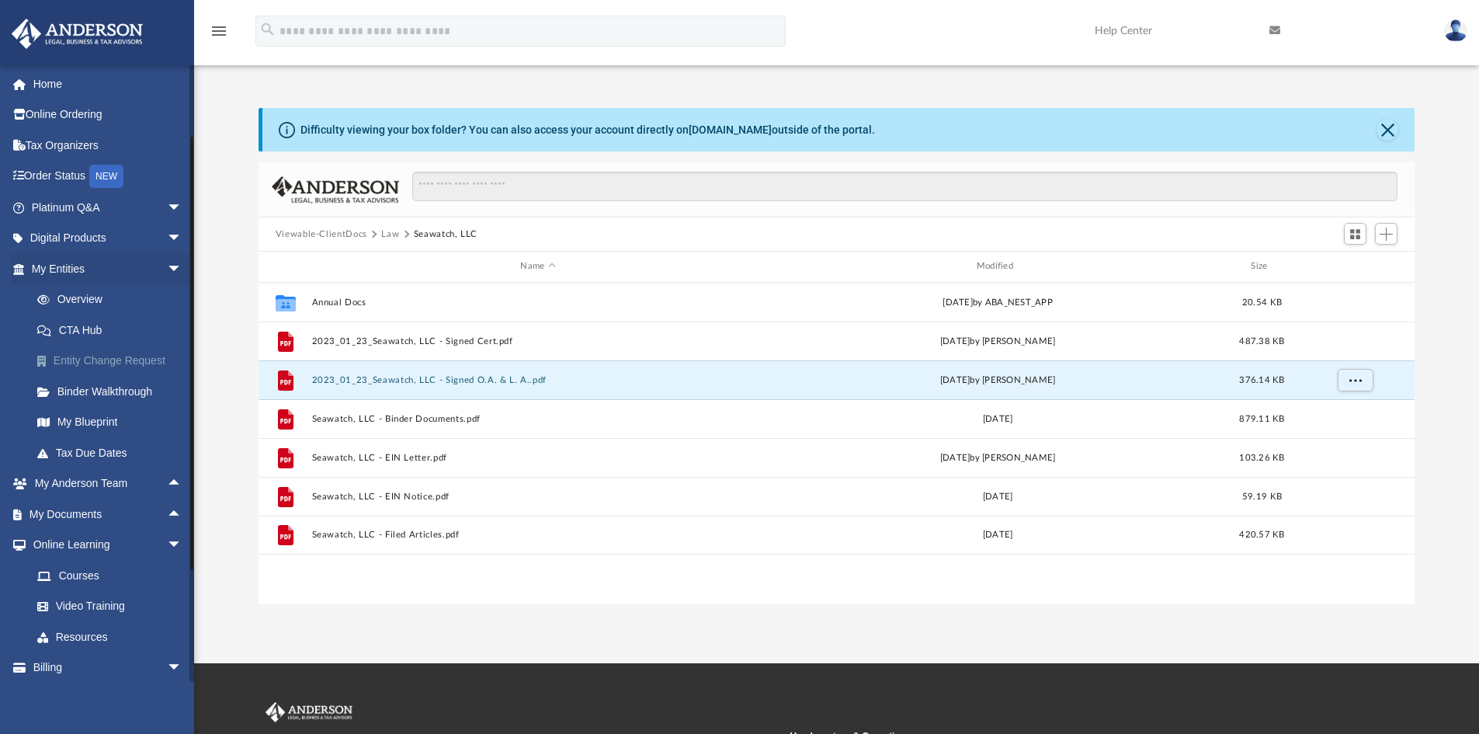
scroll to position [36, 0]
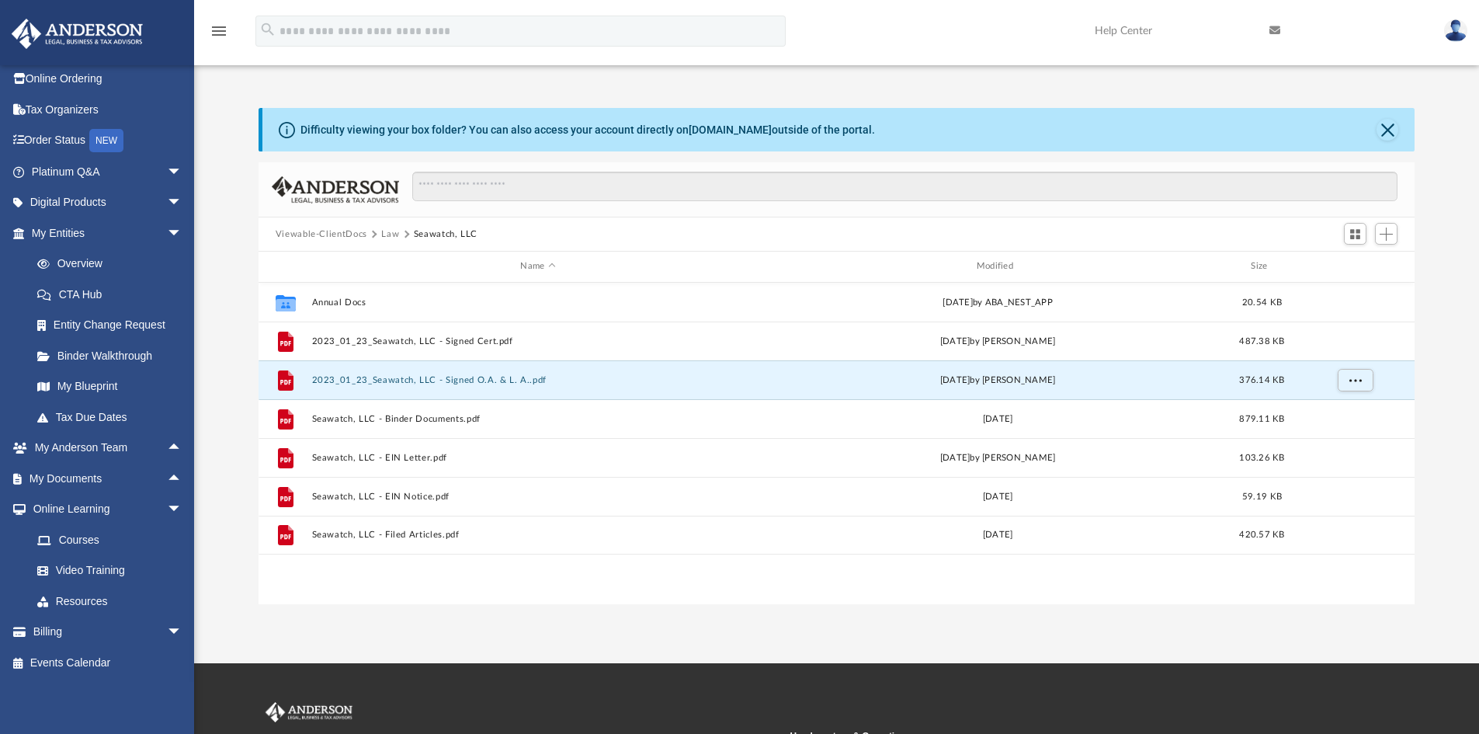
click at [331, 232] on button "Viewable-ClientDocs" at bounding box center [322, 235] width 92 height 14
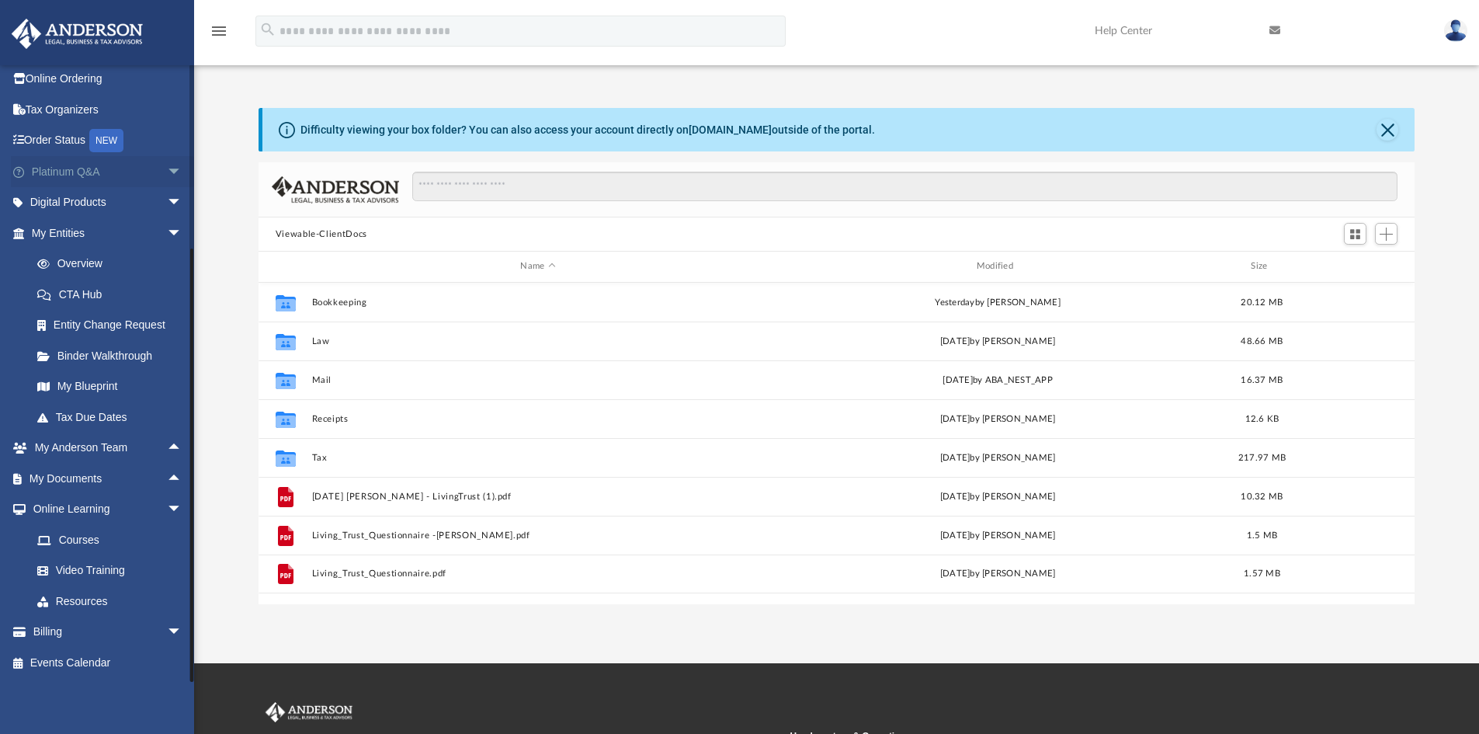
click at [72, 170] on link "Platinum Q&A arrow_drop_down" at bounding box center [108, 171] width 195 height 31
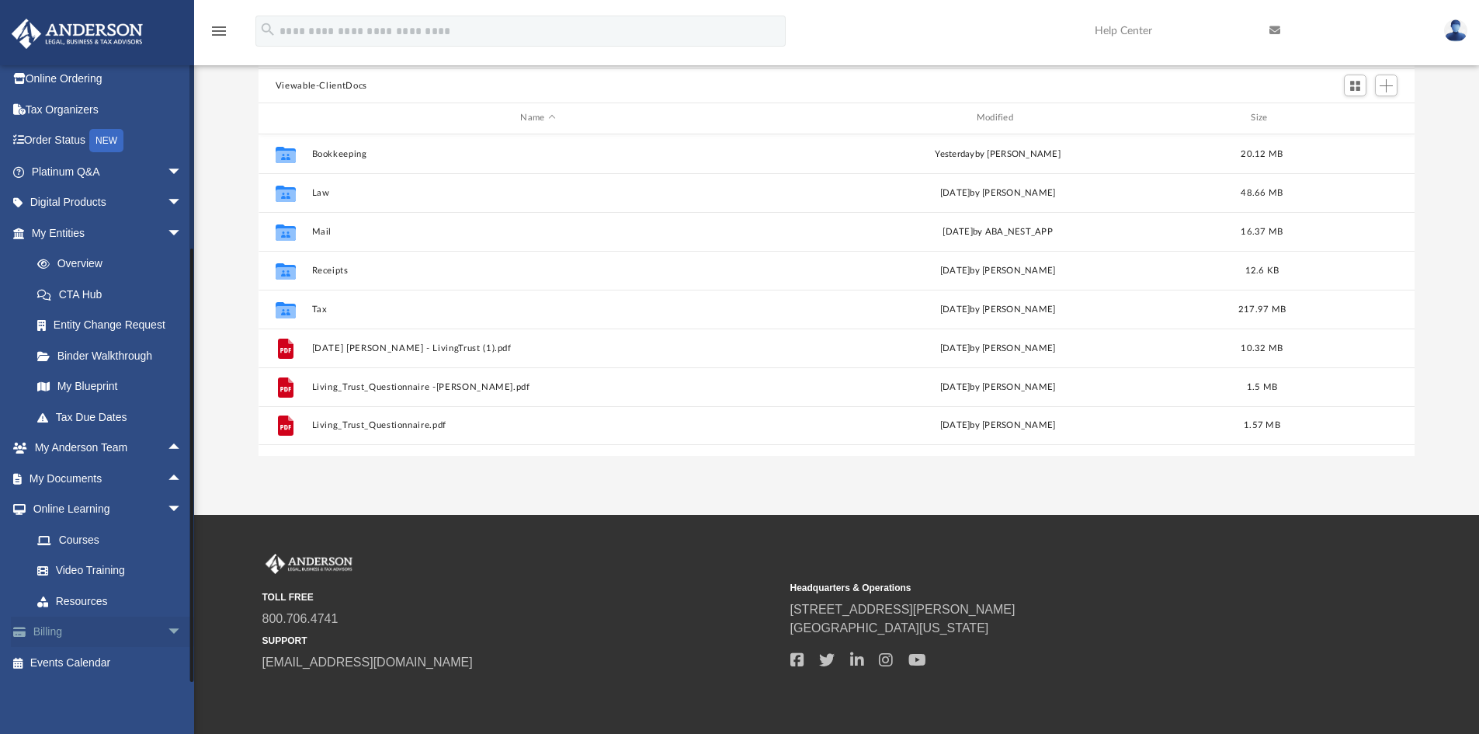
scroll to position [155, 0]
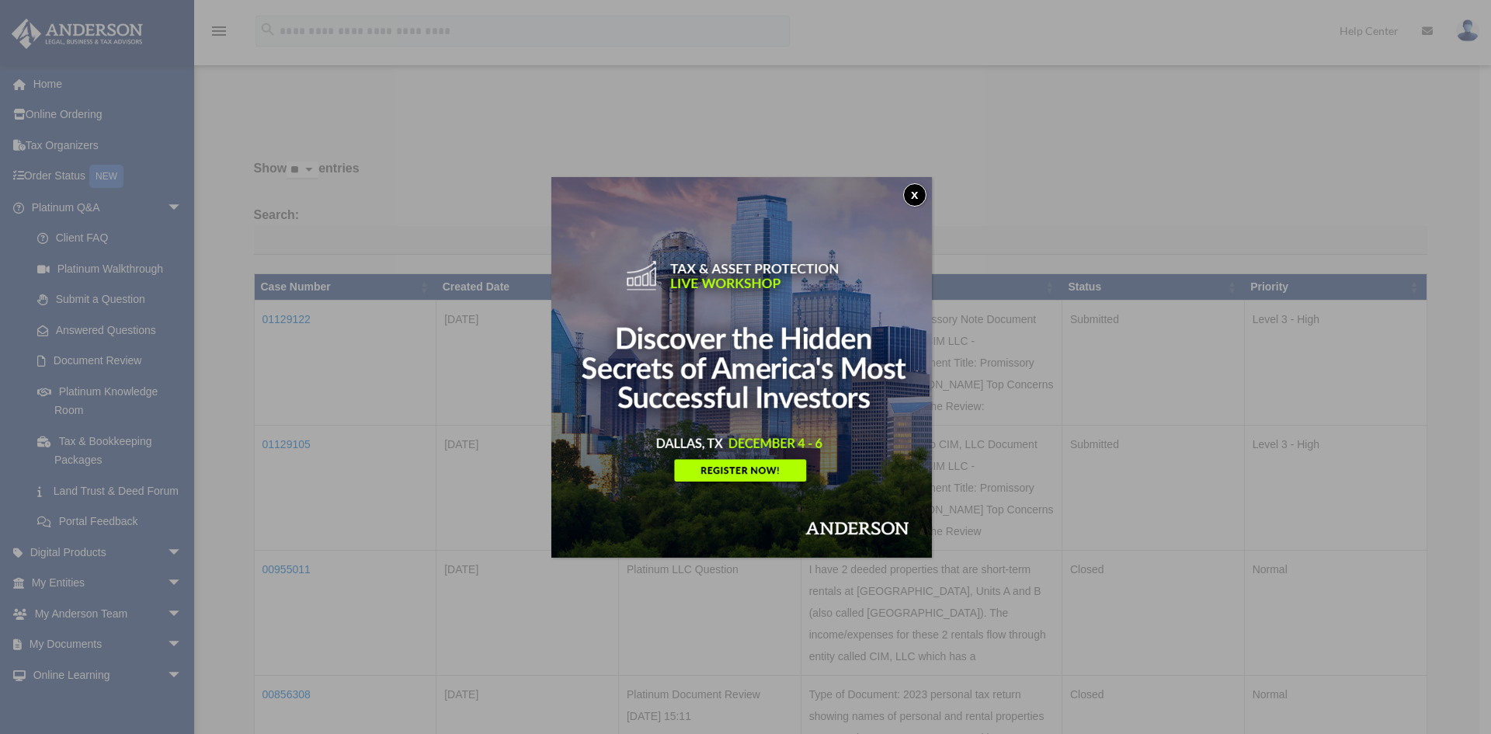
click at [921, 192] on button "x" at bounding box center [914, 194] width 23 height 23
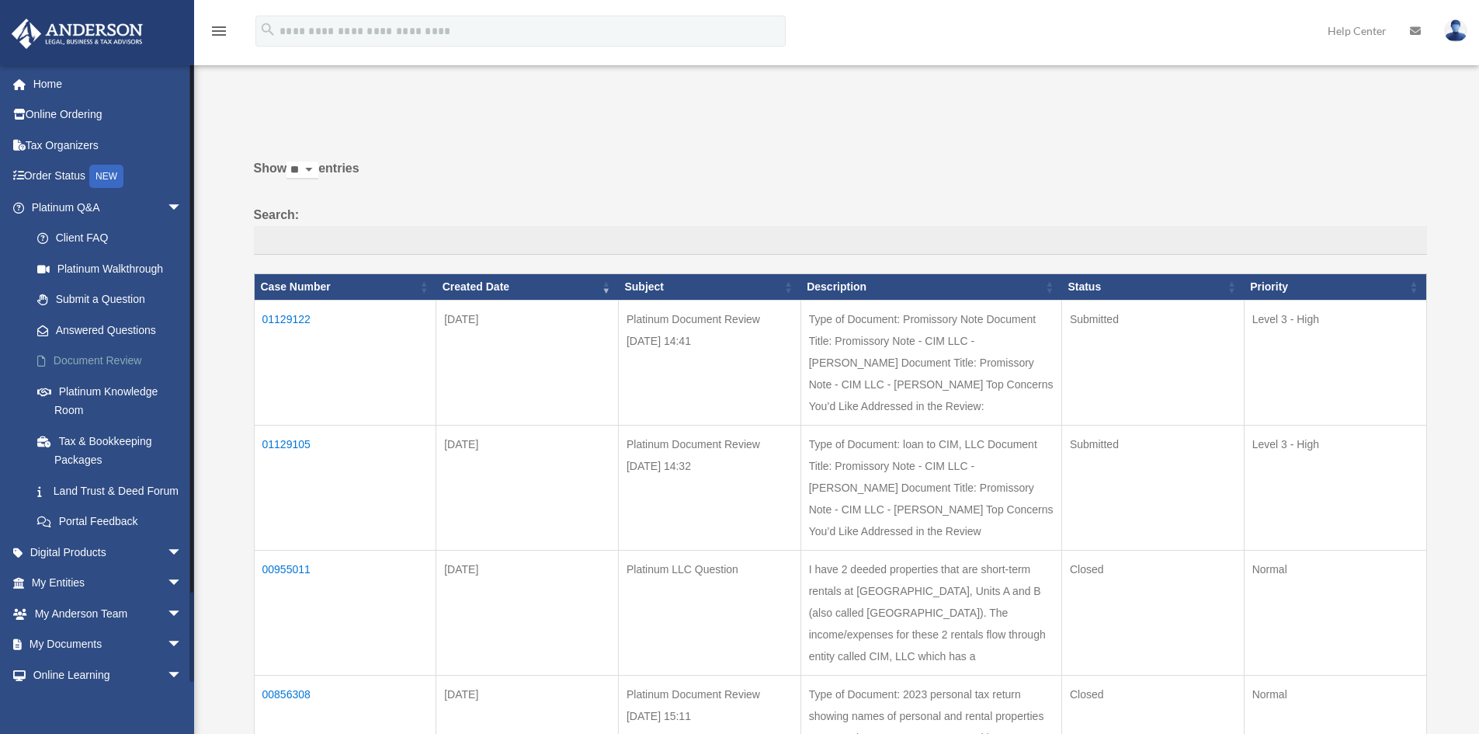
click at [127, 359] on link "Document Review" at bounding box center [114, 361] width 184 height 31
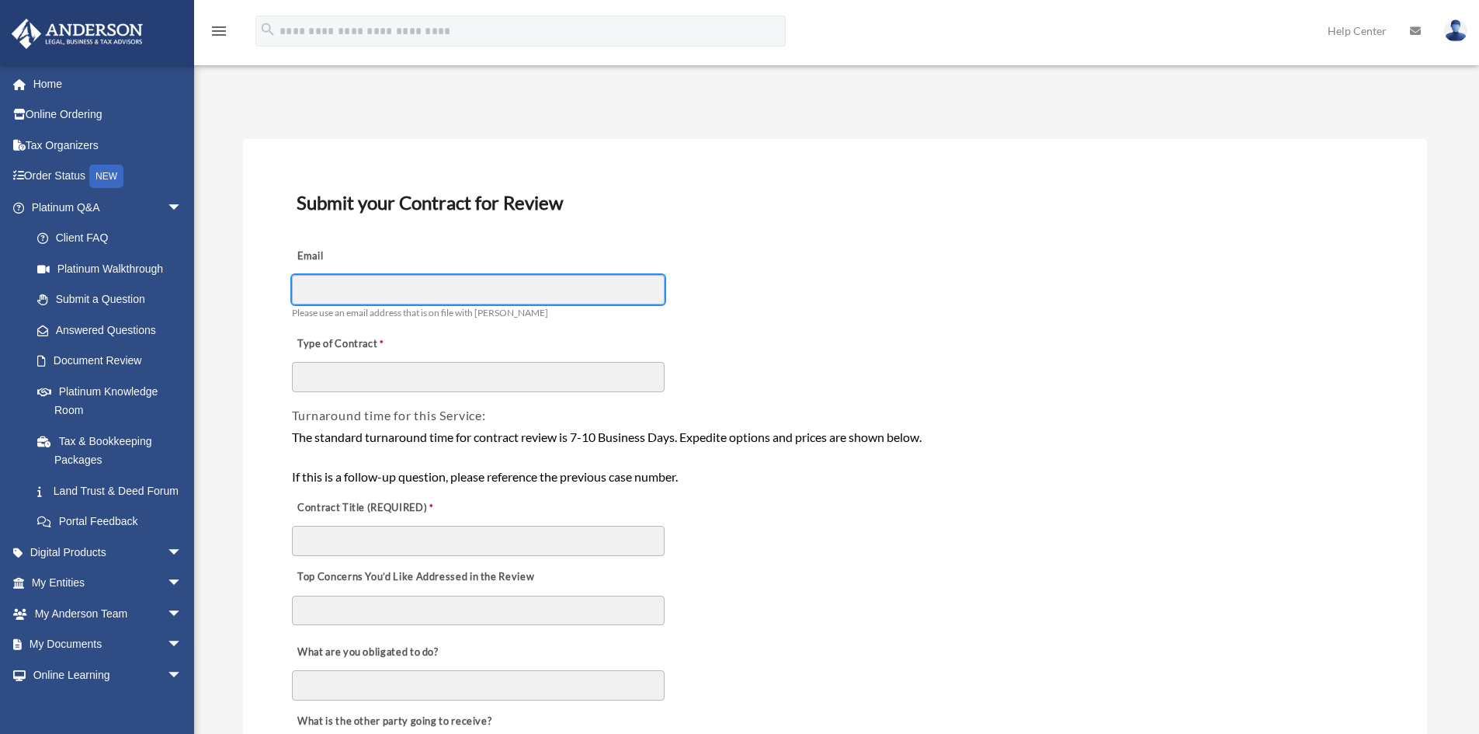
click at [301, 296] on input "Email" at bounding box center [478, 290] width 373 height 30
type input "**********"
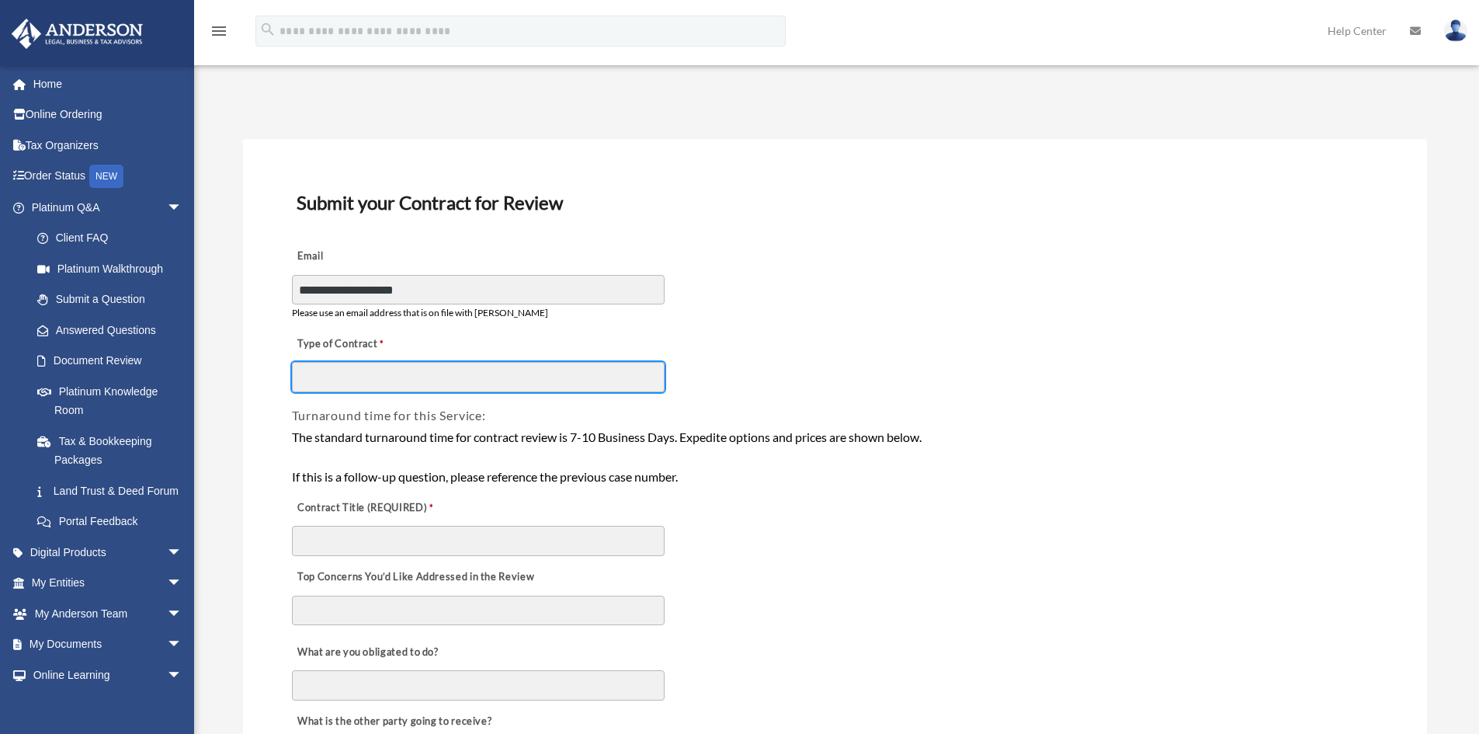
click at [394, 379] on input "Type of Contract" at bounding box center [478, 377] width 373 height 30
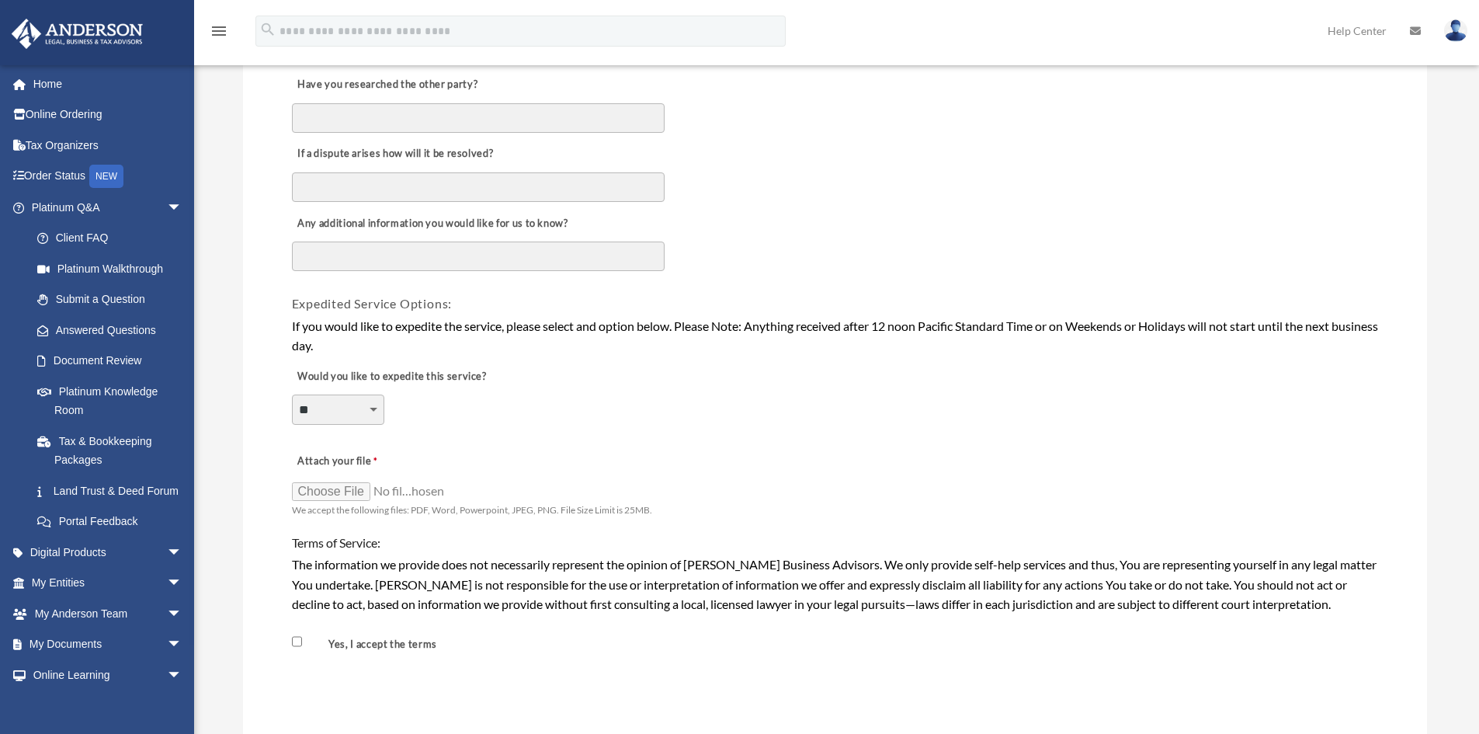
scroll to position [932, 0]
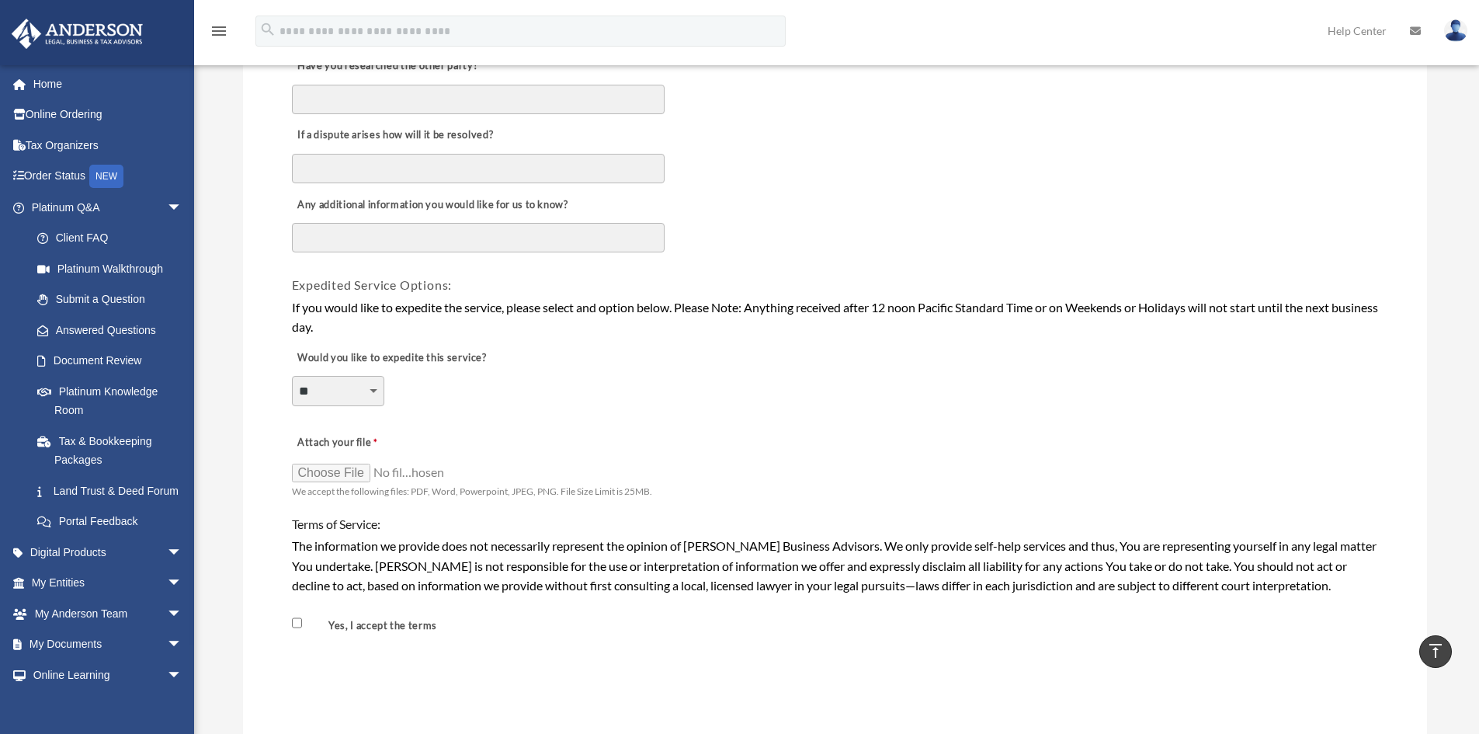
type input "**********"
click at [330, 473] on input "Attach your file" at bounding box center [369, 472] width 155 height 22
type input "**********"
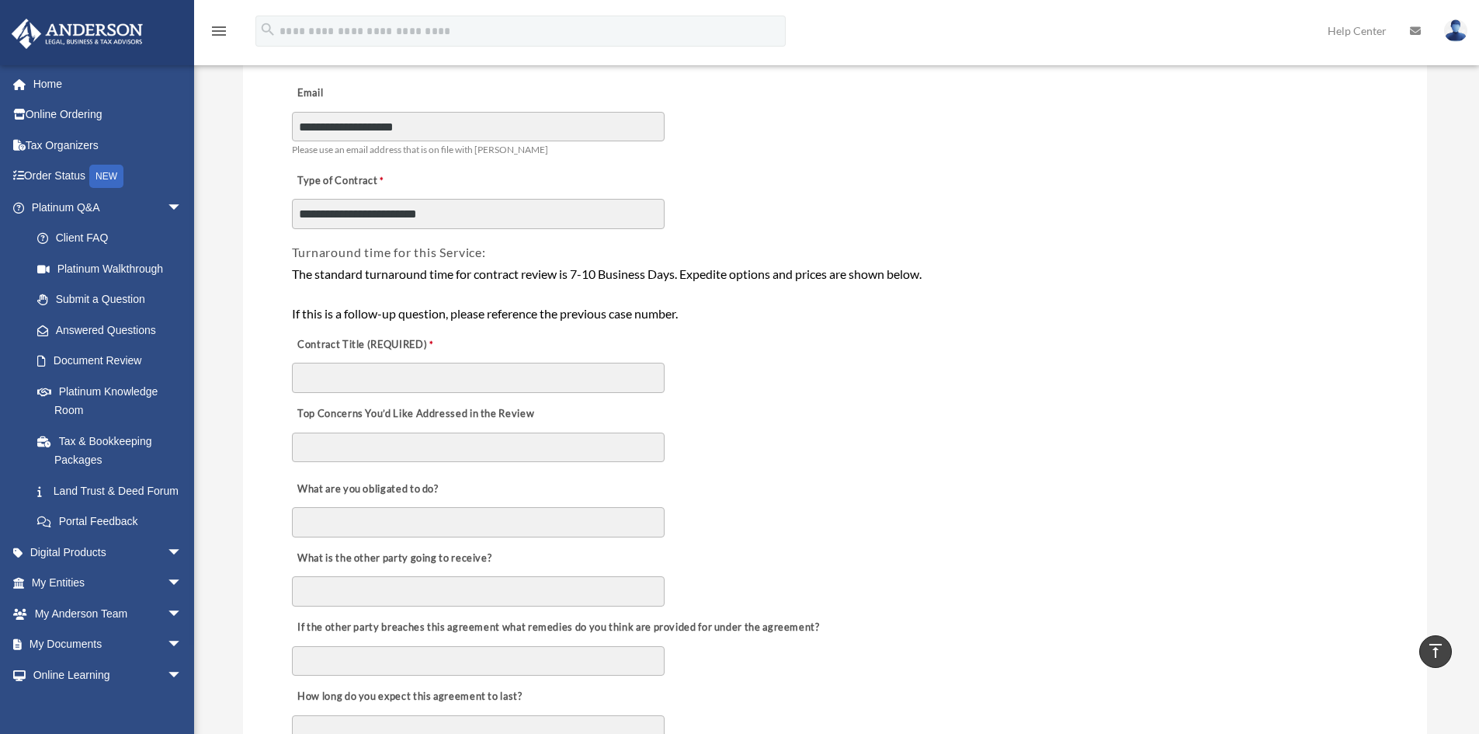
scroll to position [78, 0]
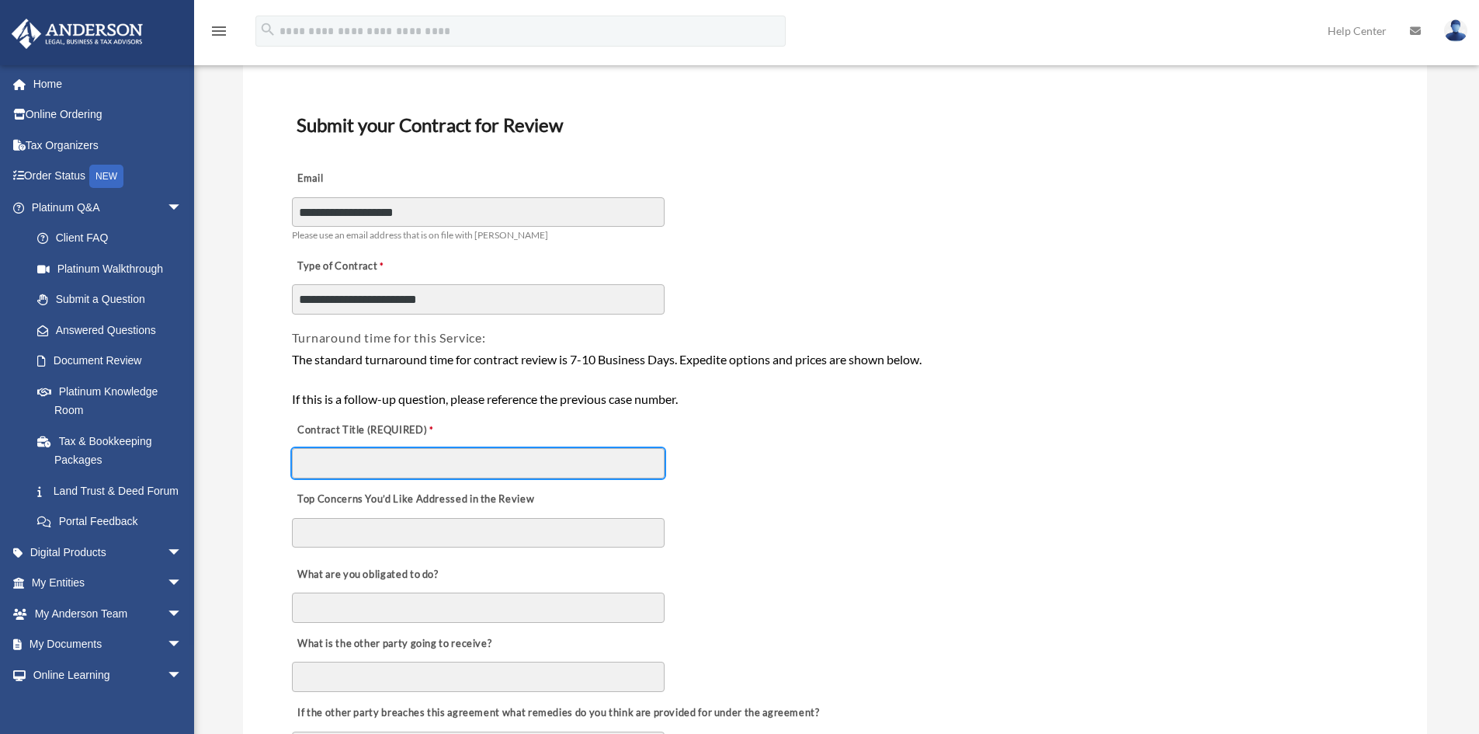
click at [309, 463] on input "Contract Title (REQUIRED)" at bounding box center [478, 463] width 373 height 30
paste input "**********"
type input "**********"
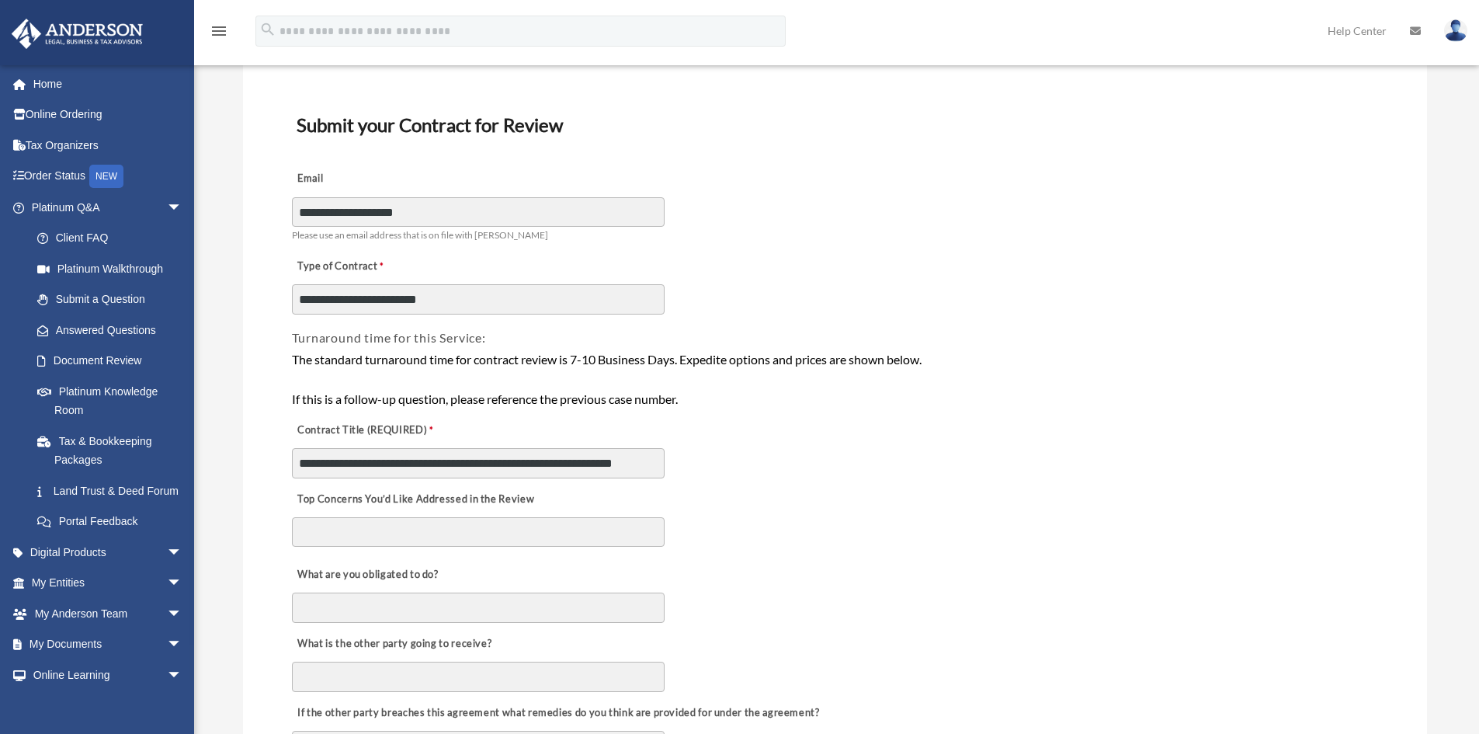
click at [343, 540] on textarea "Top Concerns You’d Like Addressed in the Review" at bounding box center [478, 532] width 373 height 30
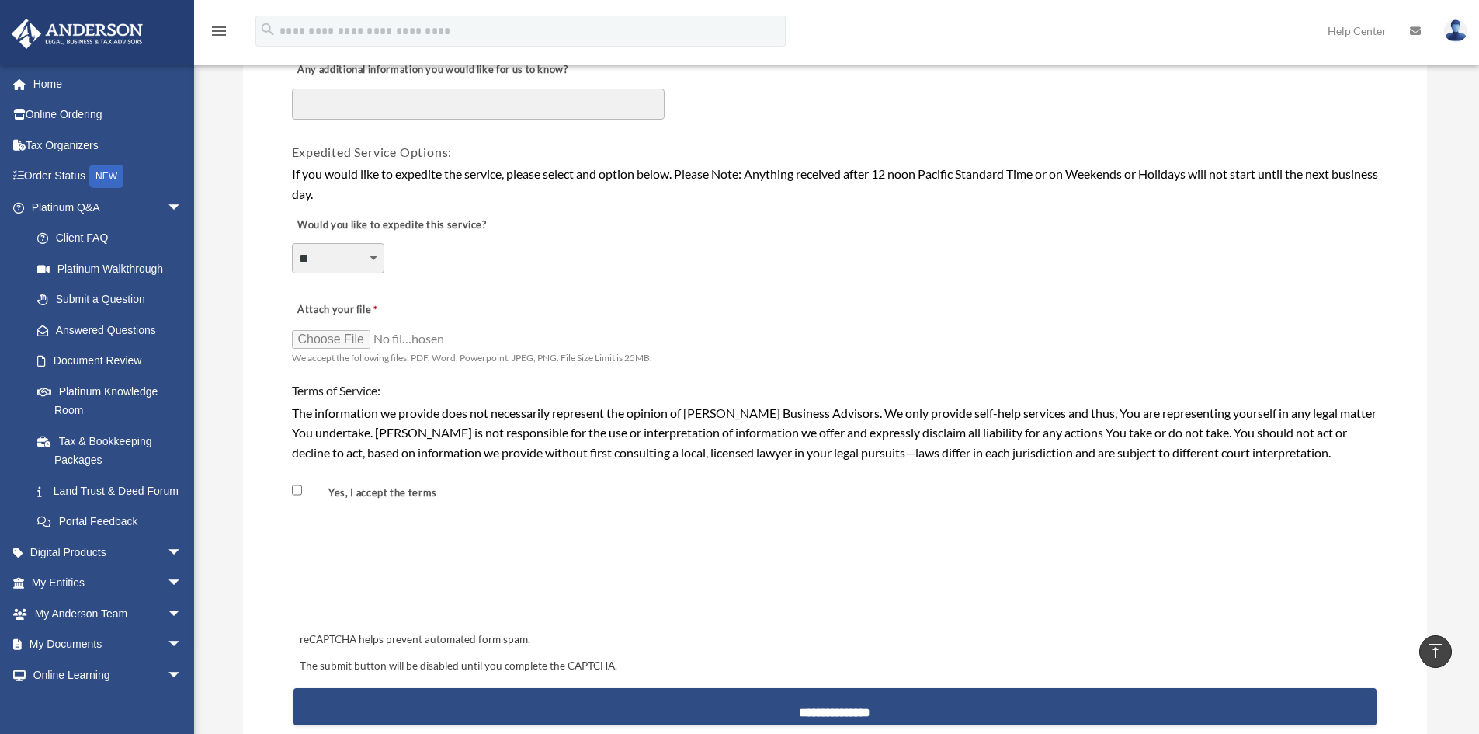
scroll to position [1165, 0]
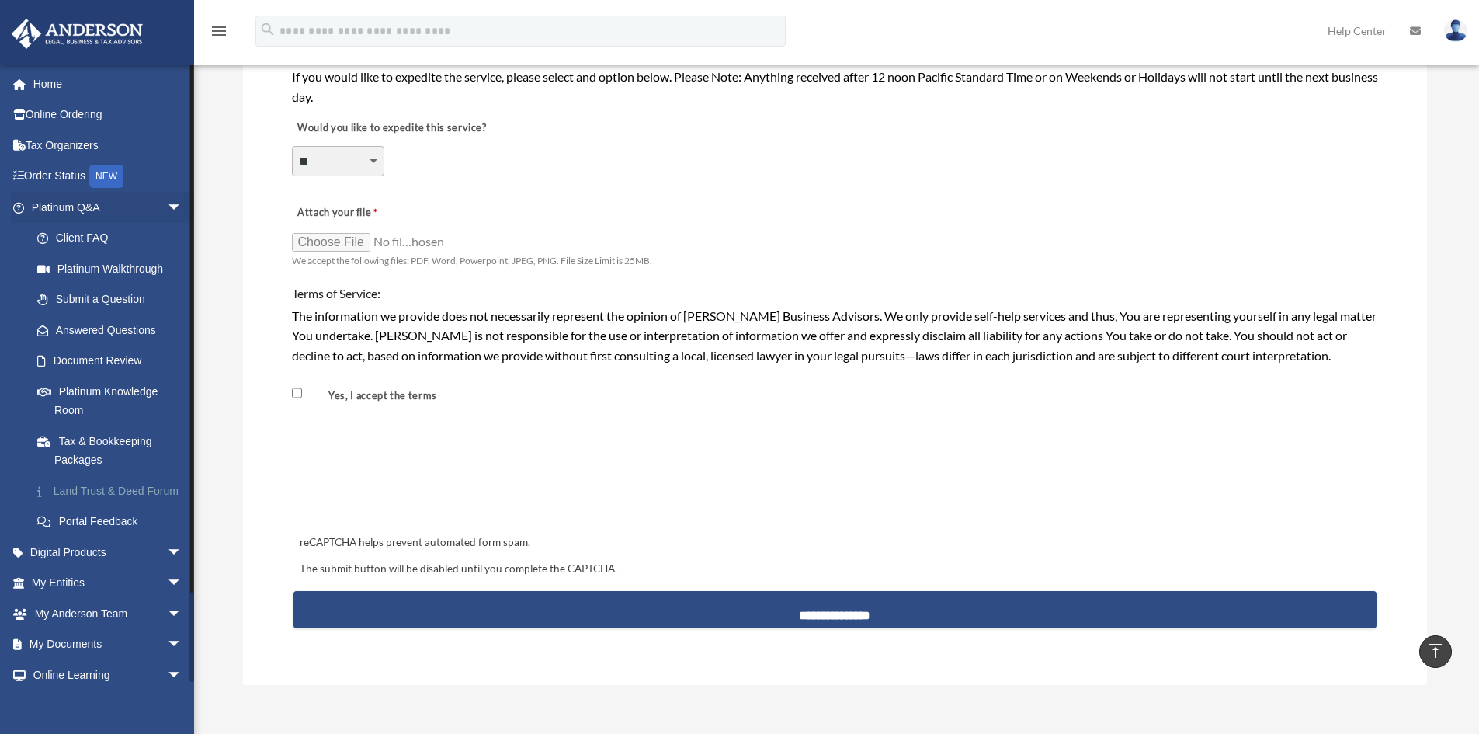
type textarea "**********"
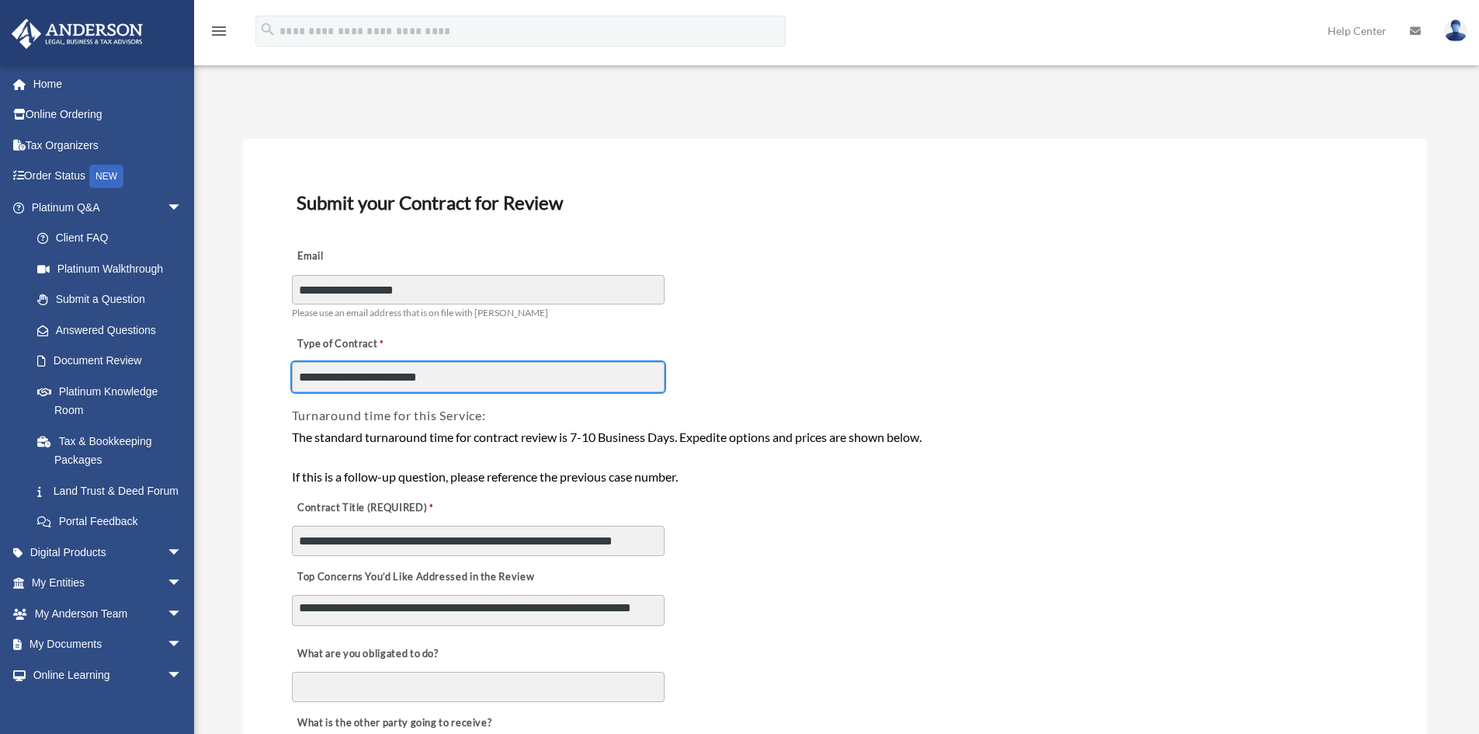
scroll to position [13, 0]
drag, startPoint x: 358, startPoint y: 377, endPoint x: 303, endPoint y: 381, distance: 55.3
click at [293, 388] on input "**********" at bounding box center [478, 377] width 373 height 30
type input "**********"
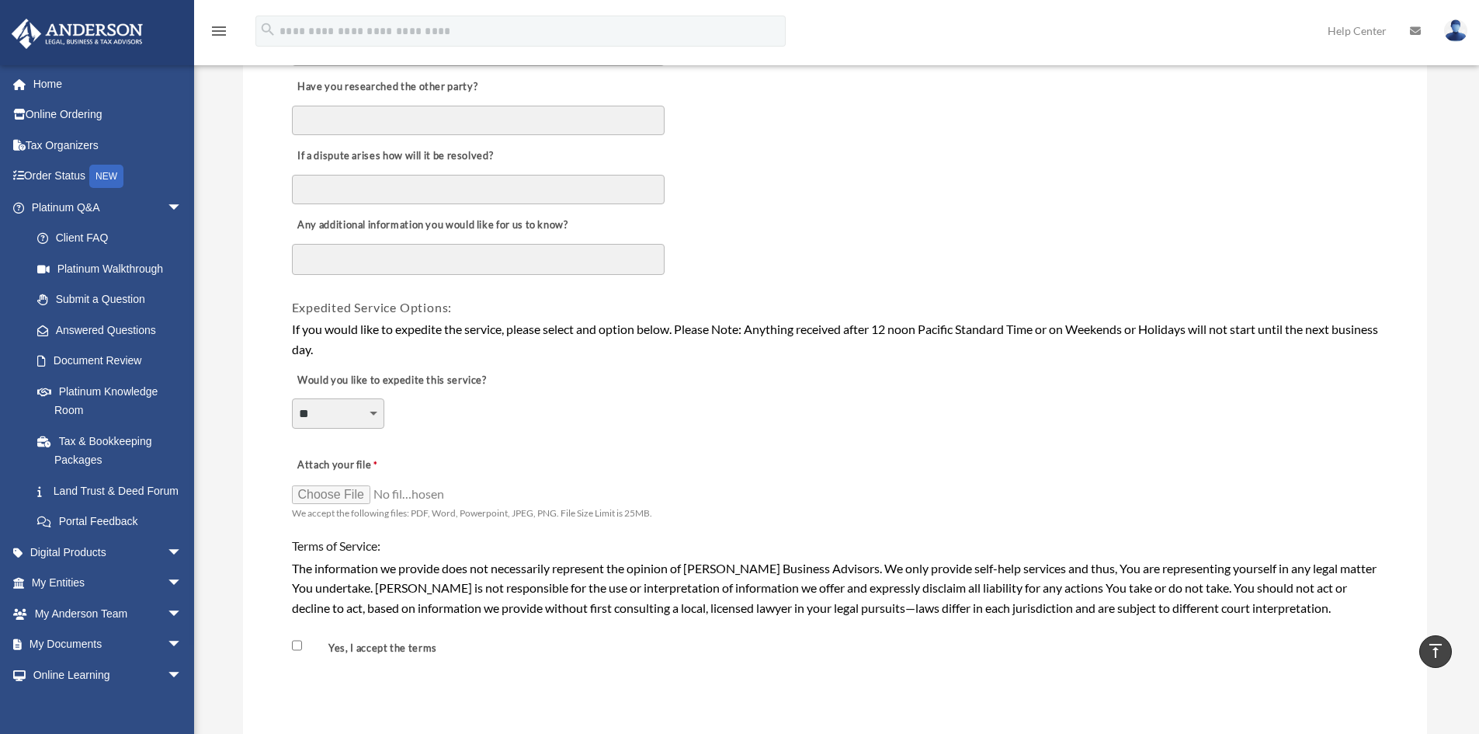
scroll to position [932, 0]
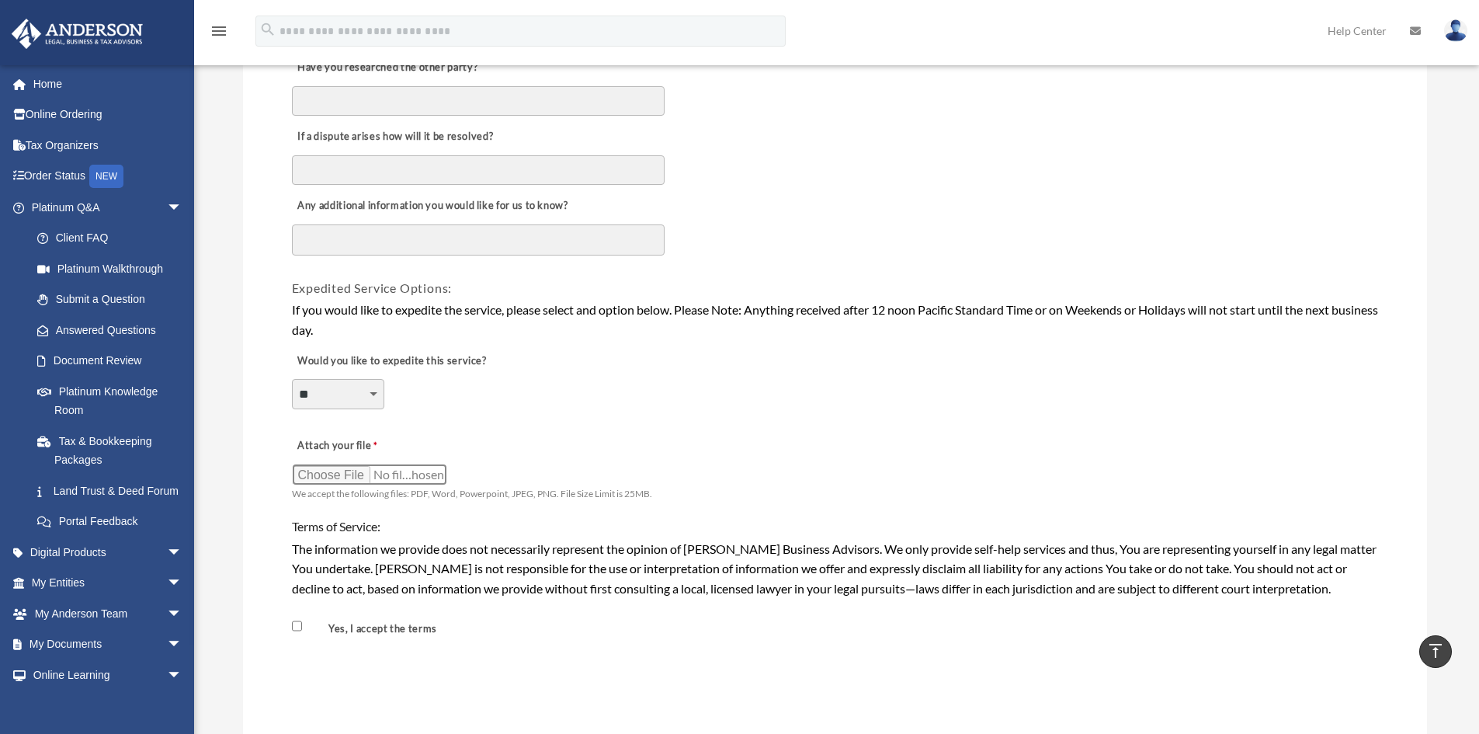
click at [443, 478] on input "Attach your file" at bounding box center [369, 475] width 155 height 22
click at [415, 478] on input "Attach your file" at bounding box center [369, 475] width 155 height 22
click at [370, 243] on textarea "Any additional information you would like for us to know?" at bounding box center [478, 239] width 373 height 31
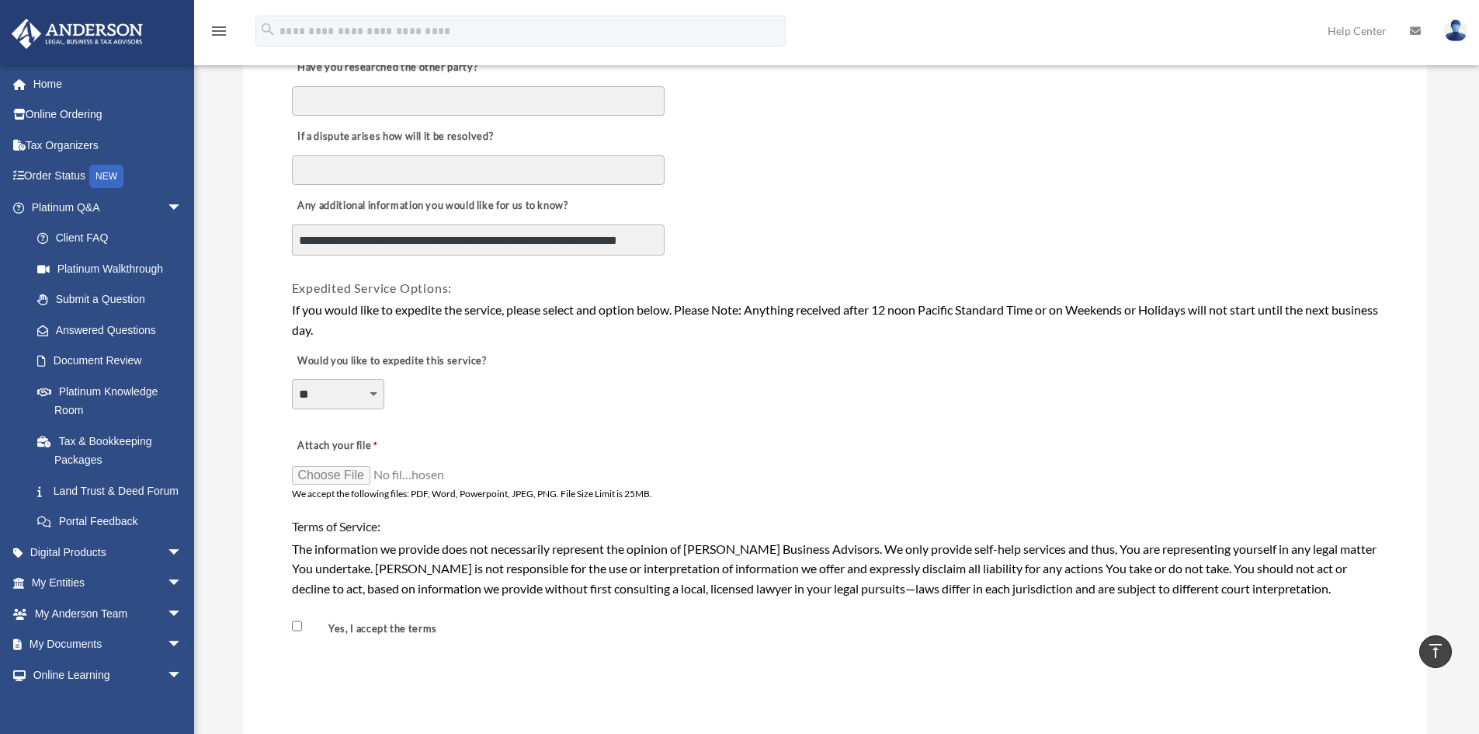
scroll to position [12, 0]
type textarea "**********"
click at [1202, 646] on div "**********" at bounding box center [835, 743] width 1090 height 202
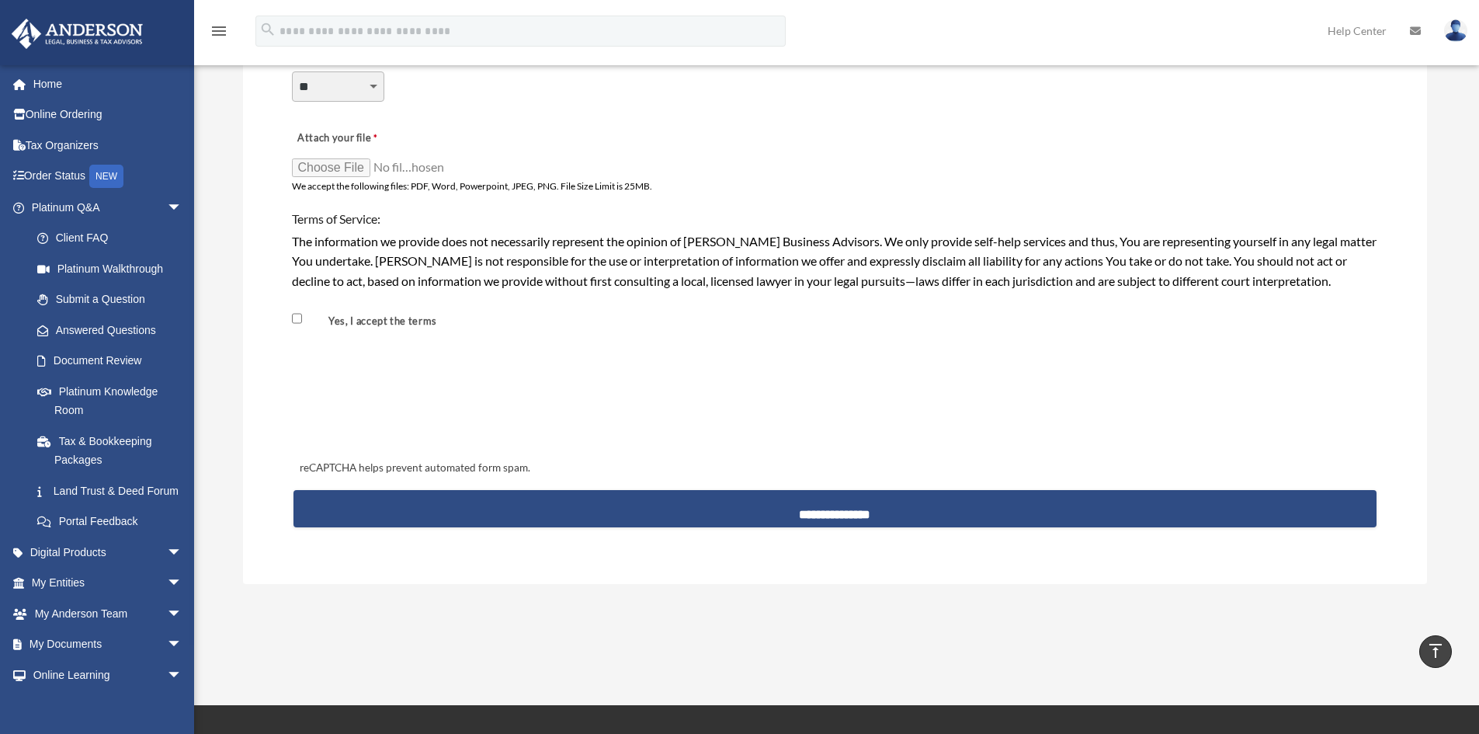
scroll to position [1243, 0]
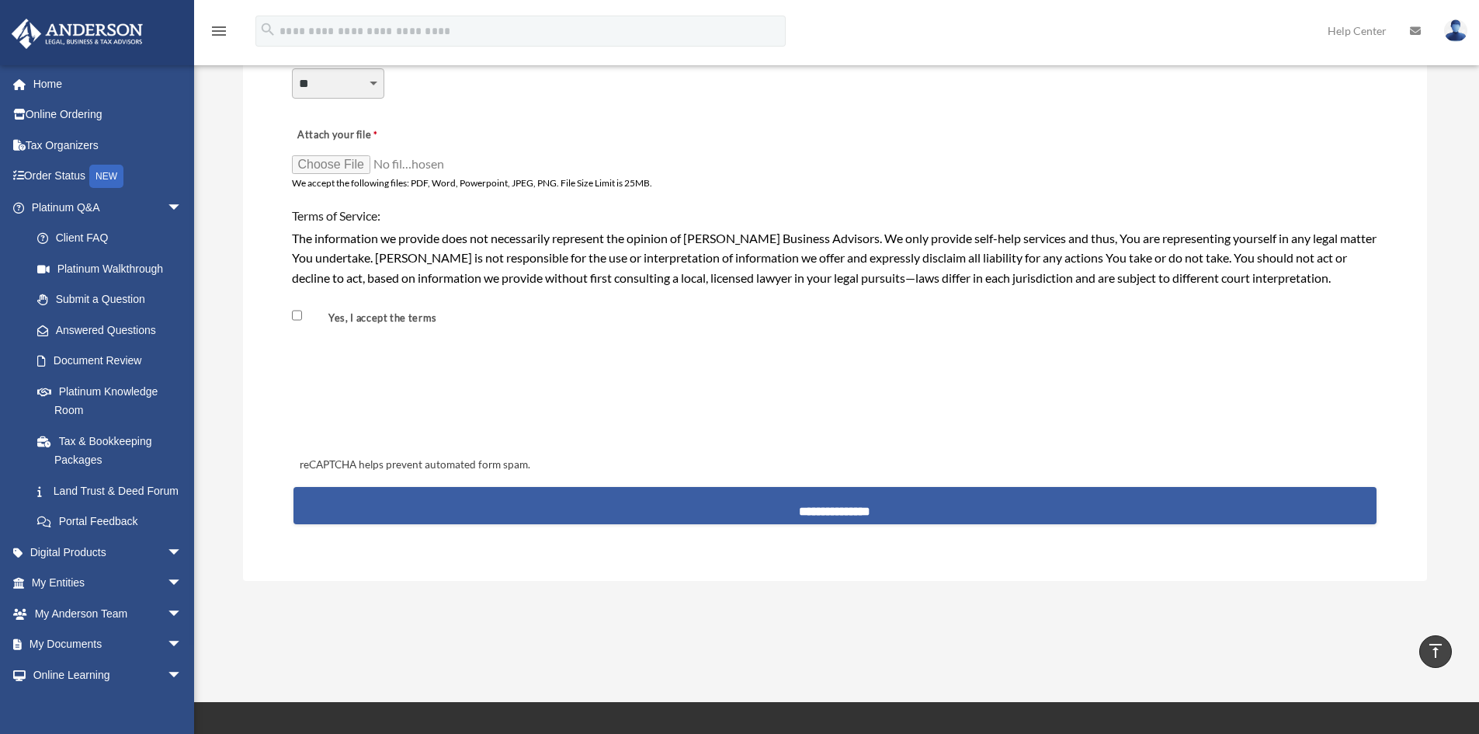
click at [804, 514] on input "**********" at bounding box center [835, 505] width 1083 height 37
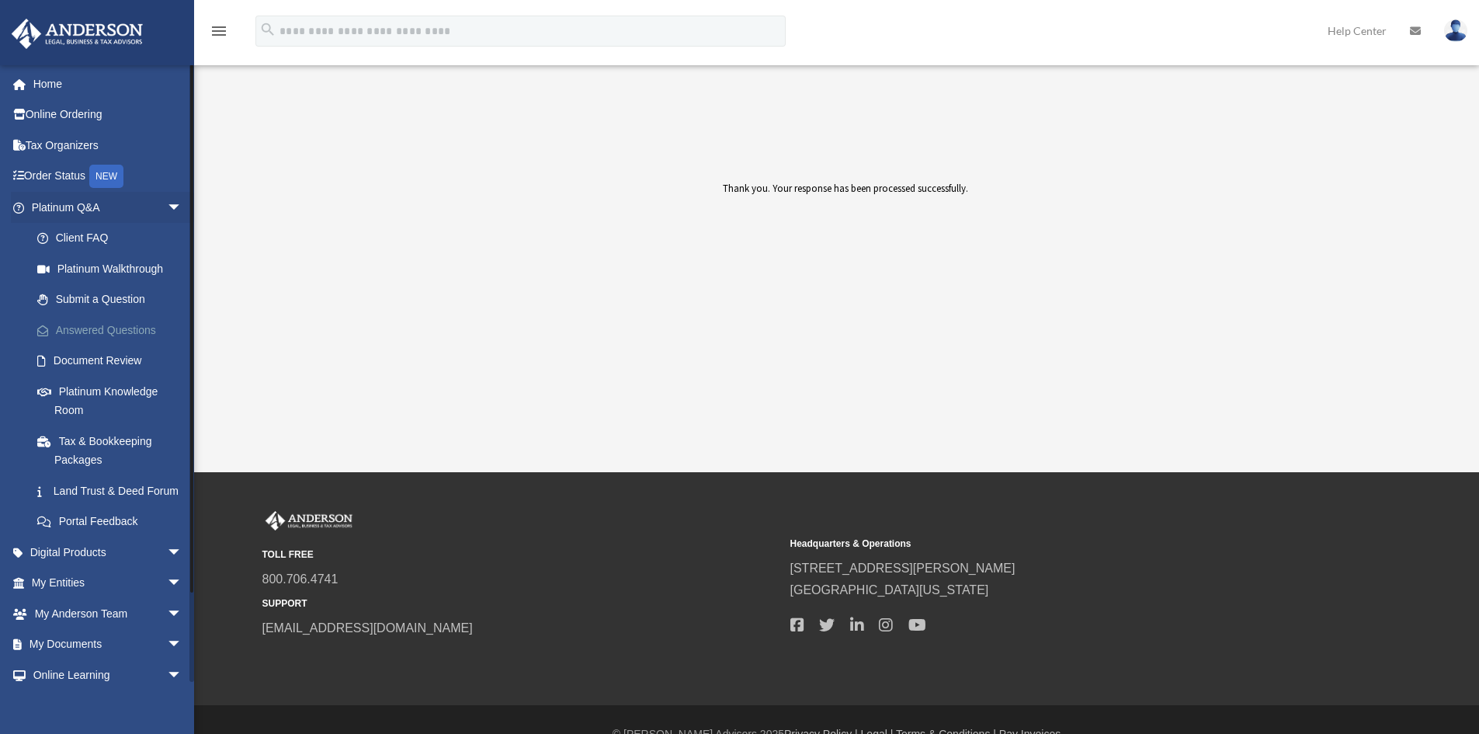
click at [109, 328] on link "Answered Questions" at bounding box center [114, 330] width 184 height 31
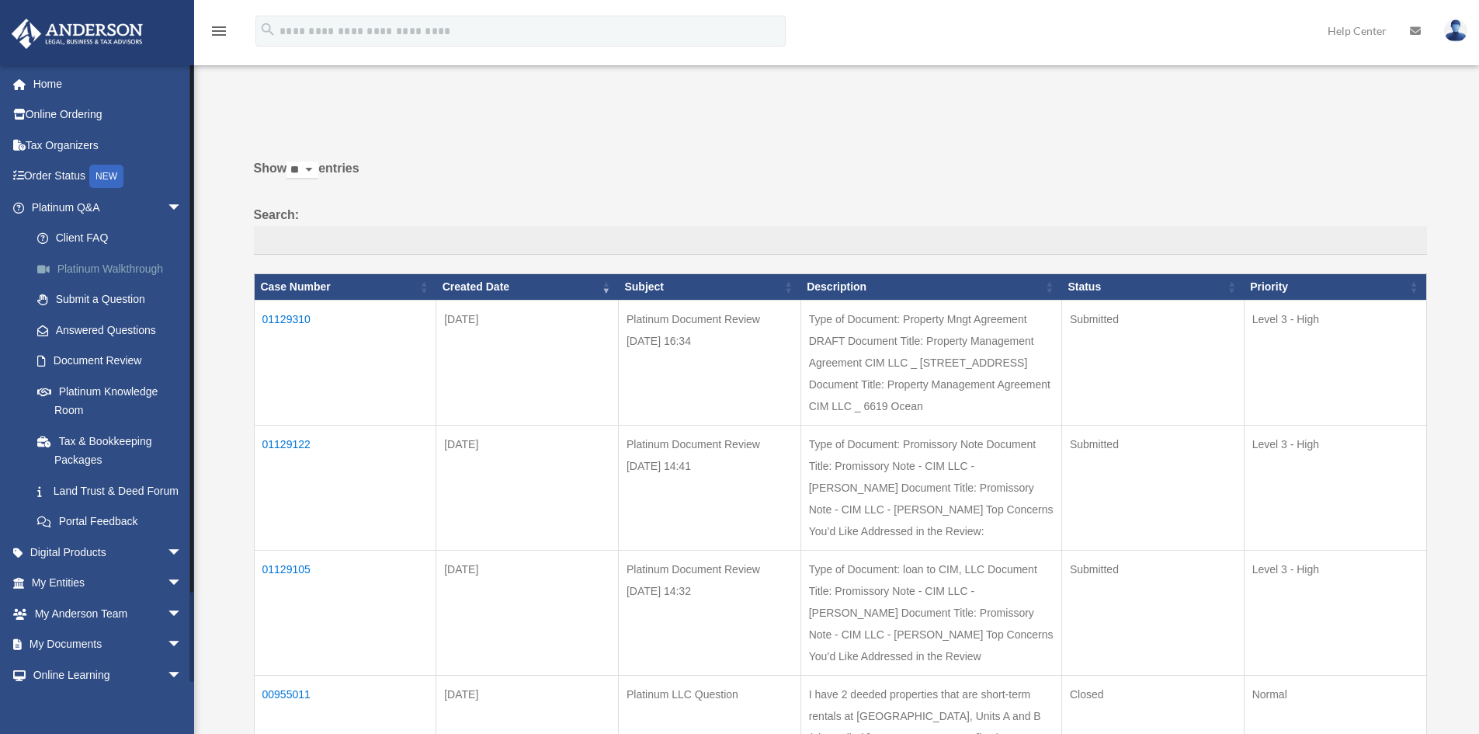
click at [96, 266] on link "Platinum Walkthrough" at bounding box center [114, 268] width 184 height 31
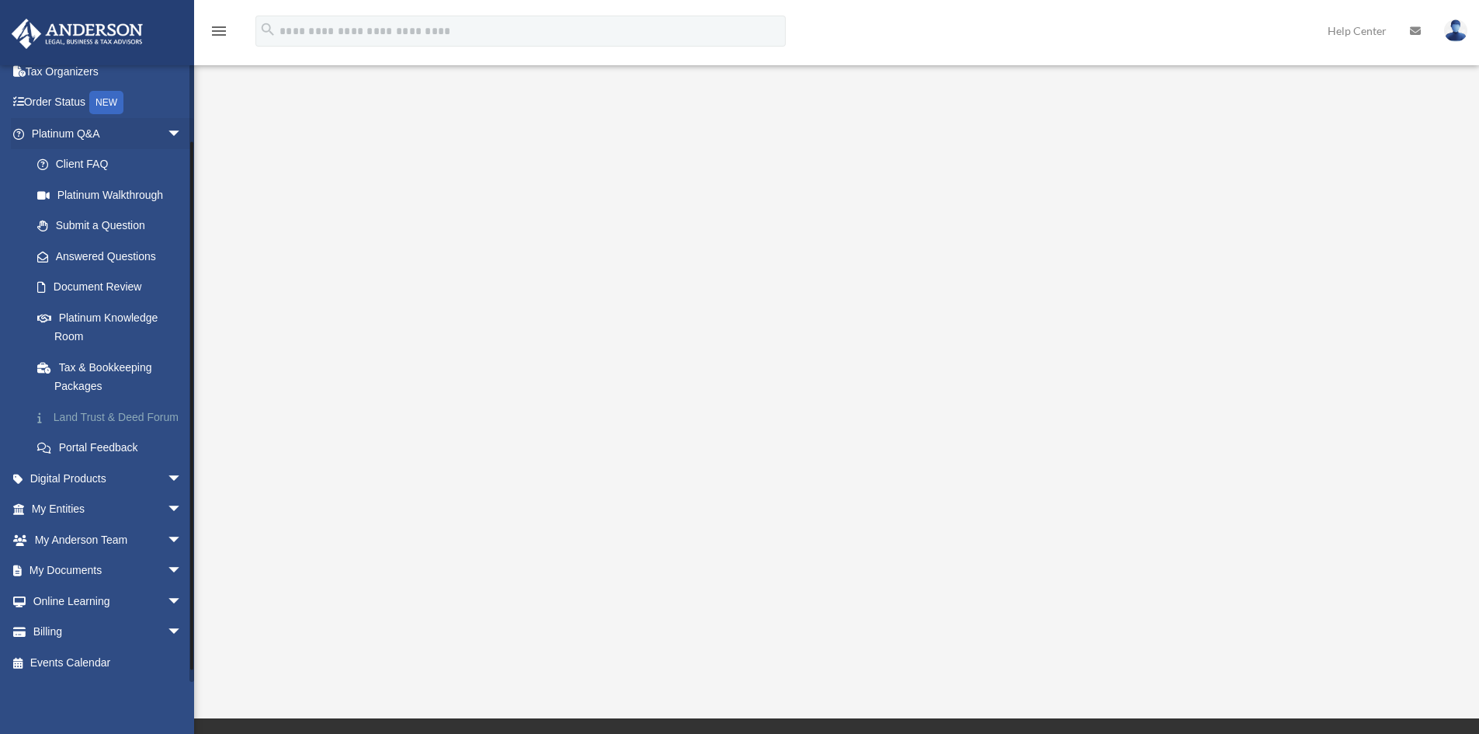
scroll to position [92, 0]
click at [85, 572] on link "My Documents arrow_drop_down" at bounding box center [108, 570] width 195 height 31
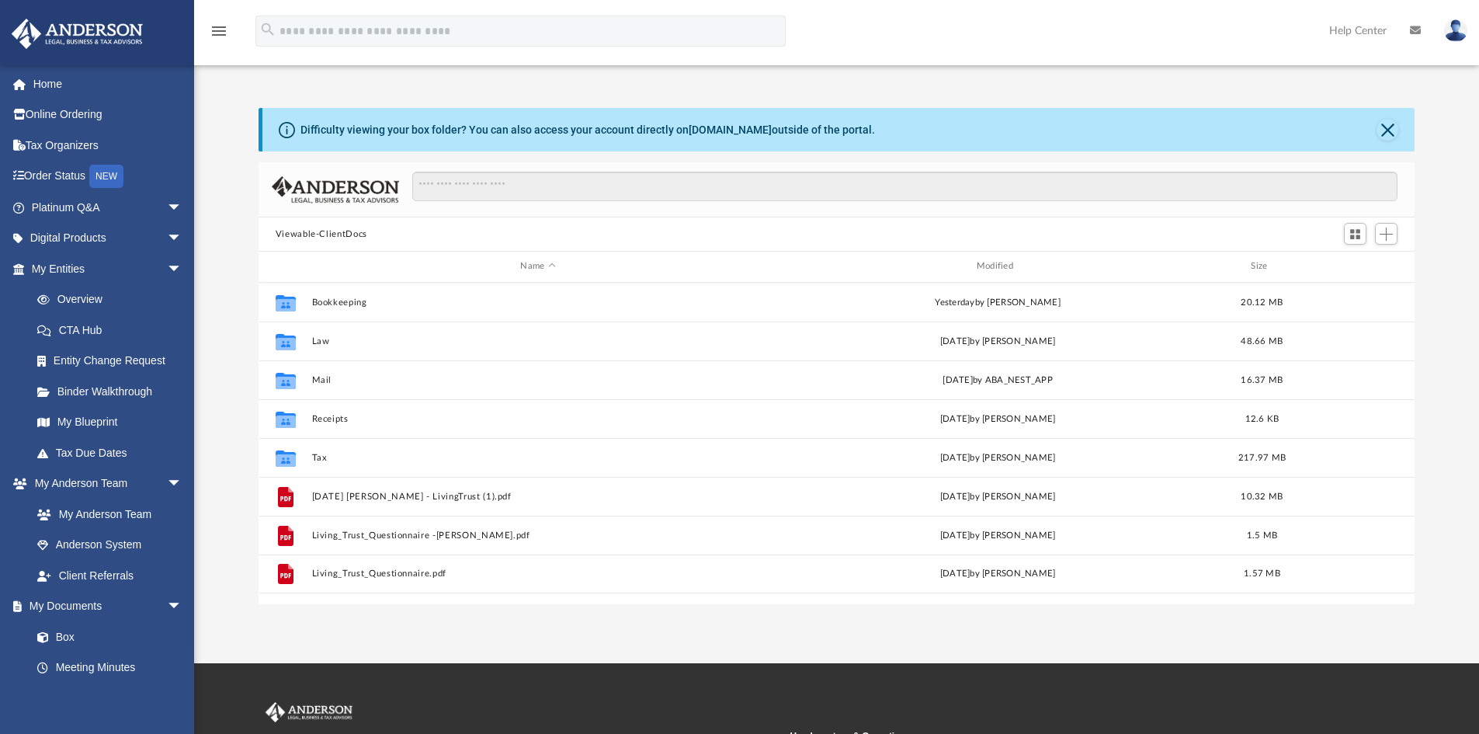
scroll to position [342, 1145]
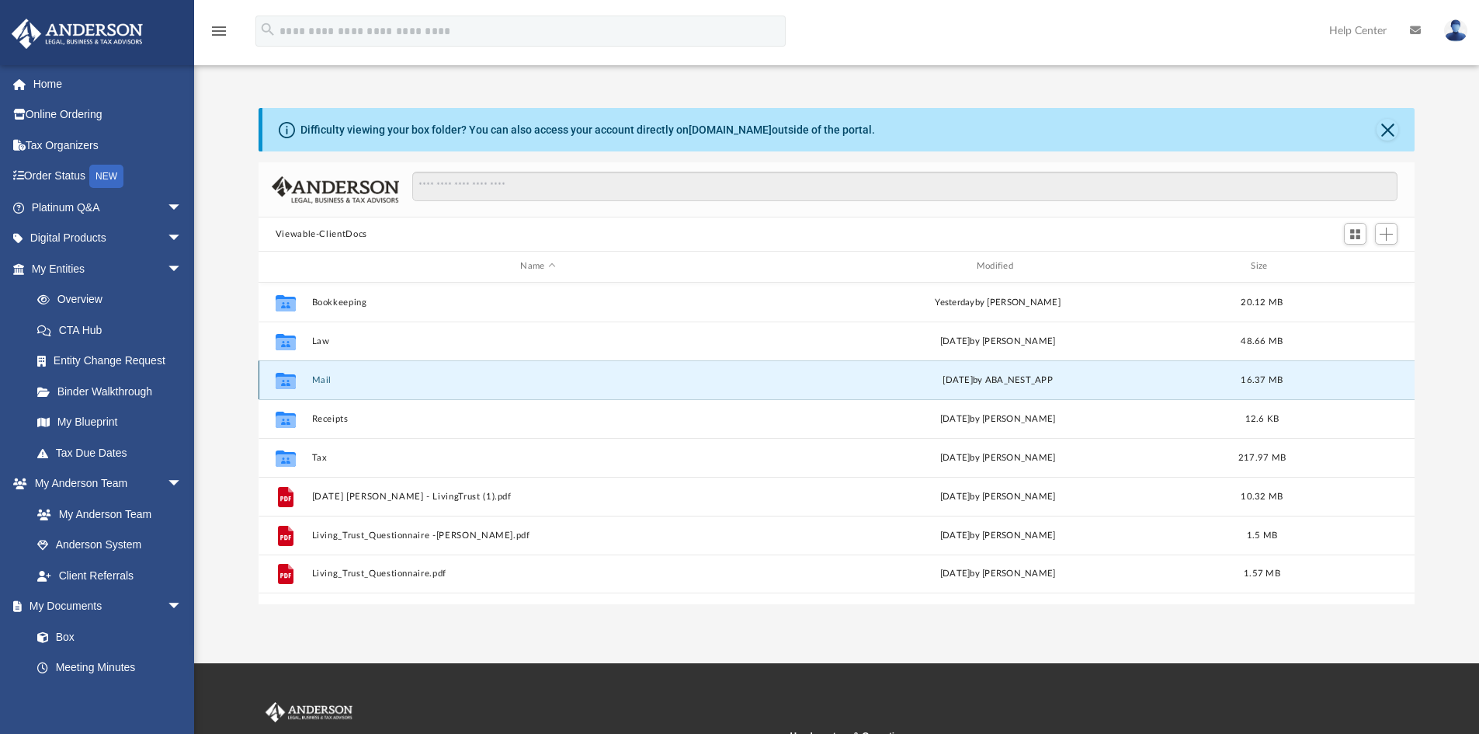
click at [325, 380] on button "Mail" at bounding box center [537, 380] width 453 height 10
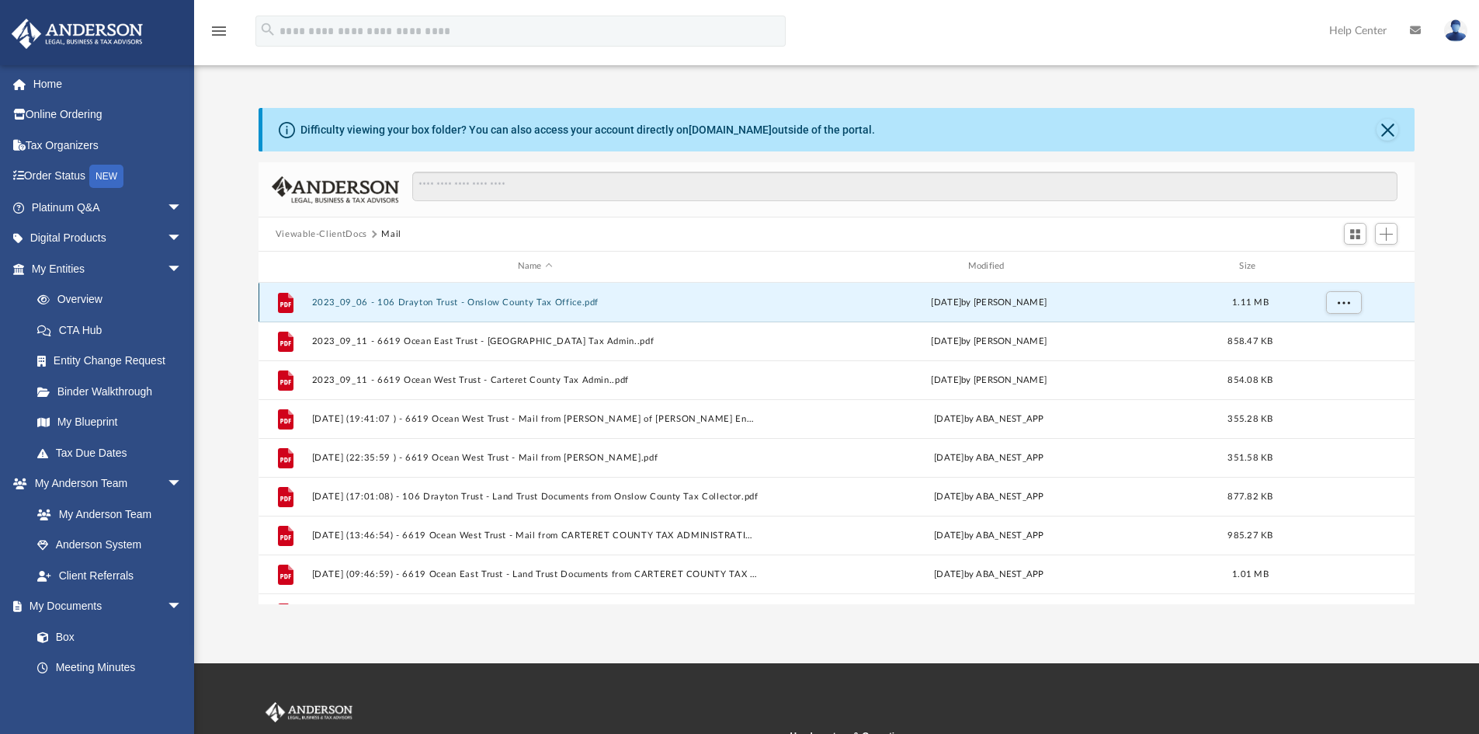
click at [433, 300] on button "2023_09_06 - 106 Drayton Trust - Onslow County Tax Office.pdf" at bounding box center [534, 302] width 447 height 10
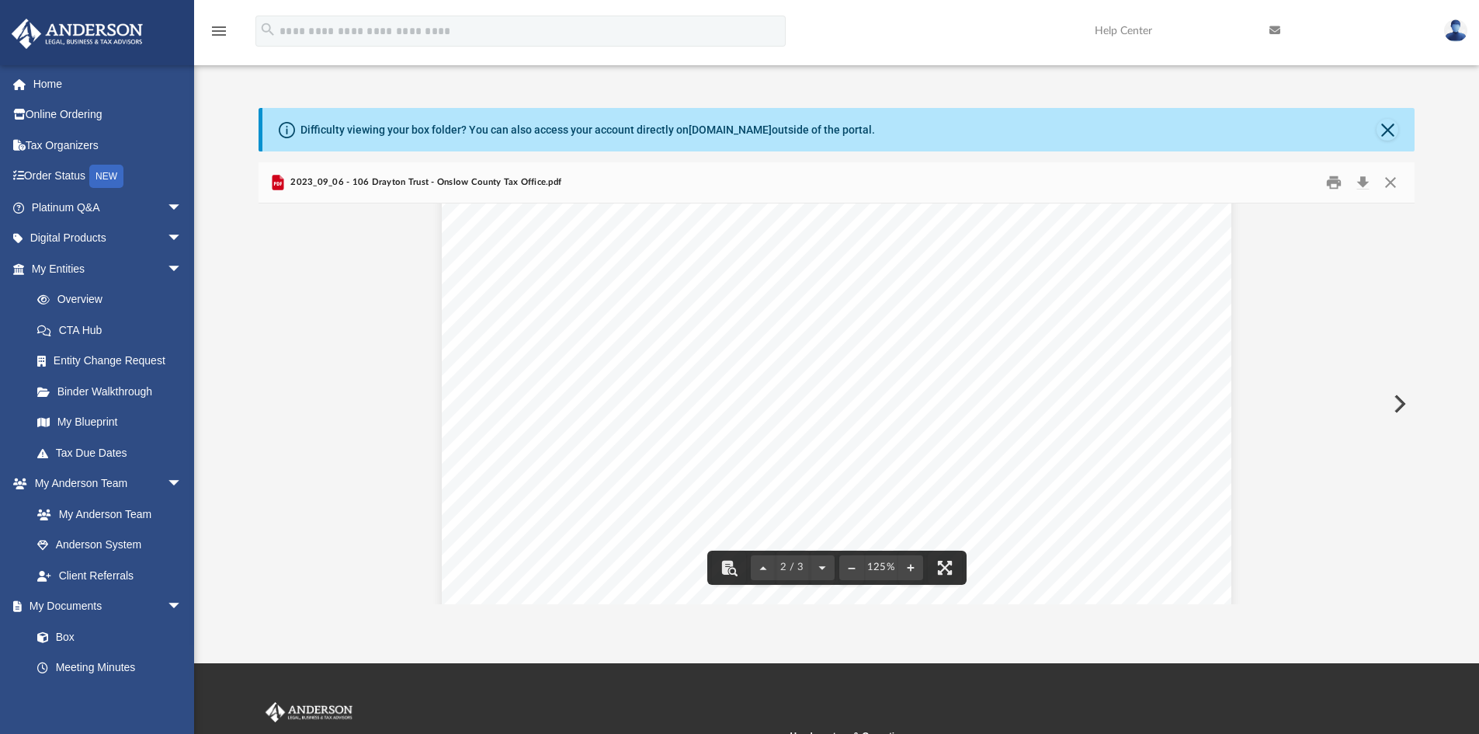
scroll to position [1320, 0]
drag, startPoint x: 1409, startPoint y: 383, endPoint x: 1407, endPoint y: 238, distance: 145.2
click at [1409, 238] on div "2 / 3 125%" at bounding box center [837, 403] width 1157 height 401
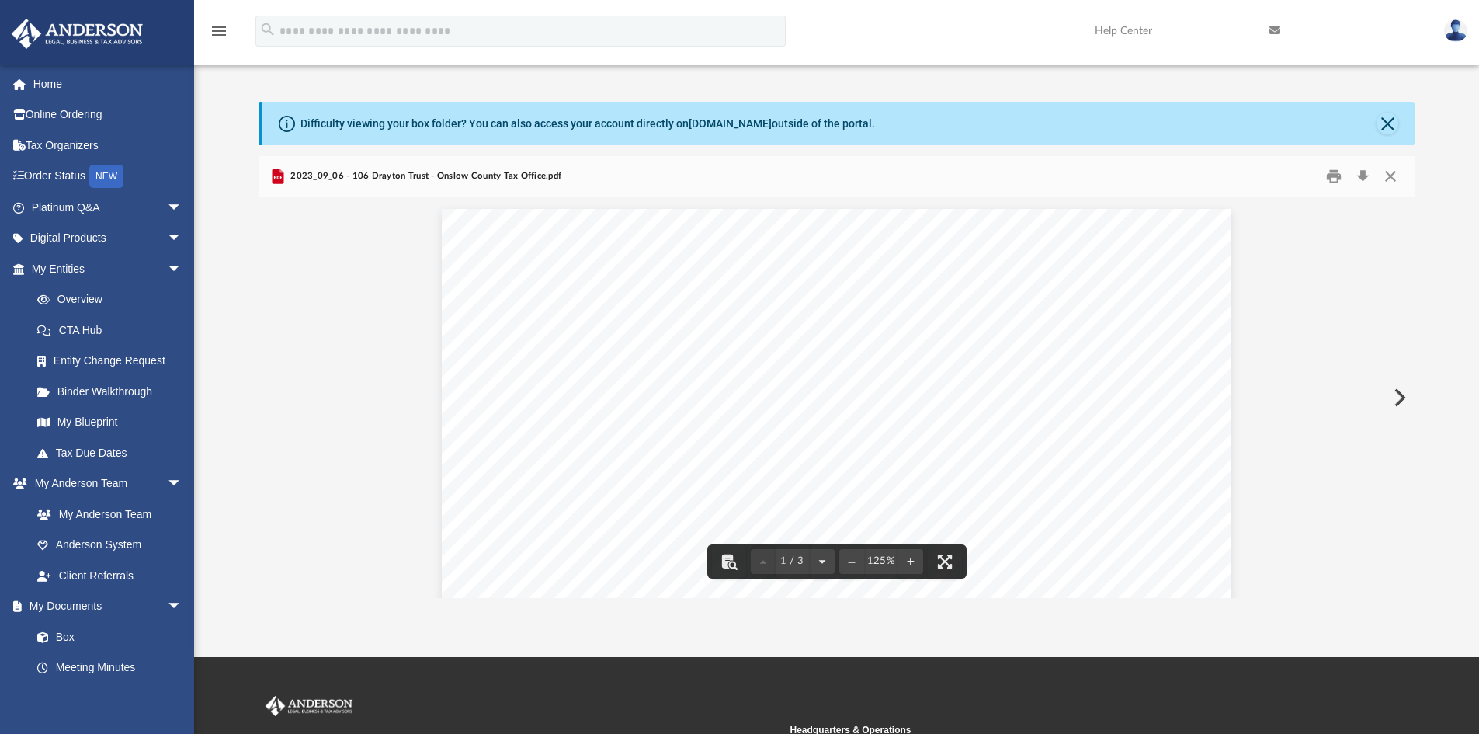
scroll to position [1, 0]
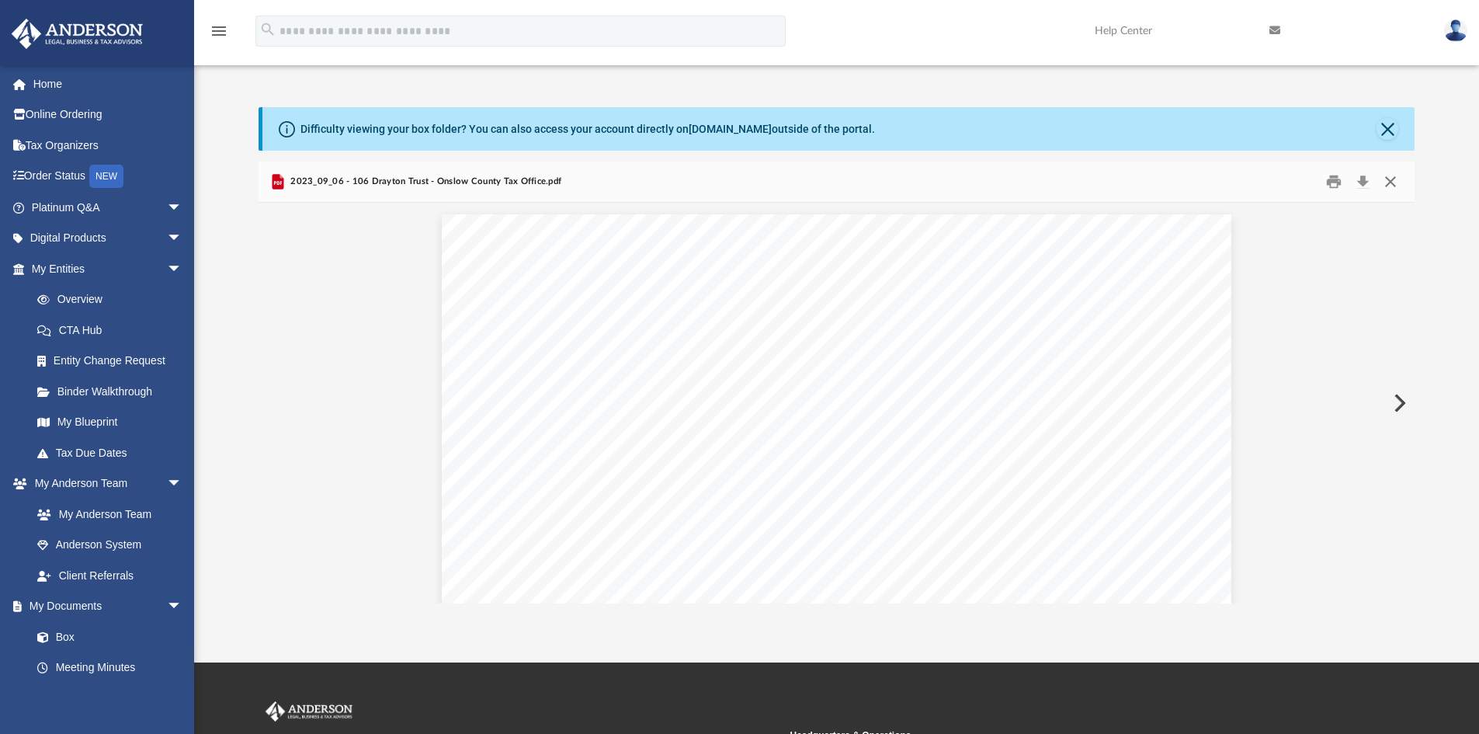
click at [1386, 180] on button "Close" at bounding box center [1391, 182] width 28 height 24
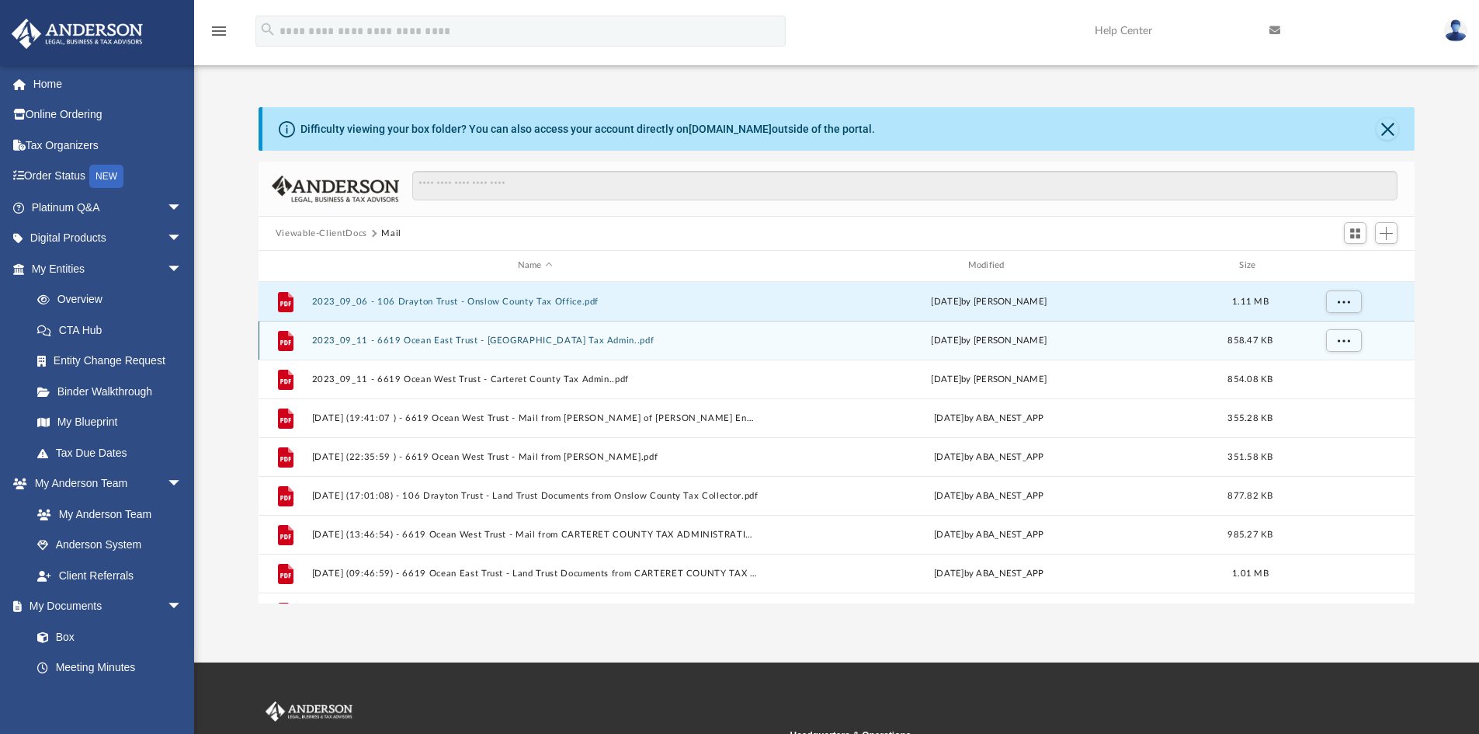
scroll to position [0, 0]
click at [415, 344] on button "2023_09_11 - 6619 Ocean East Trust - Carteret County Tax Admin..pdf" at bounding box center [534, 341] width 447 height 10
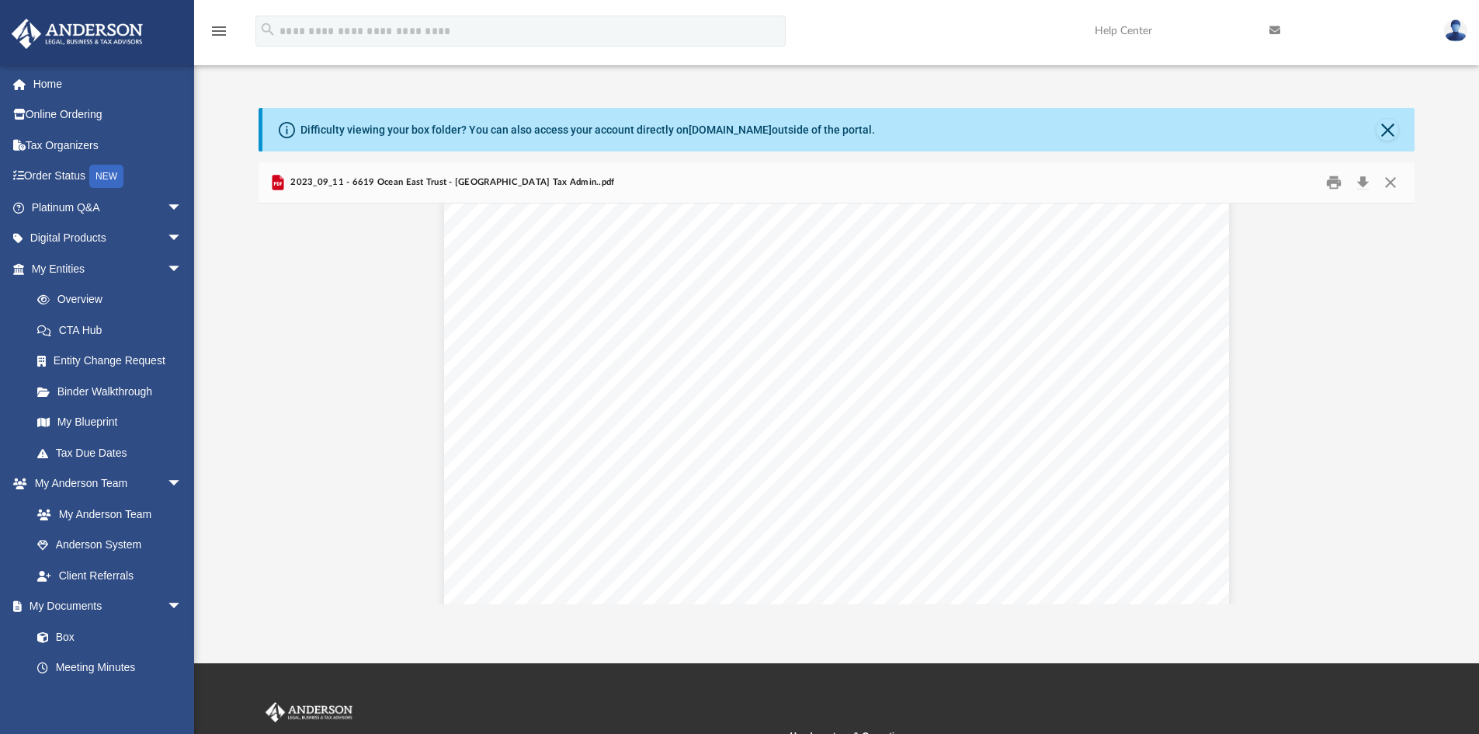
scroll to position [433, 0]
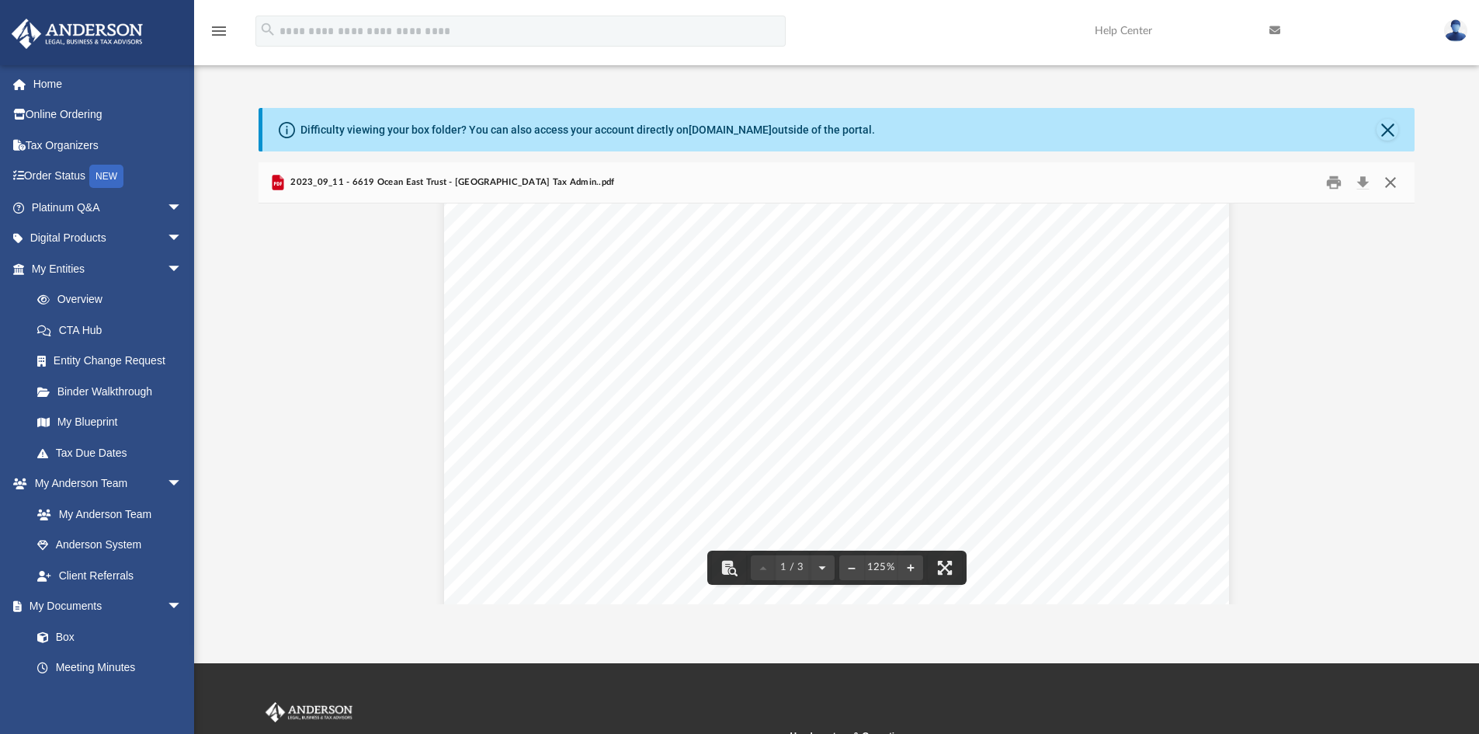
click at [1388, 182] on button "Close" at bounding box center [1391, 183] width 28 height 24
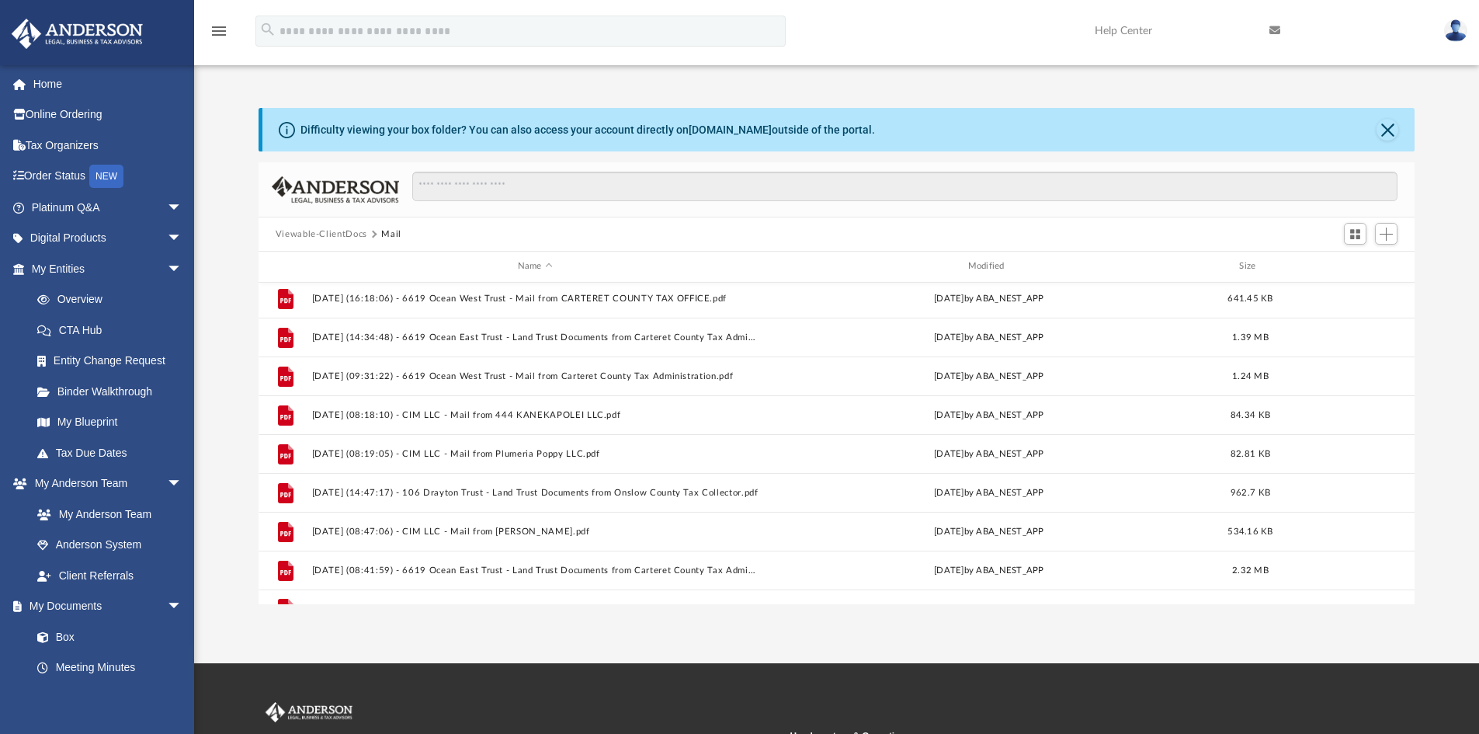
scroll to position [377, 0]
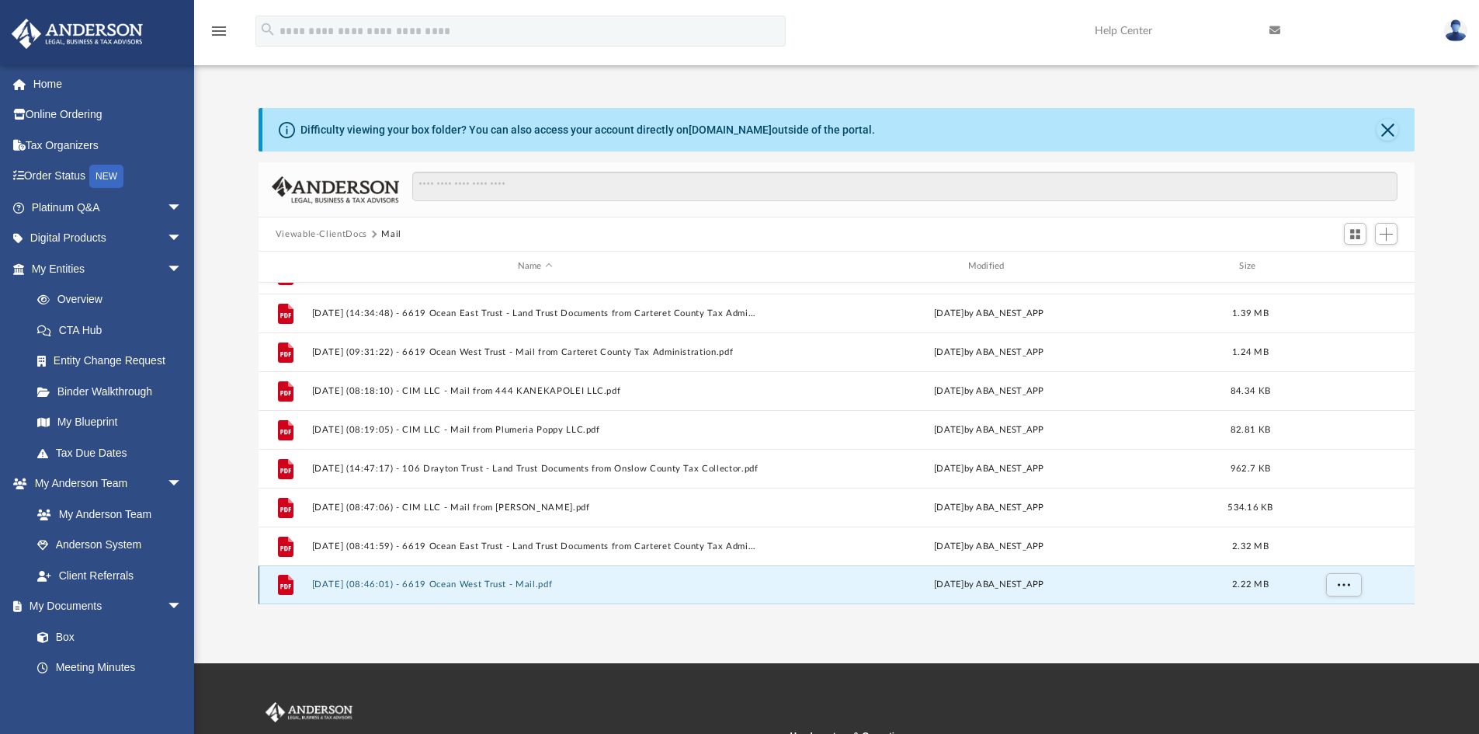
click at [411, 582] on button "2025.09.12 (08:46:01) - 6619 Ocean West Trust - Mail.pdf" at bounding box center [534, 584] width 447 height 10
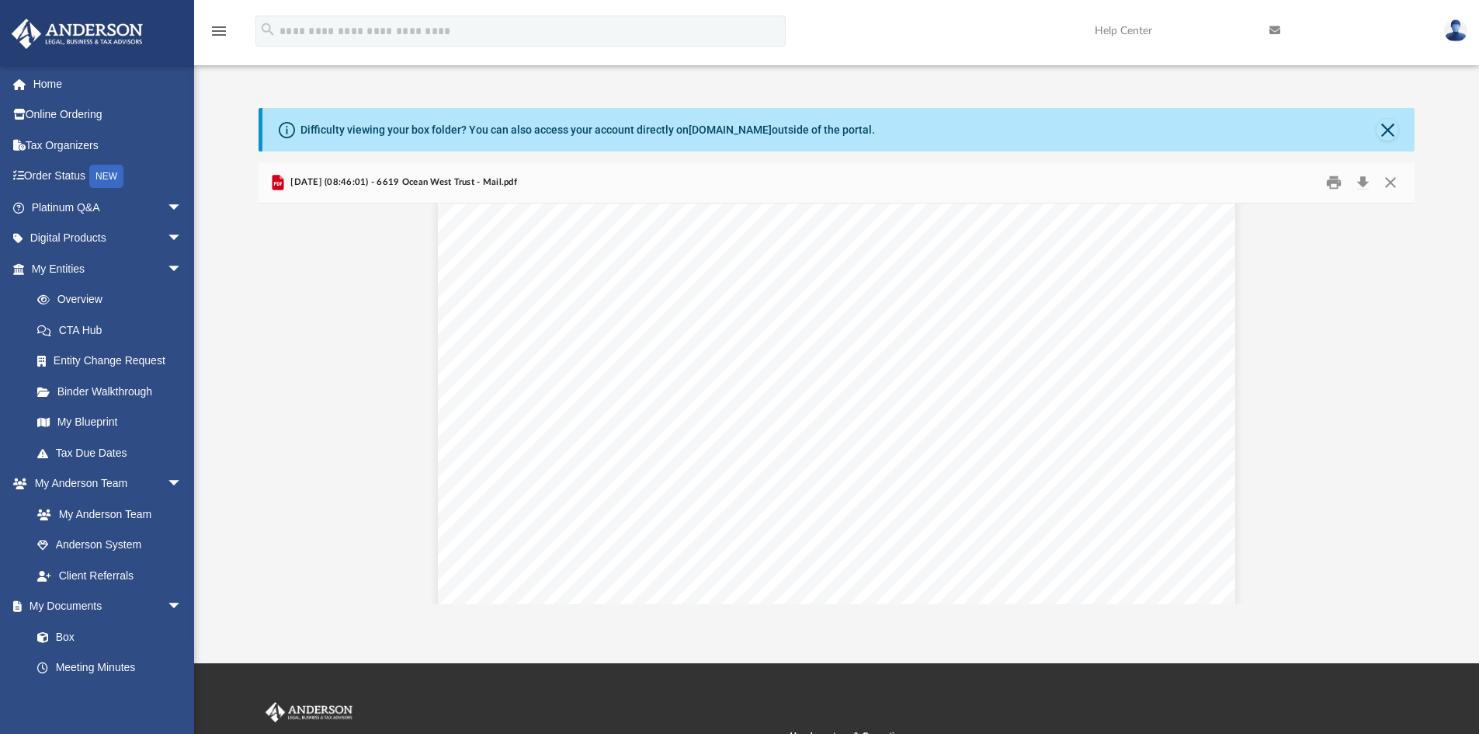
scroll to position [699, 0]
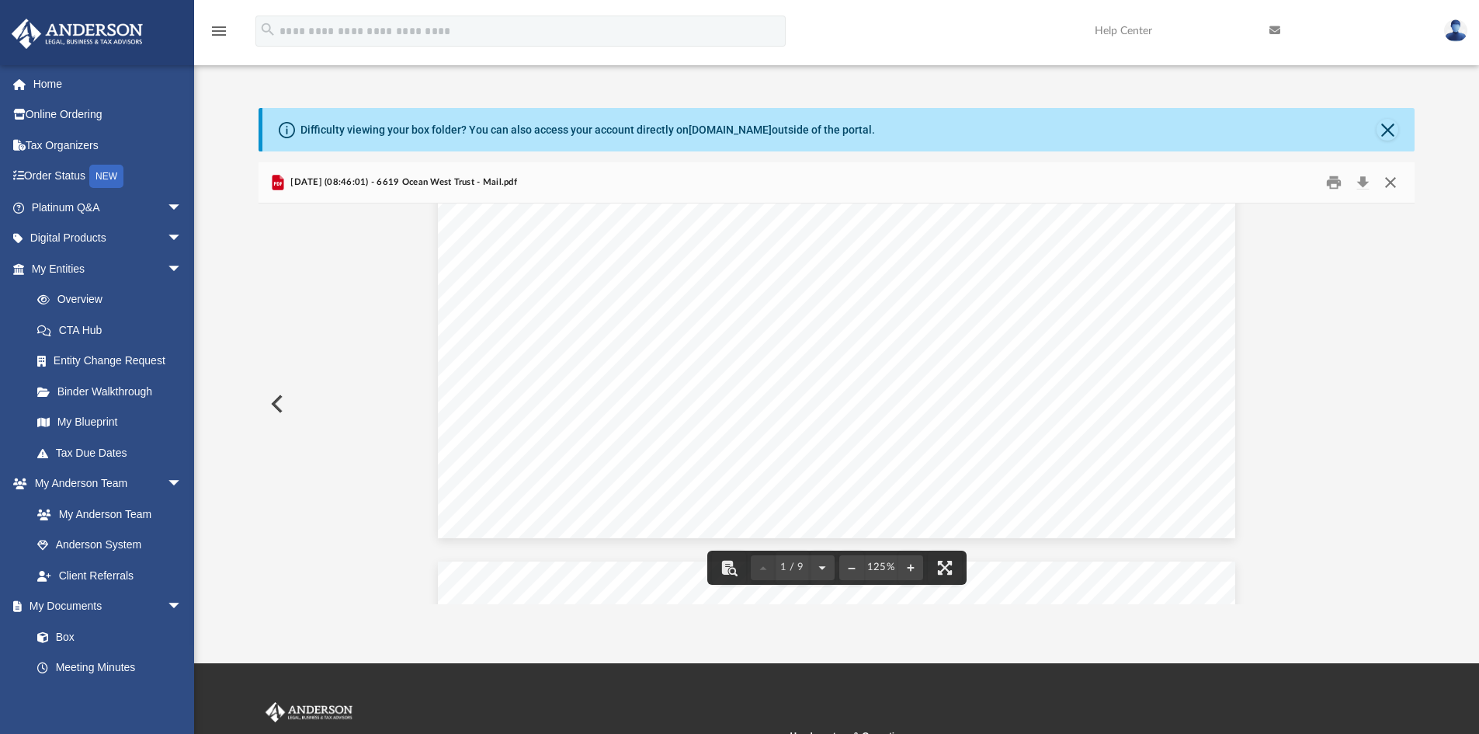
click at [1394, 181] on button "Close" at bounding box center [1391, 183] width 28 height 24
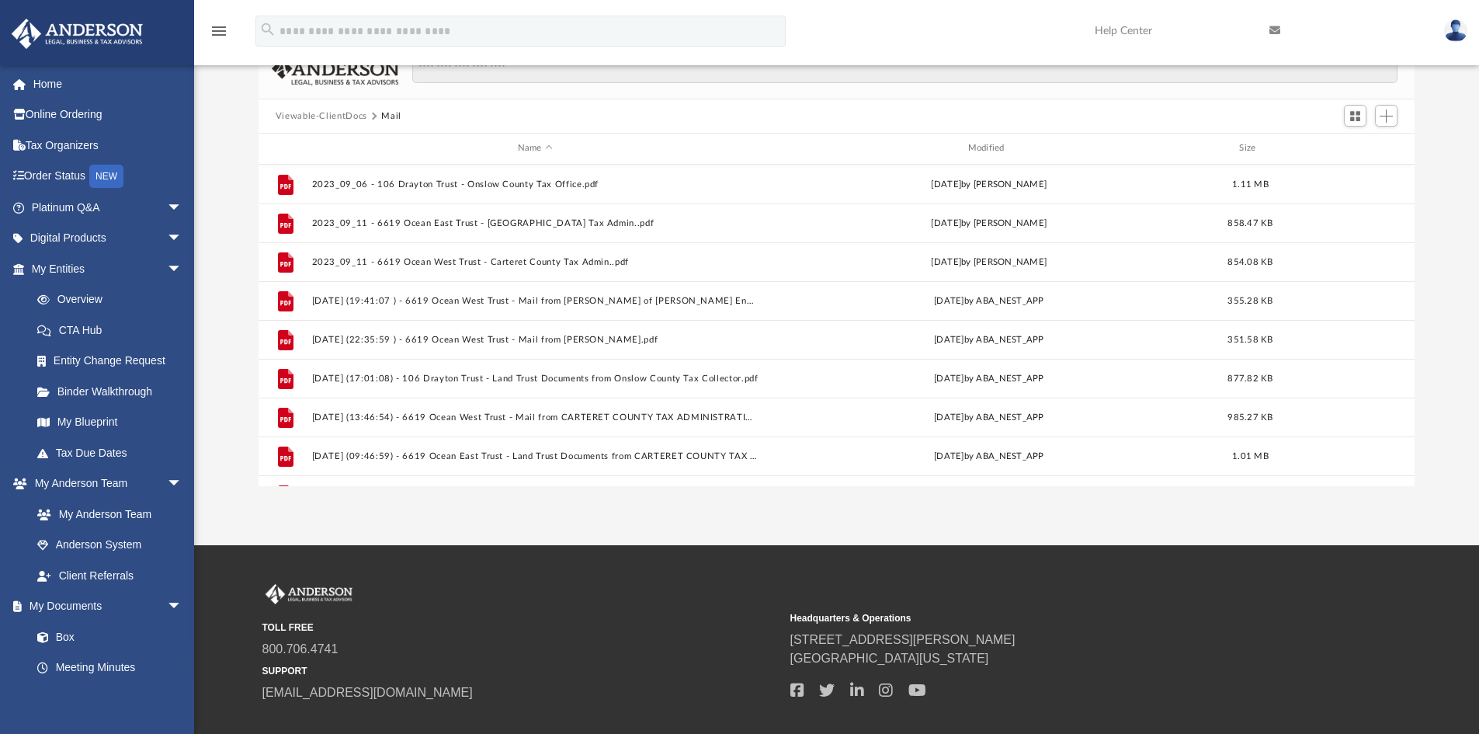
scroll to position [0, 0]
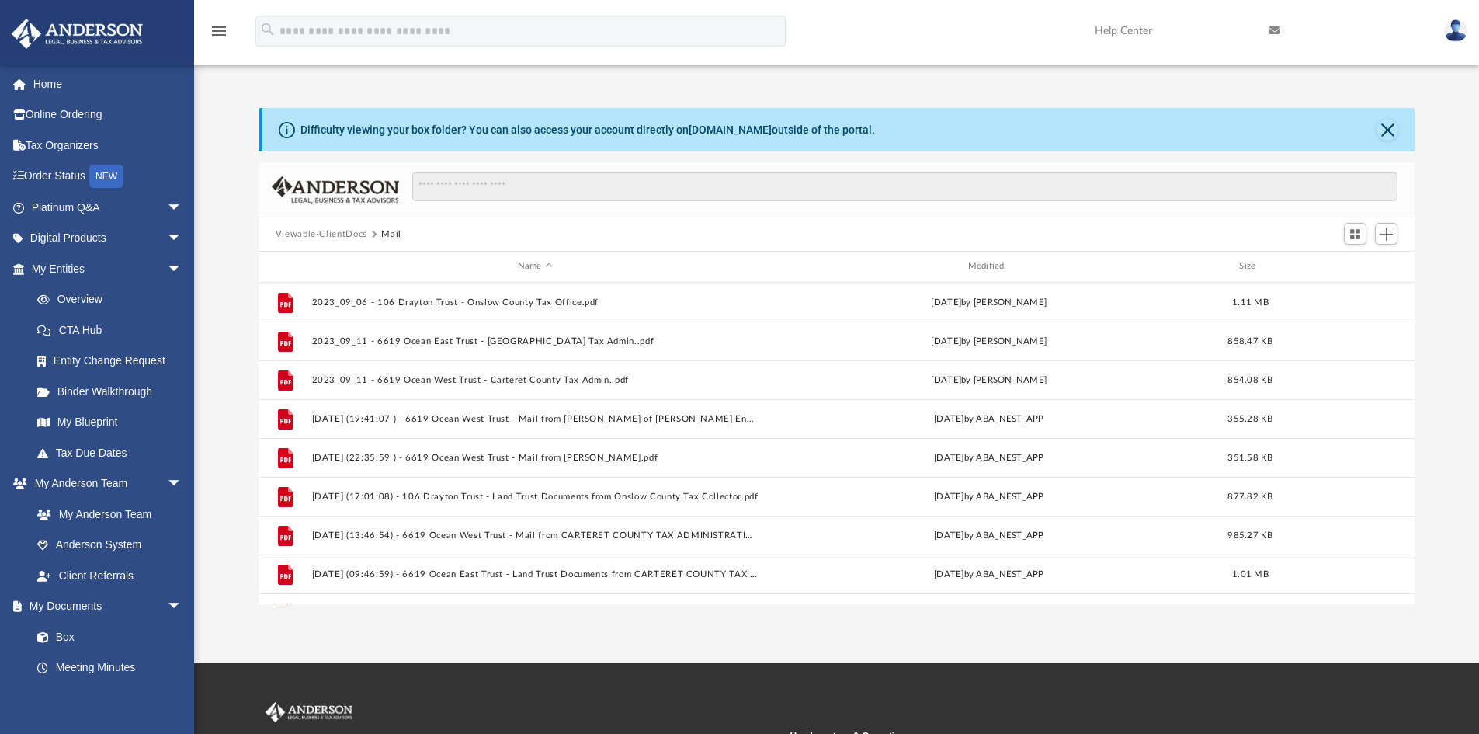
click at [1462, 32] on img at bounding box center [1455, 30] width 23 height 23
click at [1457, 36] on img at bounding box center [1455, 30] width 23 height 23
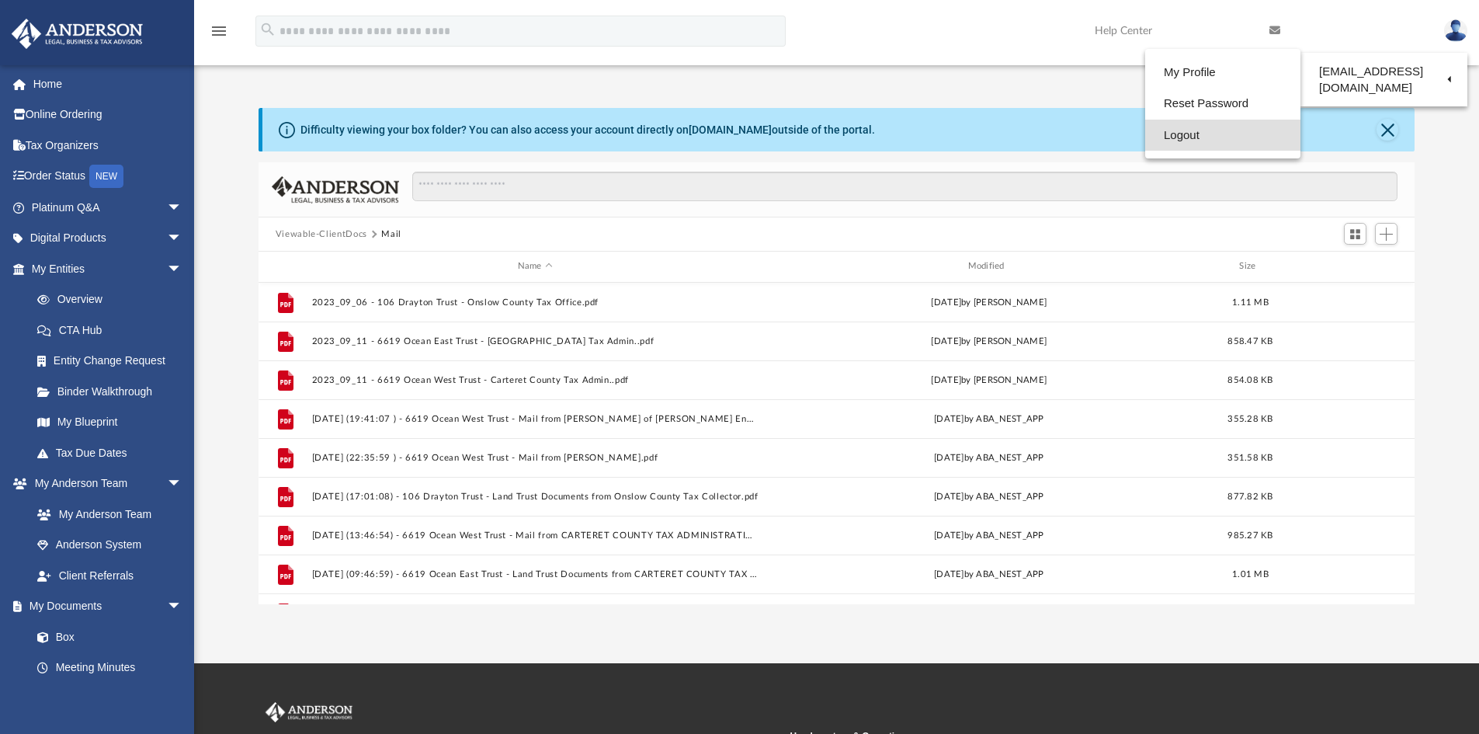
click at [1170, 138] on link "Logout" at bounding box center [1222, 136] width 155 height 32
